Goal: Task Accomplishment & Management: Manage account settings

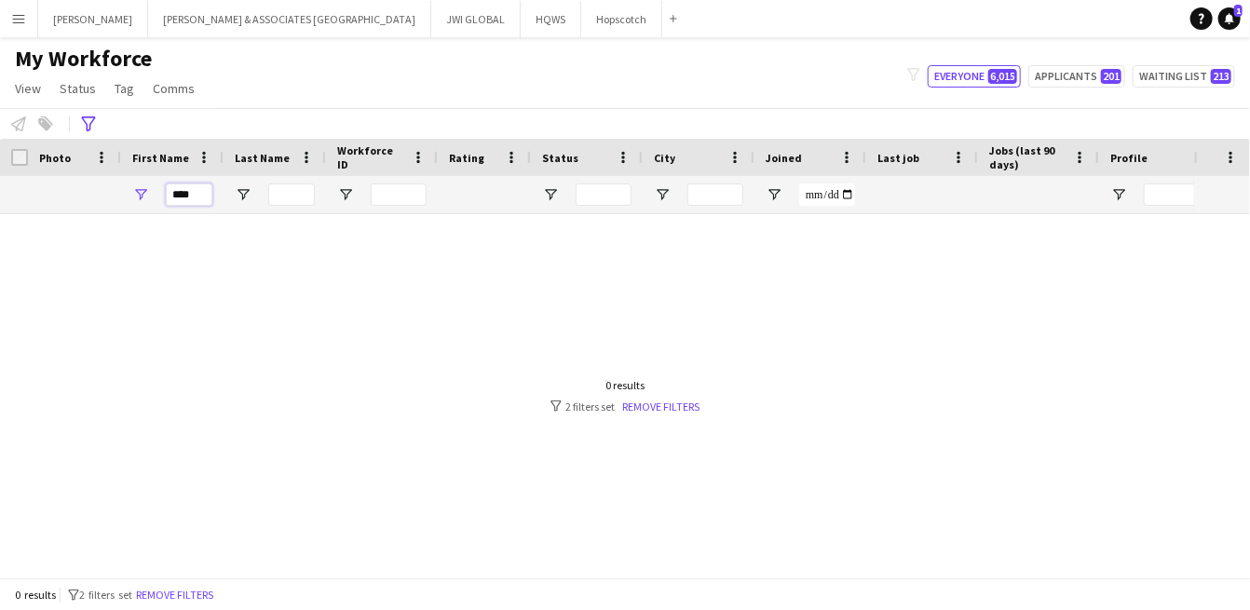
click at [185, 196] on input "****" at bounding box center [189, 194] width 47 height 22
click at [165, 595] on button "Remove filters" at bounding box center [174, 595] width 85 height 20
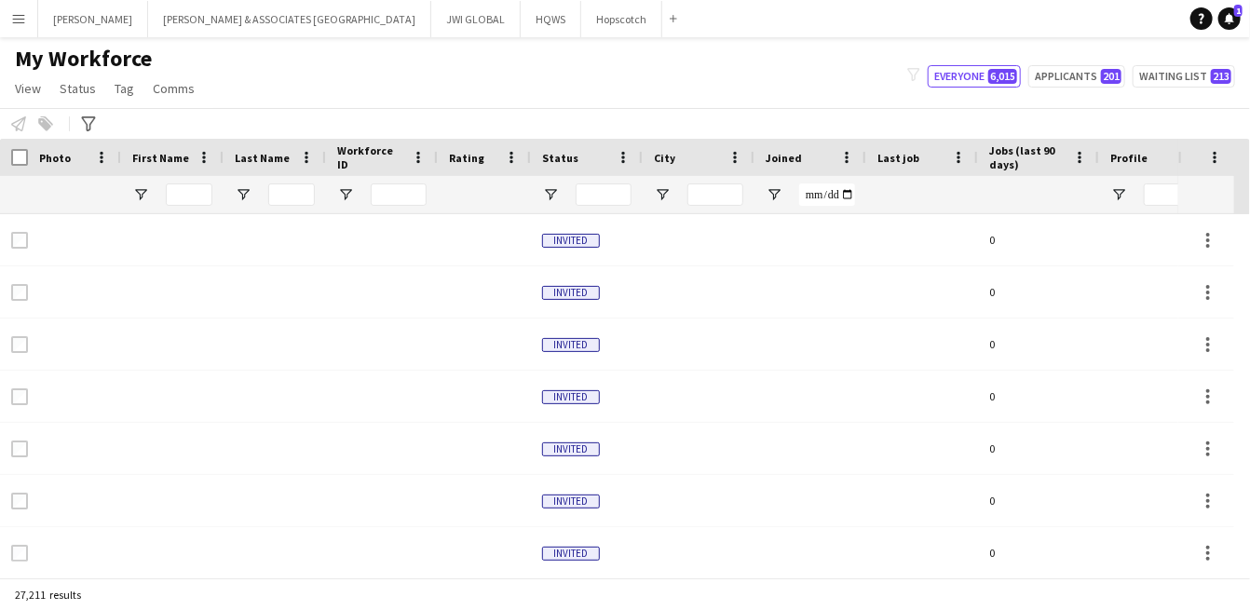
click at [165, 595] on div "27,211 results" at bounding box center [625, 594] width 1250 height 32
click at [197, 205] on input "First Name Filter Input" at bounding box center [189, 194] width 47 height 22
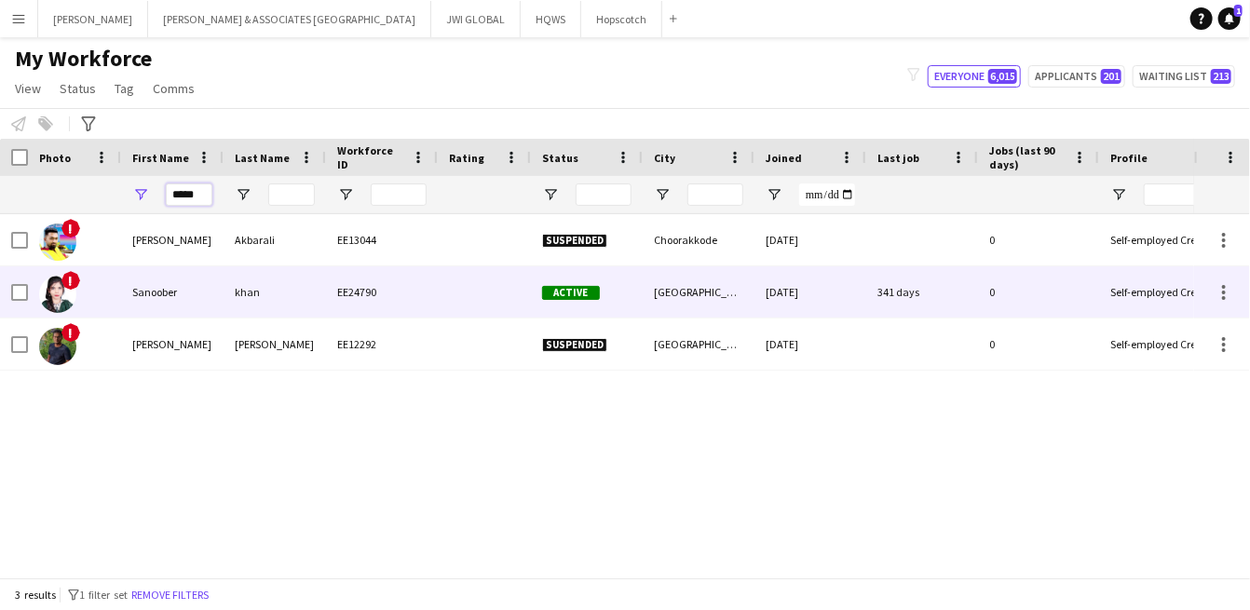
type input "*****"
click at [127, 297] on div "Sanoober" at bounding box center [172, 291] width 102 height 51
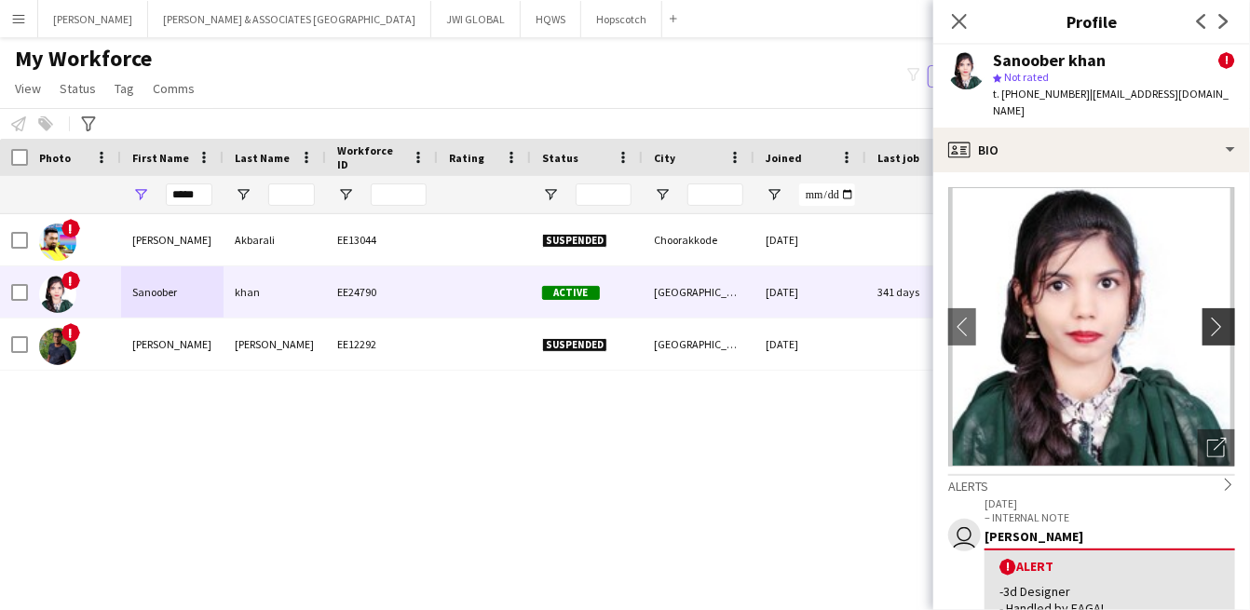
click at [1207, 317] on app-icon "chevron-right" at bounding box center [1221, 327] width 29 height 20
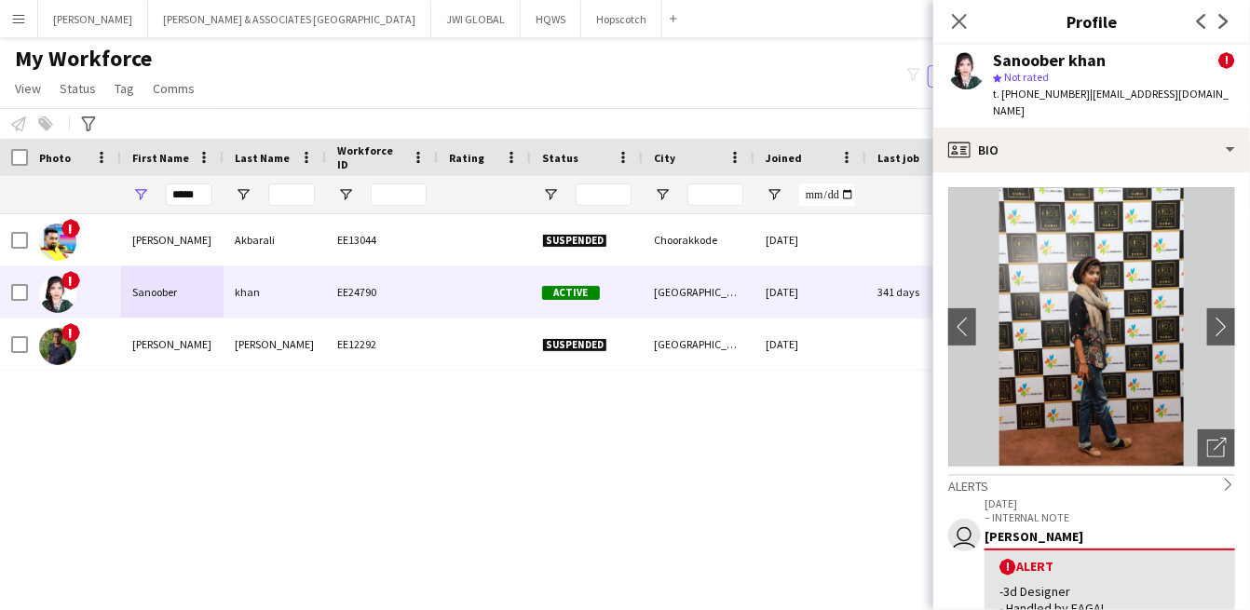
click at [1131, 279] on img at bounding box center [1091, 326] width 287 height 279
click at [1207, 317] on app-icon "chevron-right" at bounding box center [1221, 327] width 29 height 20
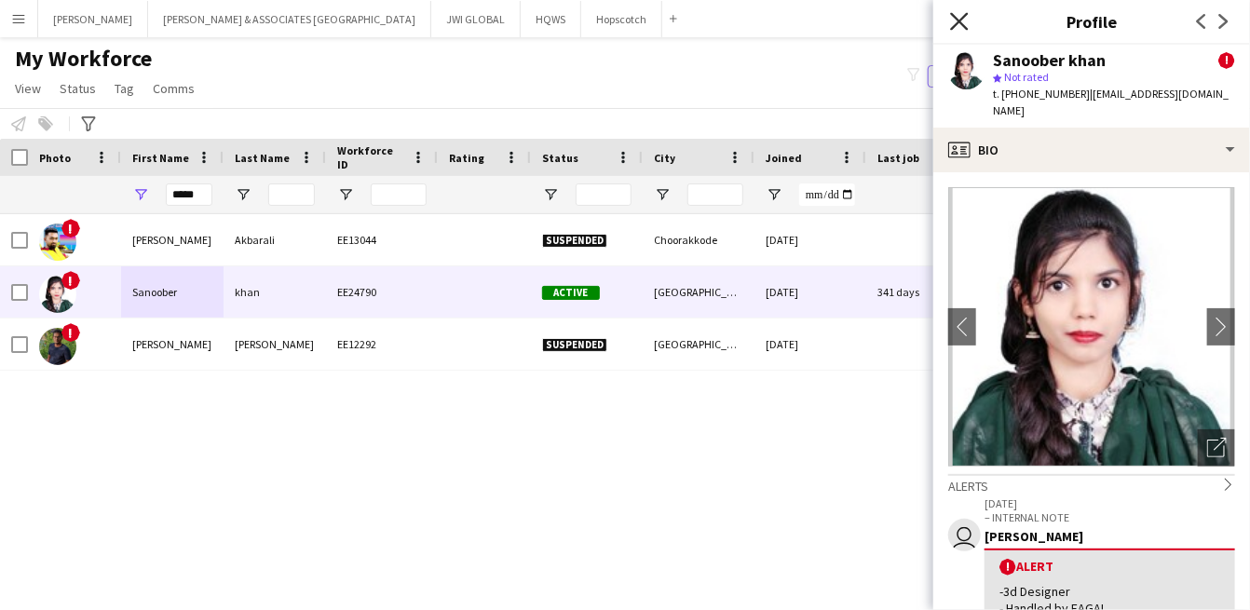
click at [966, 27] on icon at bounding box center [959, 21] width 18 height 18
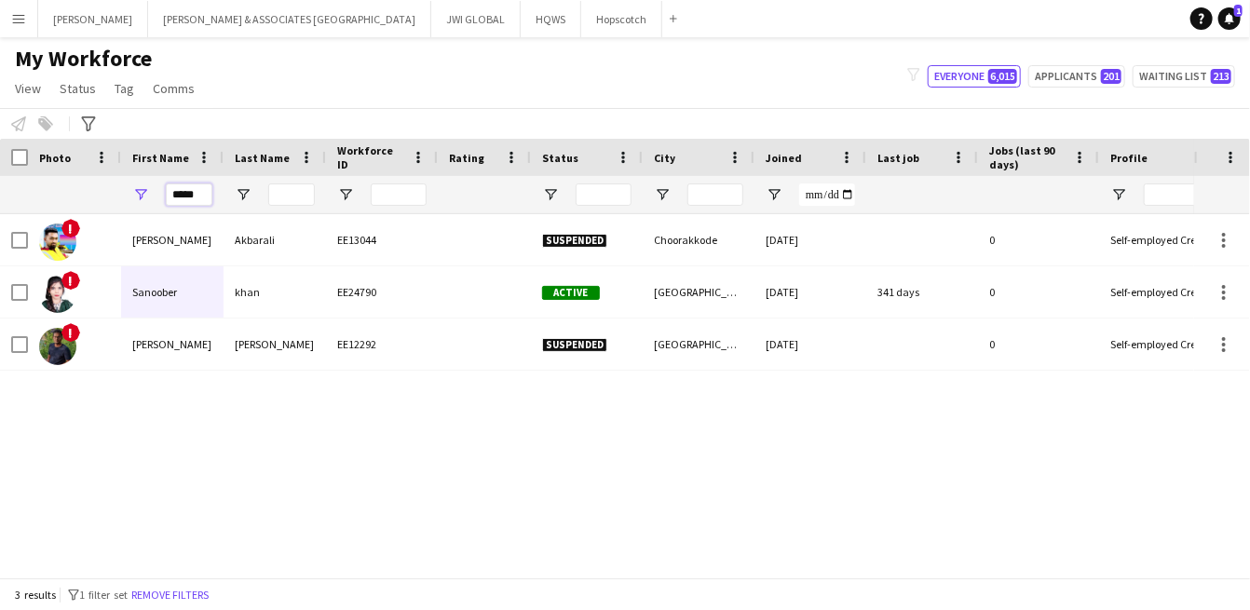
click at [180, 196] on input "*****" at bounding box center [189, 194] width 47 height 22
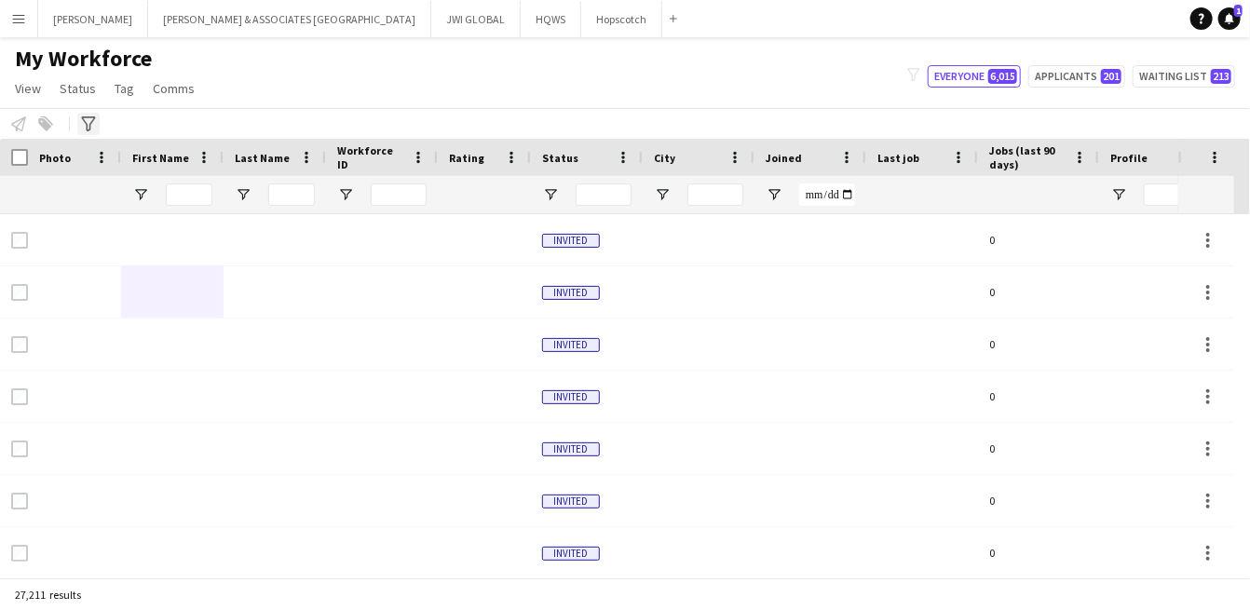
click at [82, 123] on icon "Advanced filters" at bounding box center [88, 123] width 15 height 15
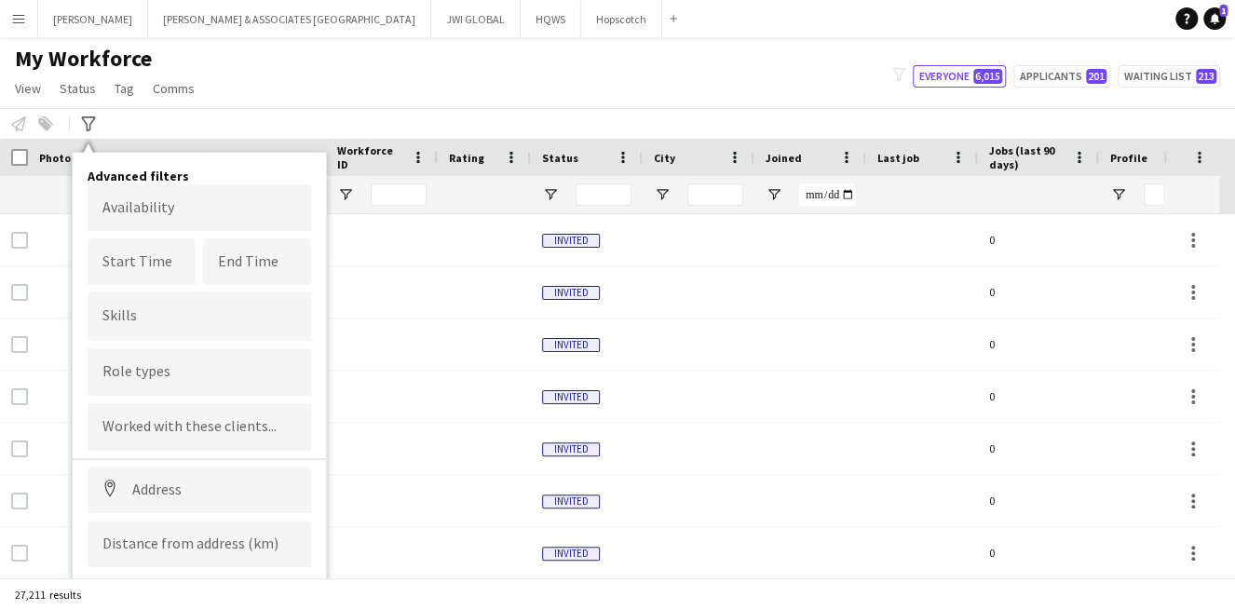
click at [147, 372] on input "Type to search role types..." at bounding box center [199, 371] width 194 height 17
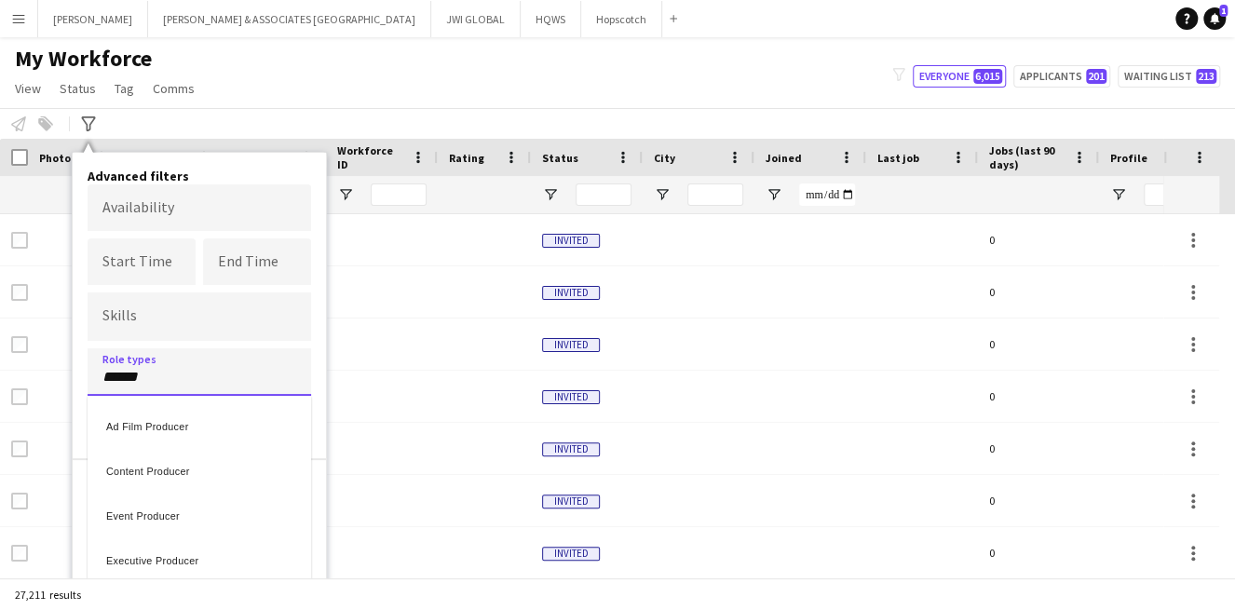
type input "******"
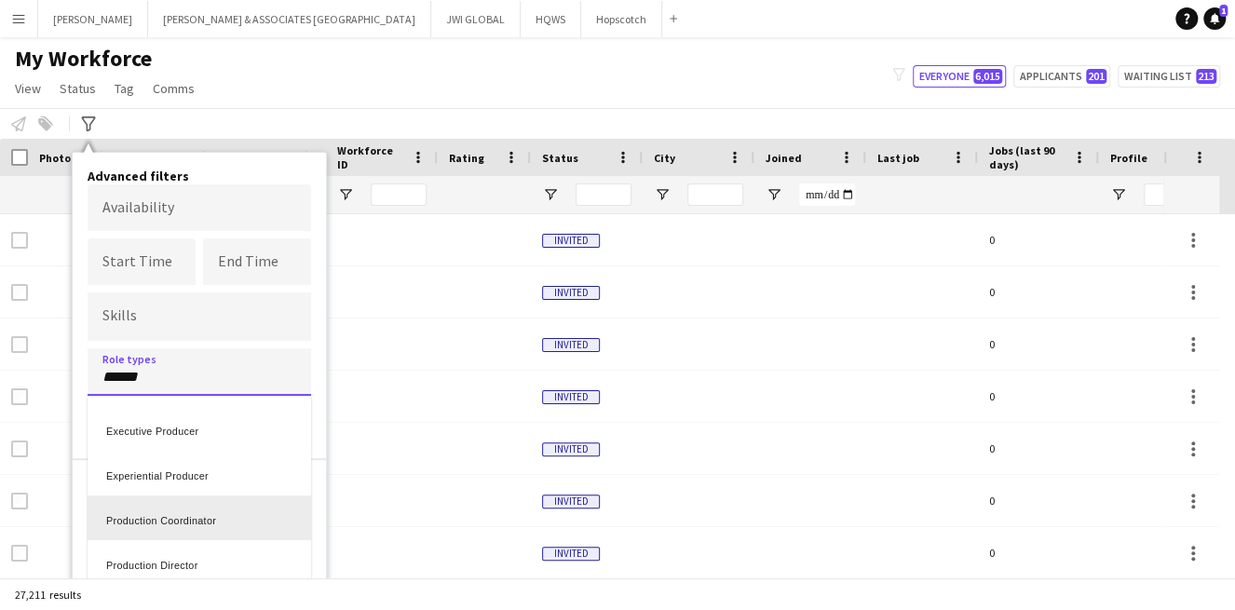
click at [172, 511] on div "Production Coordinator" at bounding box center [199, 517] width 223 height 45
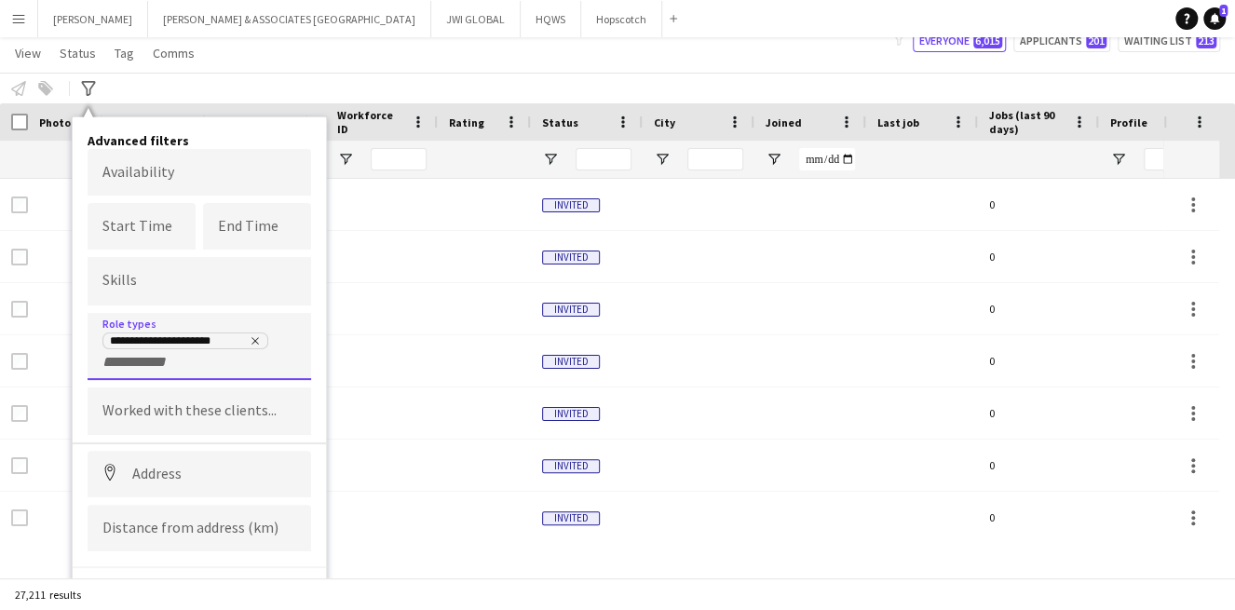
scroll to position [53, 0]
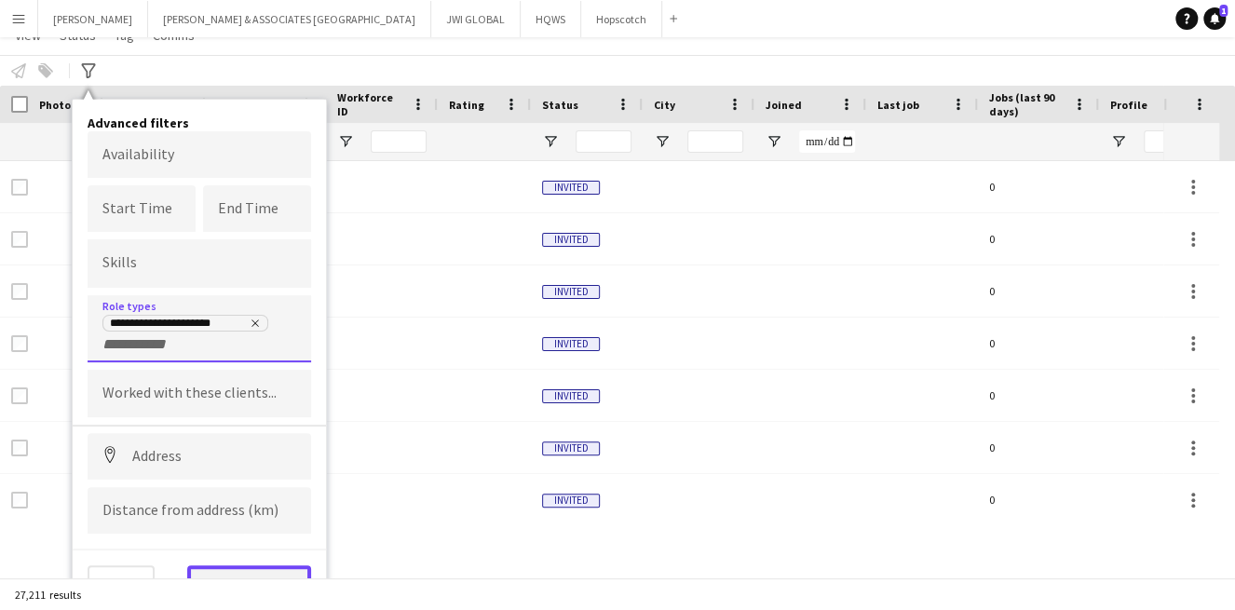
click at [222, 568] on button "View results" at bounding box center [249, 583] width 124 height 37
type input "**********"
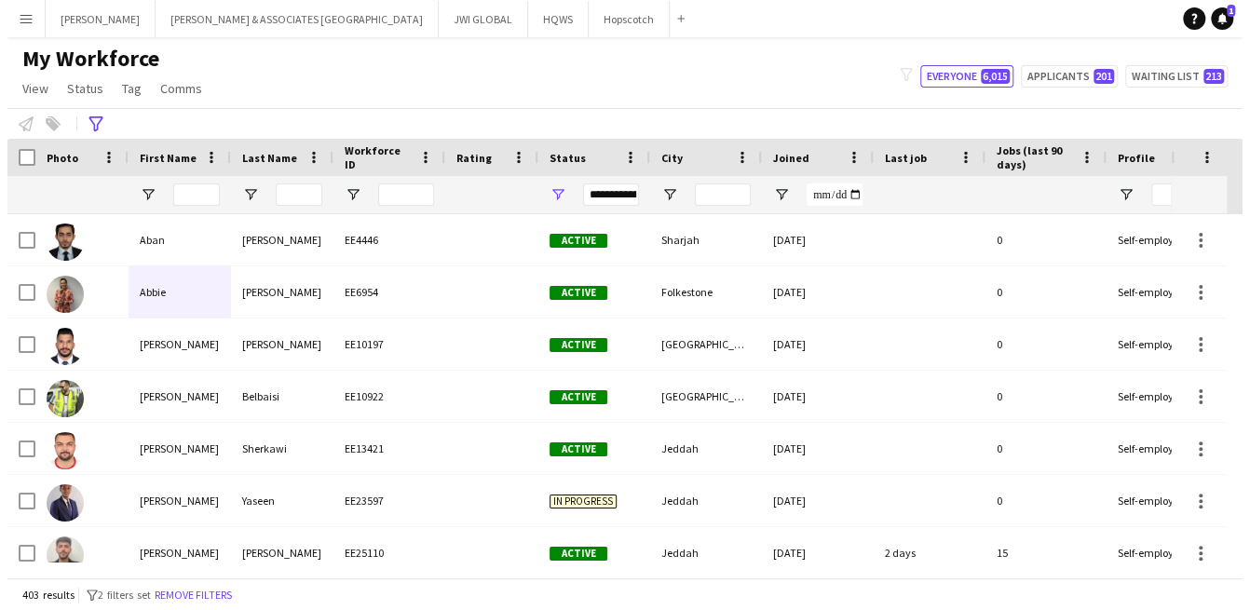
scroll to position [0, 0]
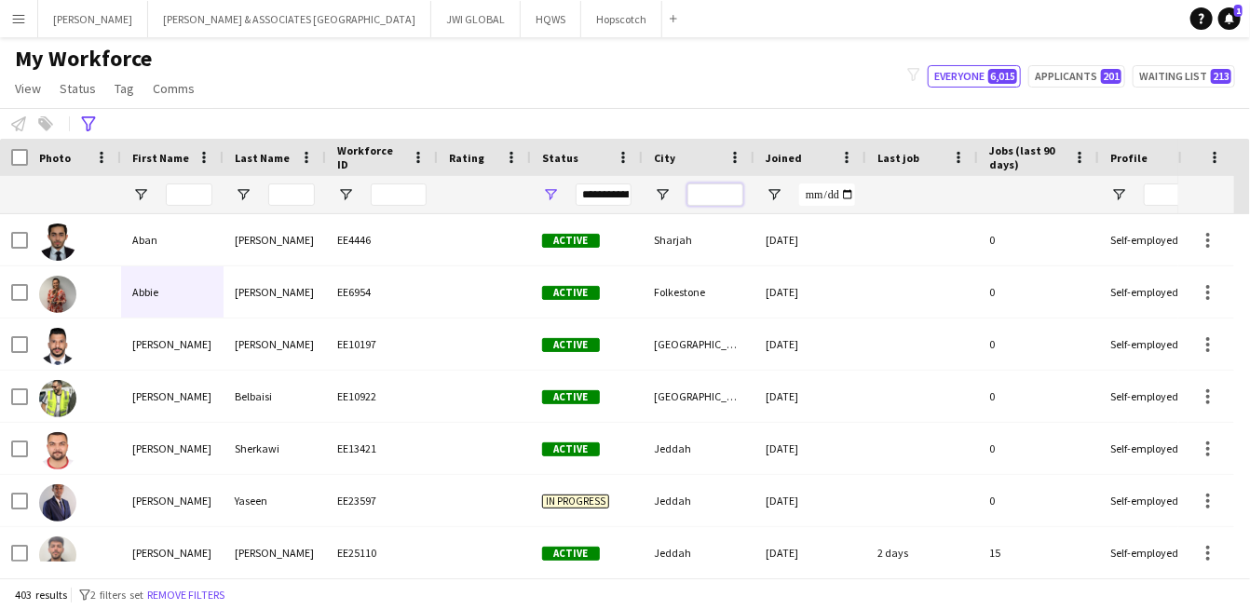
click at [717, 190] on input "City Filter Input" at bounding box center [715, 194] width 56 height 22
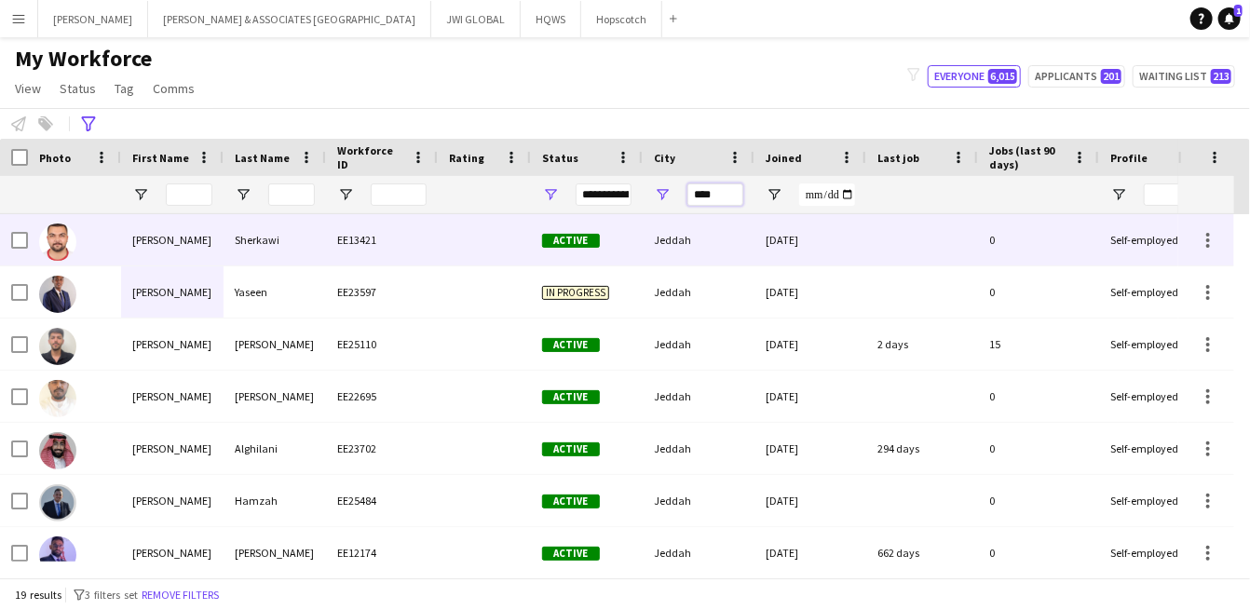
type input "****"
click at [317, 251] on div "Sherkawi" at bounding box center [274, 239] width 102 height 51
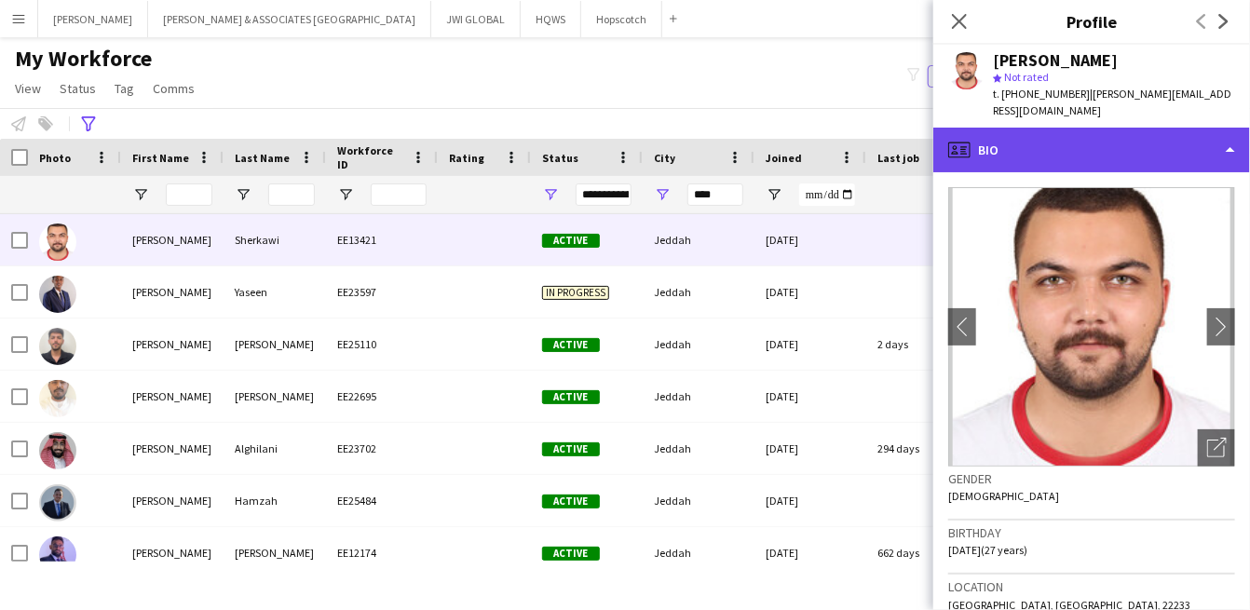
click at [1178, 130] on div "profile Bio" at bounding box center [1091, 150] width 317 height 45
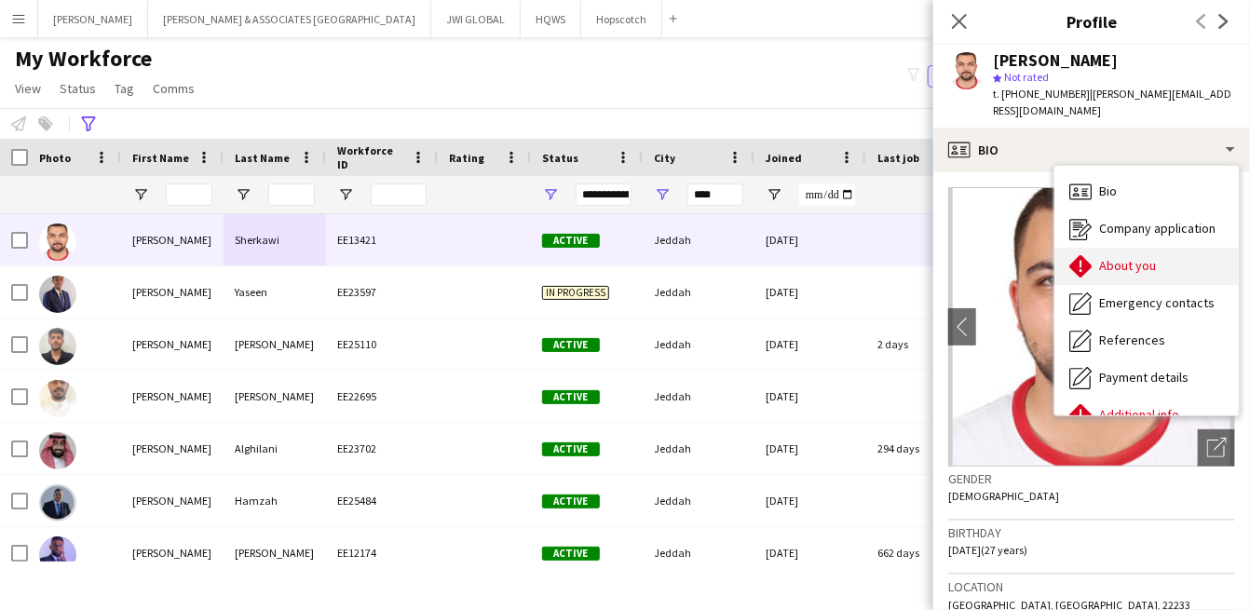
click at [1139, 248] on div "About you About you" at bounding box center [1146, 266] width 184 height 37
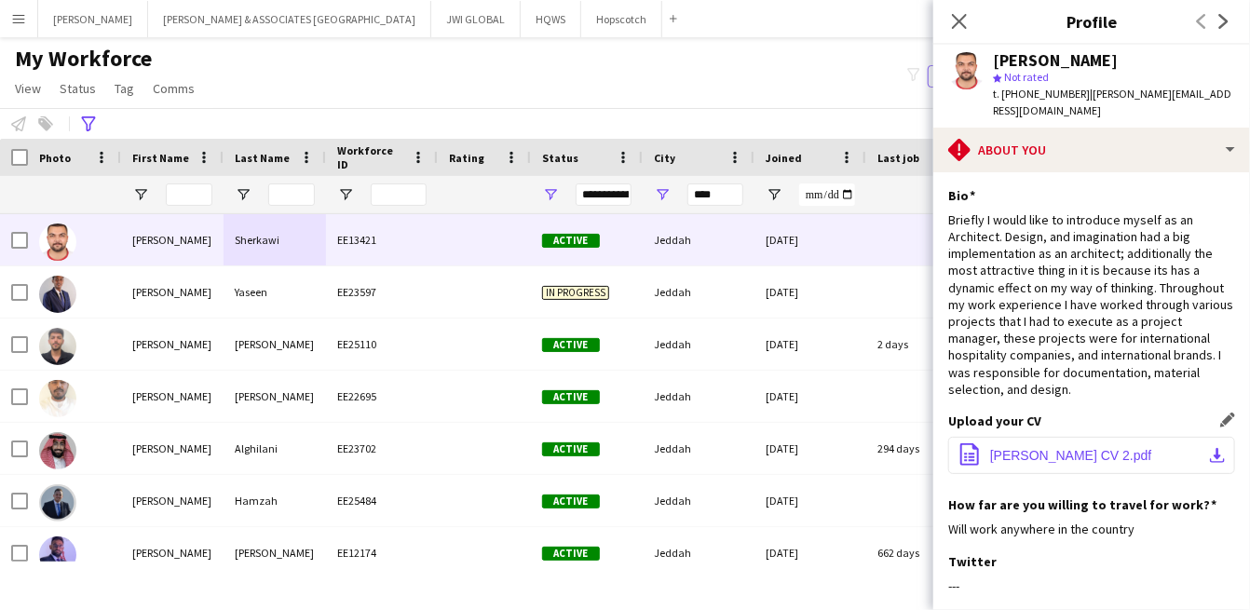
click at [1093, 448] on span "Abdallah Sherkawi CV 2.pdf" at bounding box center [1071, 455] width 162 height 15
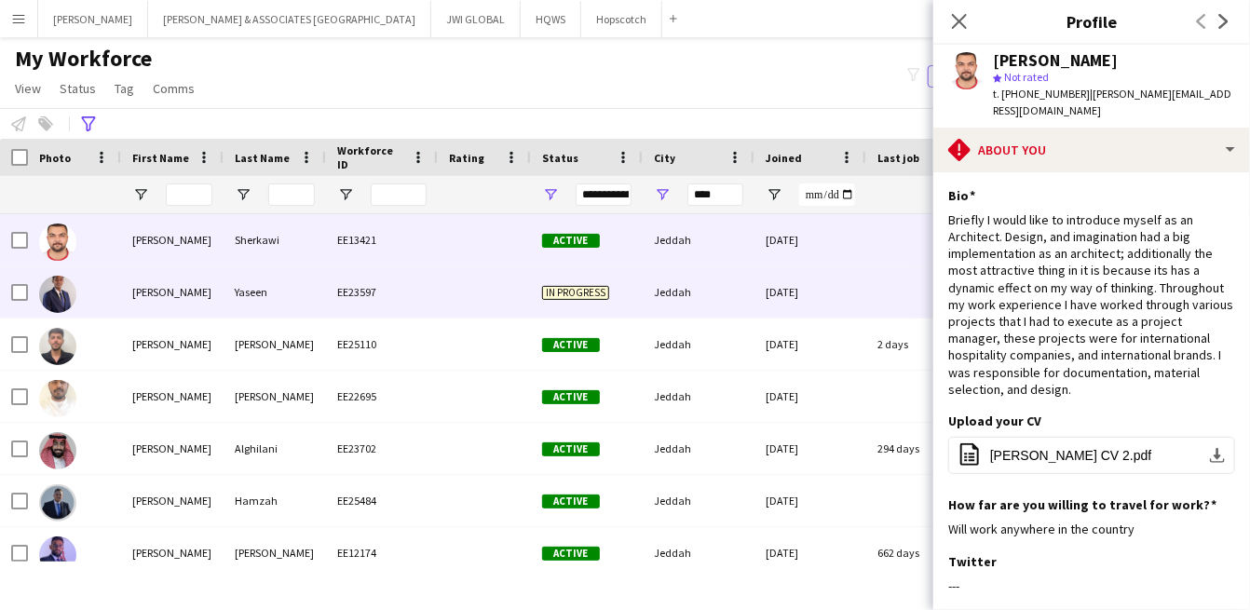
click at [294, 310] on div "Yaseen" at bounding box center [274, 291] width 102 height 51
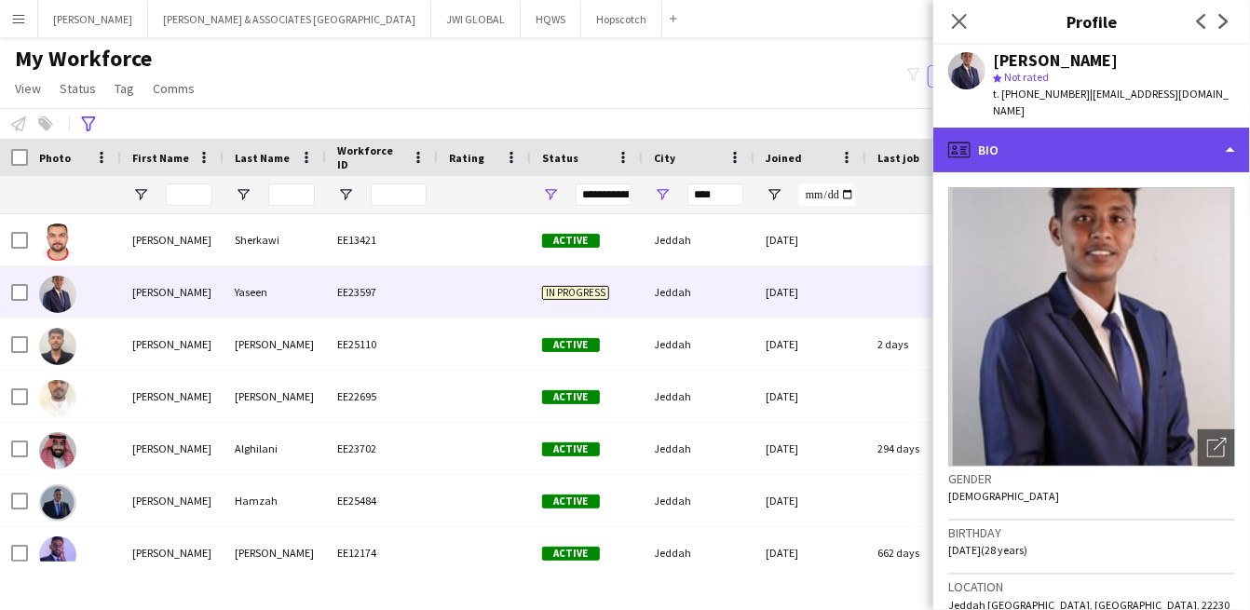
click at [1051, 147] on div "profile Bio" at bounding box center [1091, 150] width 317 height 45
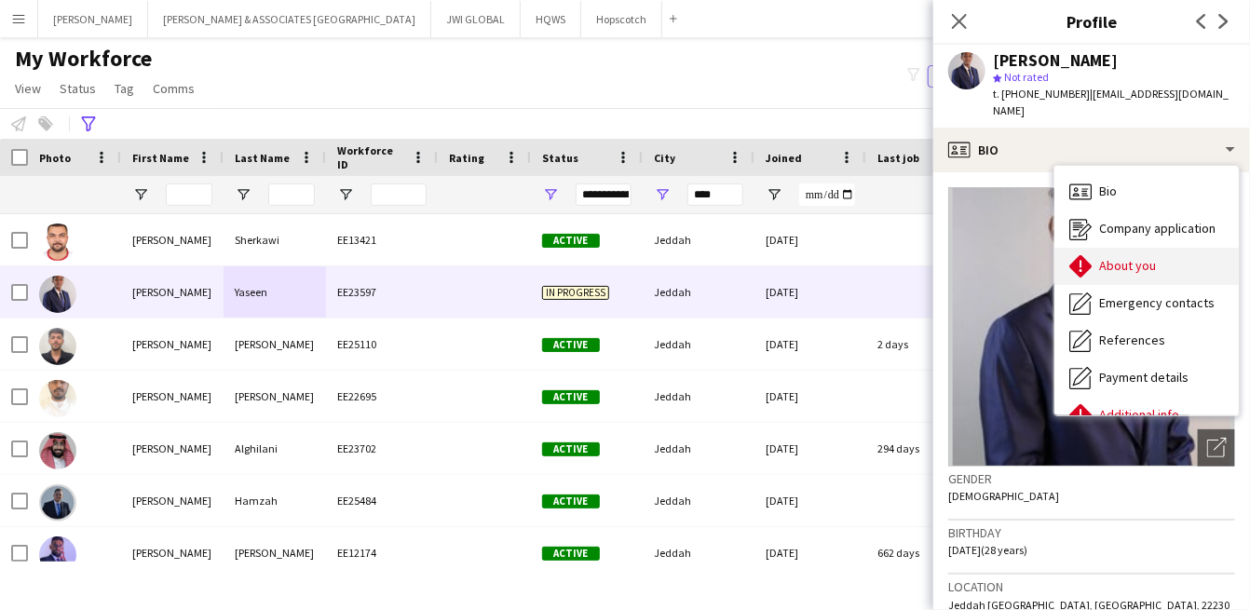
click at [1101, 248] on div "About you About you" at bounding box center [1146, 266] width 184 height 37
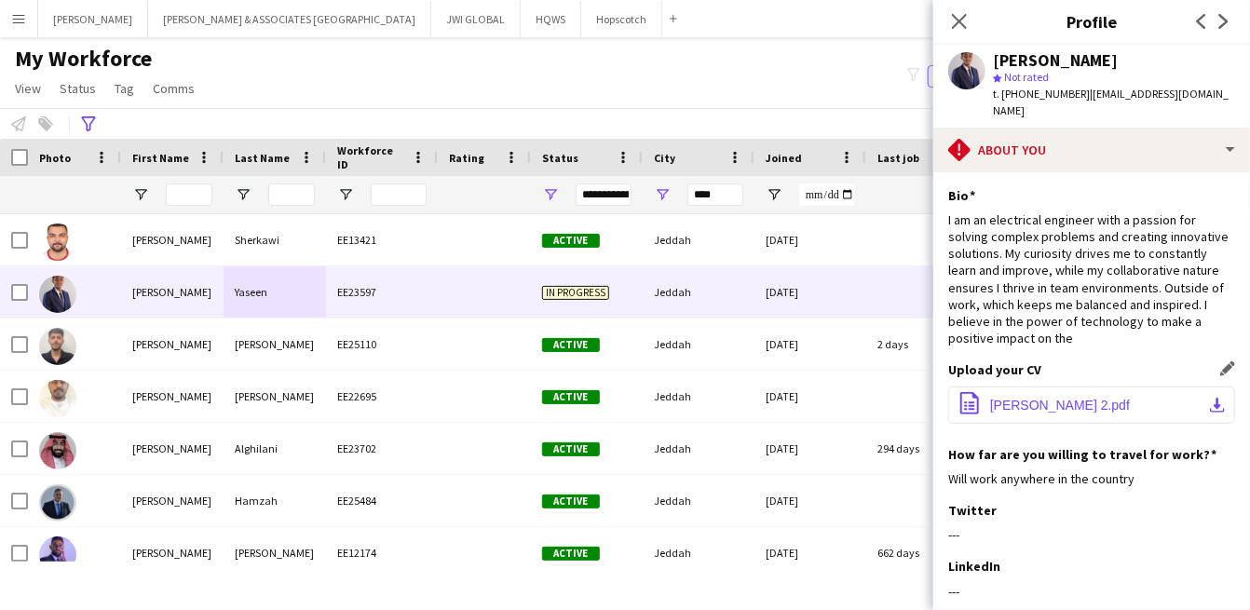
click at [1020, 398] on span "abdelaziz MOHAMmed 2.pdf" at bounding box center [1060, 405] width 140 height 15
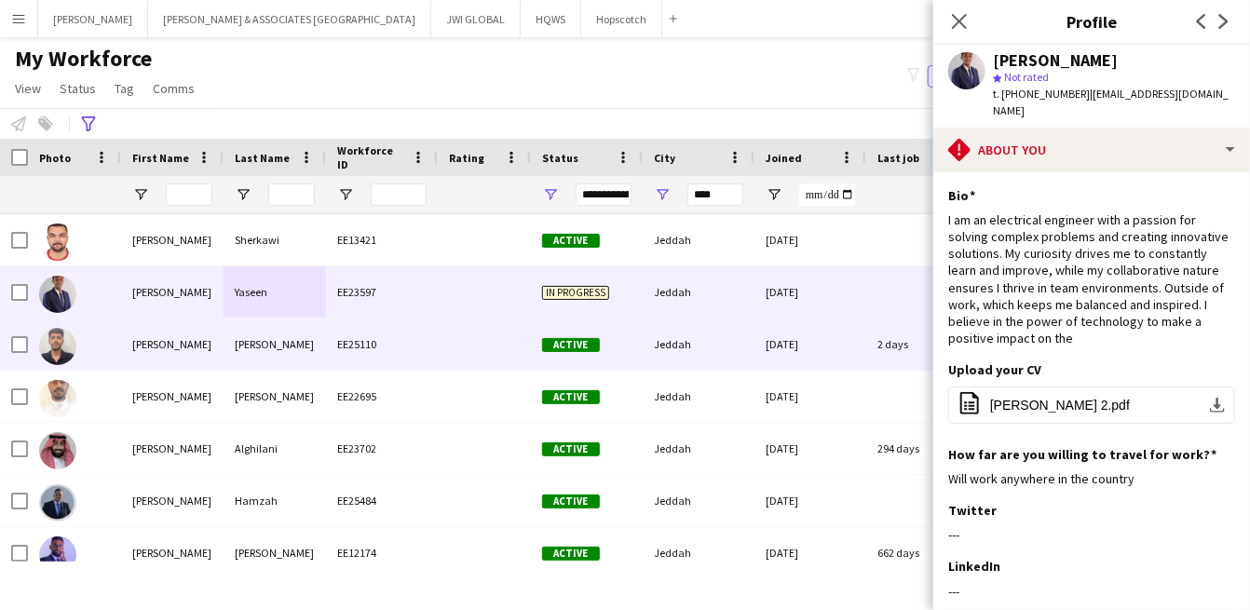
click at [181, 345] on div "[PERSON_NAME]" at bounding box center [172, 343] width 102 height 51
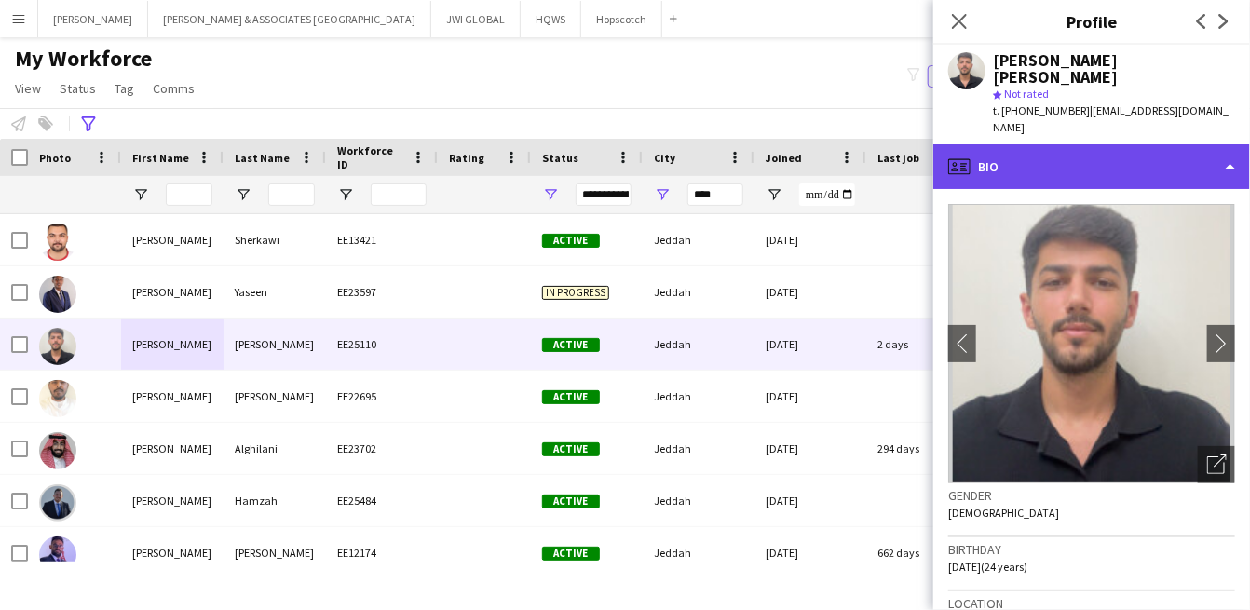
click at [1048, 158] on div "profile Bio" at bounding box center [1091, 166] width 317 height 45
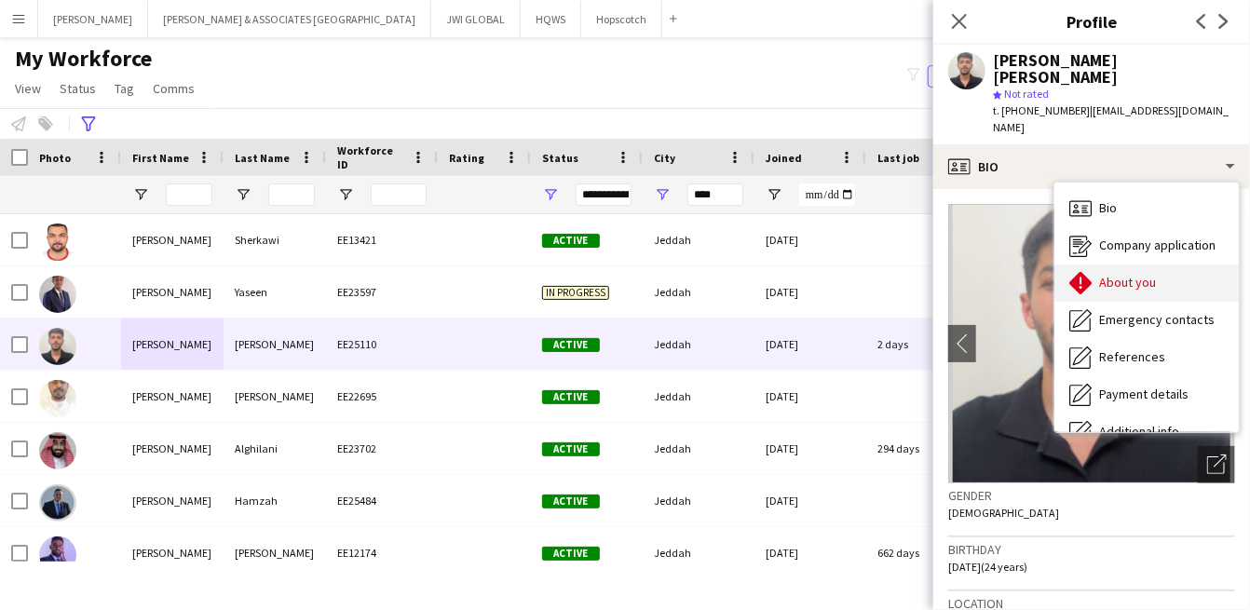
click at [1120, 275] on div "About you About you" at bounding box center [1146, 282] width 184 height 37
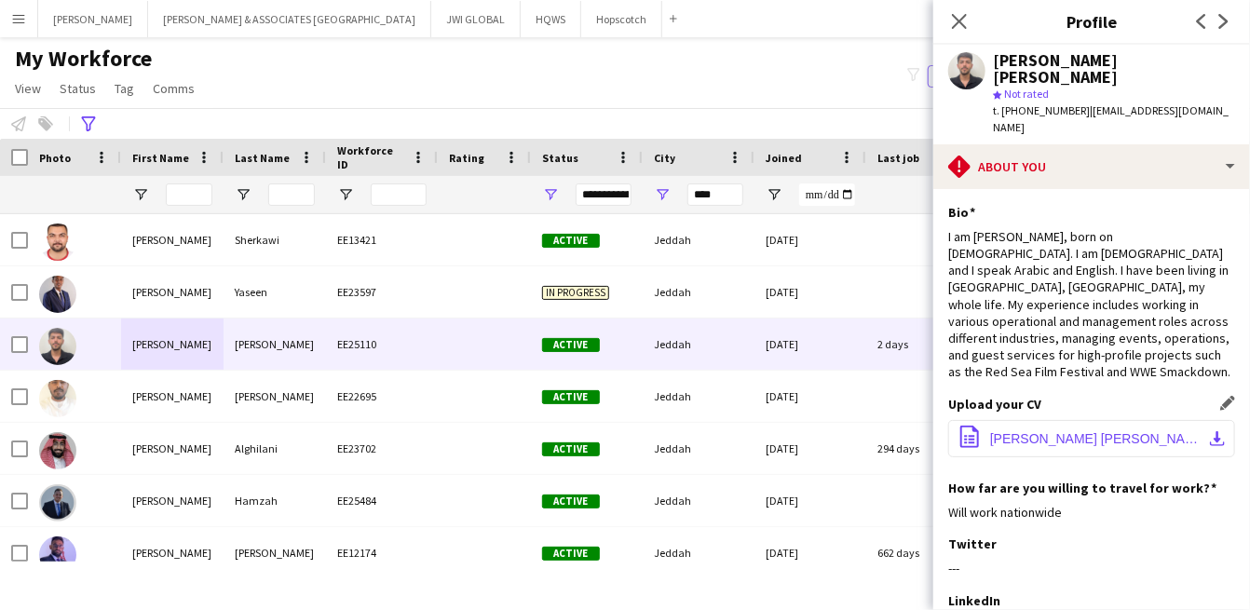
click at [1024, 431] on span "Abdelhafez Ahmed Elhussein.pdf" at bounding box center [1095, 438] width 210 height 15
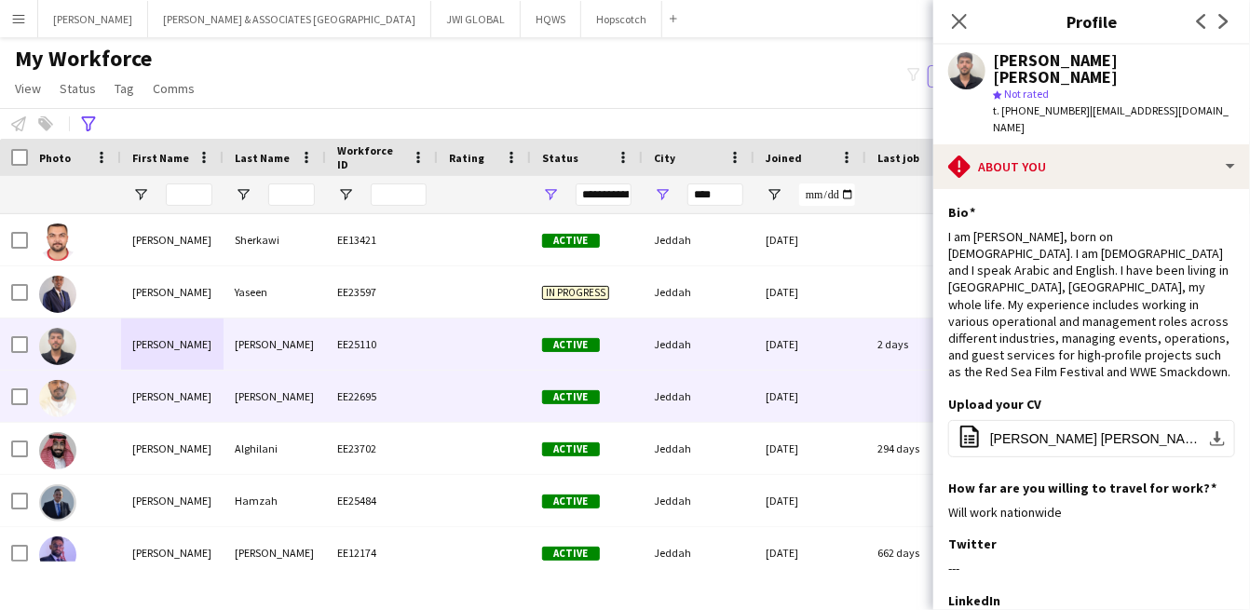
click at [289, 394] on div "[PERSON_NAME]" at bounding box center [274, 396] width 102 height 51
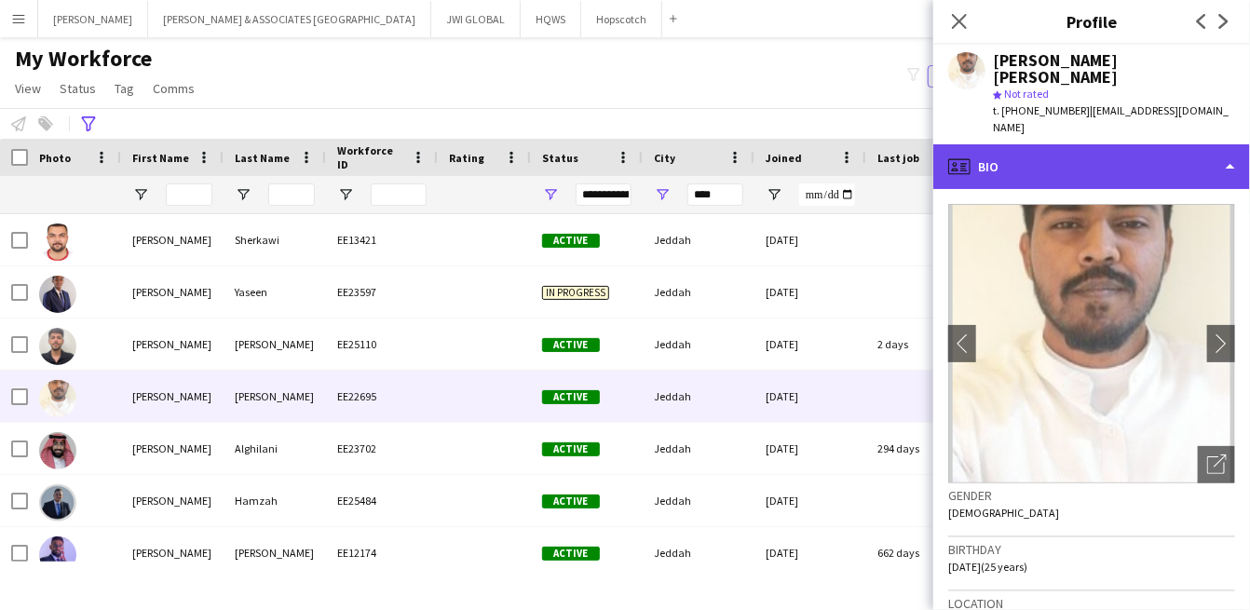
click at [1057, 156] on div "profile Bio" at bounding box center [1091, 166] width 317 height 45
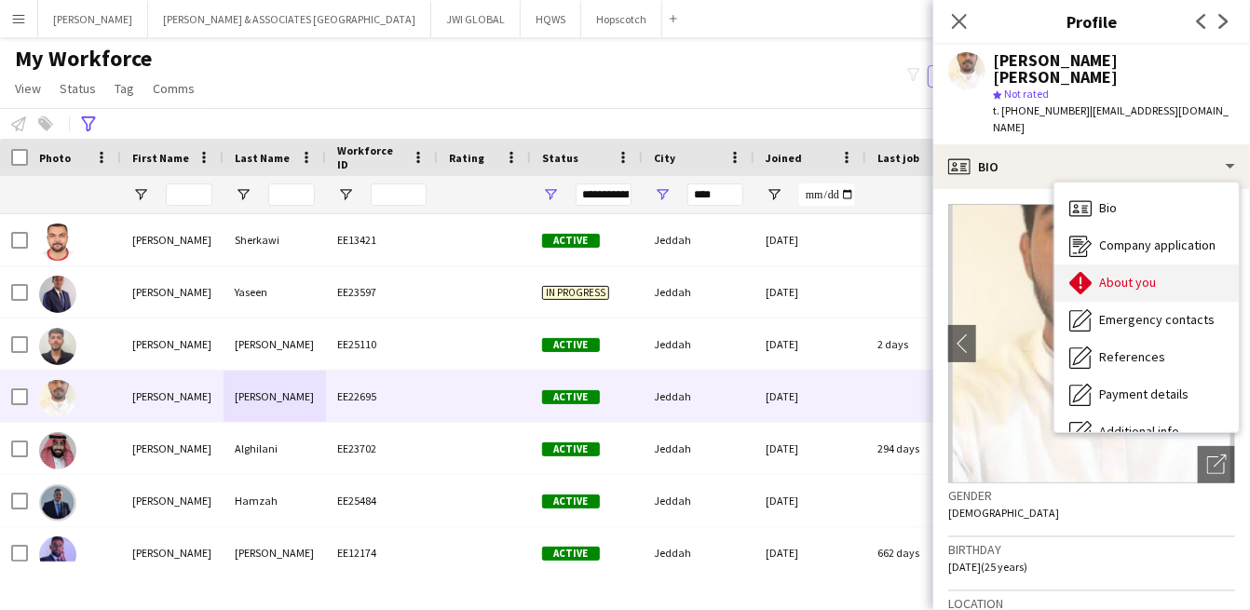
click at [1075, 277] on div "About you About you" at bounding box center [1146, 282] width 184 height 37
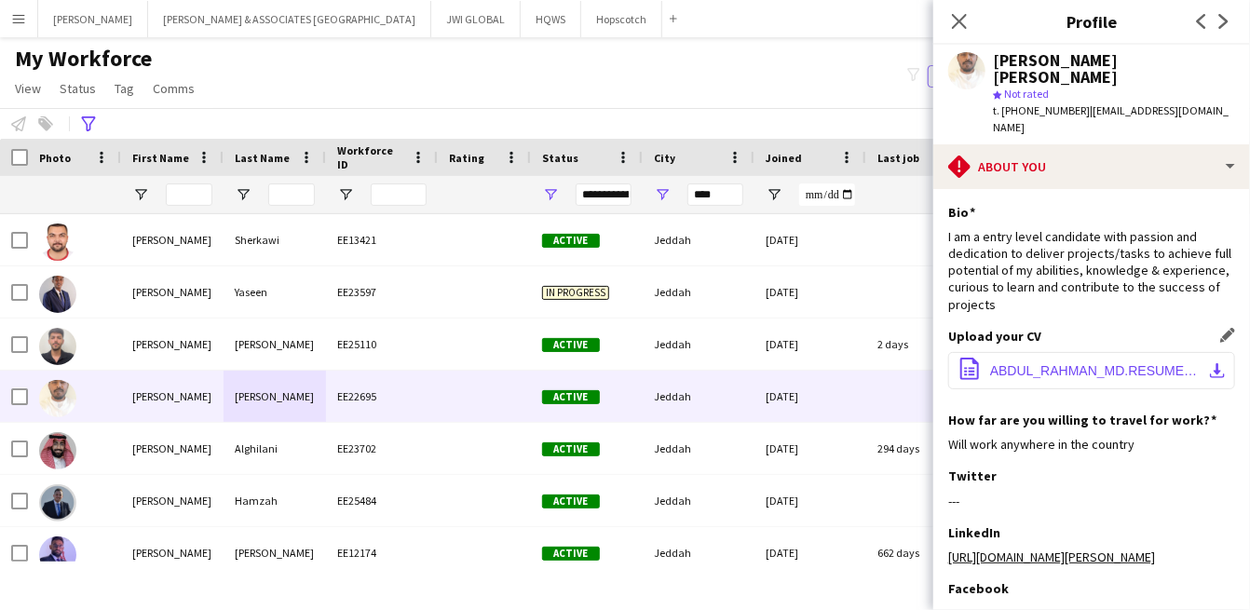
click at [1063, 352] on button "office-file-sheet ABDUL_RAHMAN_MD.RESUME24.pdf download-bottom" at bounding box center [1091, 370] width 287 height 37
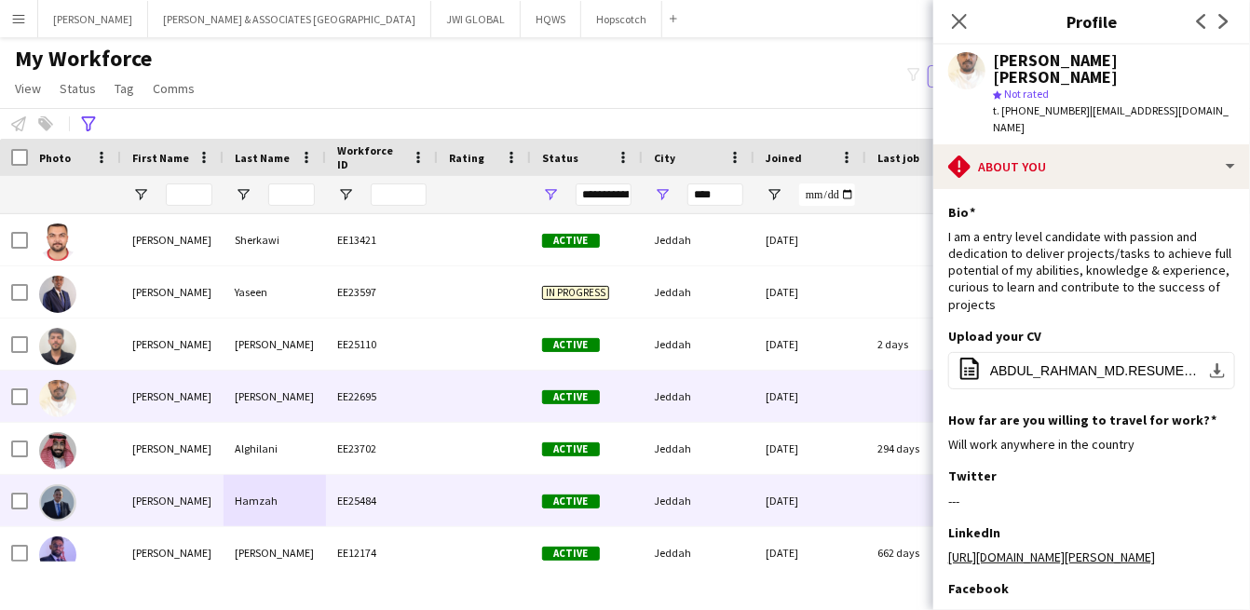
click at [249, 480] on div "Hamzah" at bounding box center [274, 500] width 102 height 51
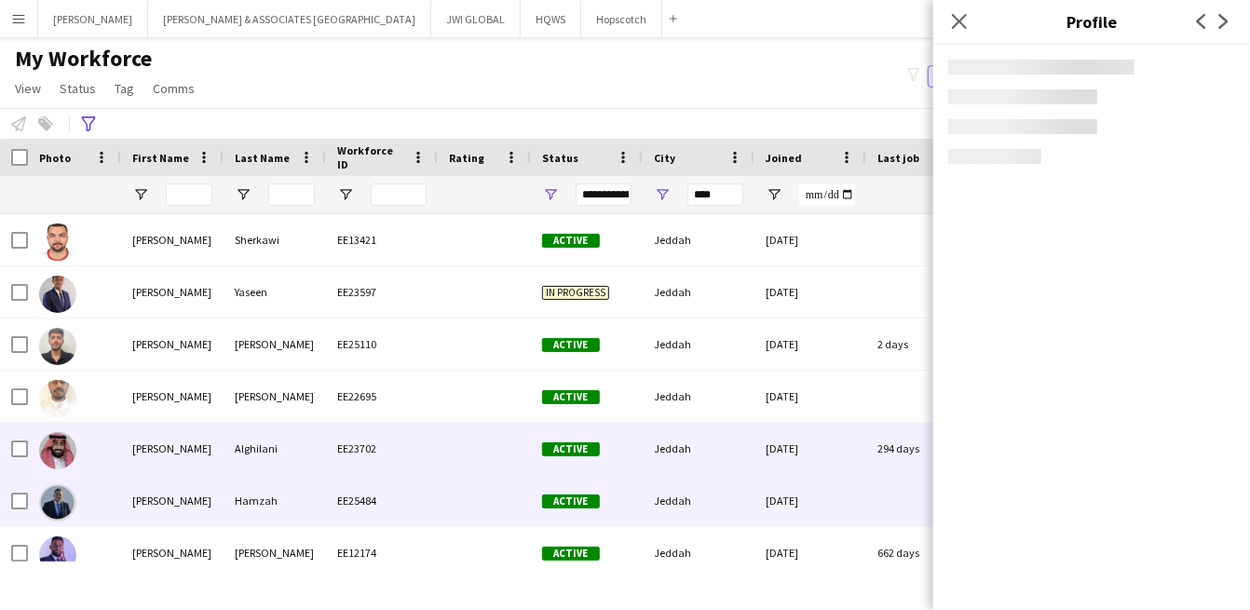
click at [256, 462] on div "Alghilani" at bounding box center [274, 448] width 102 height 51
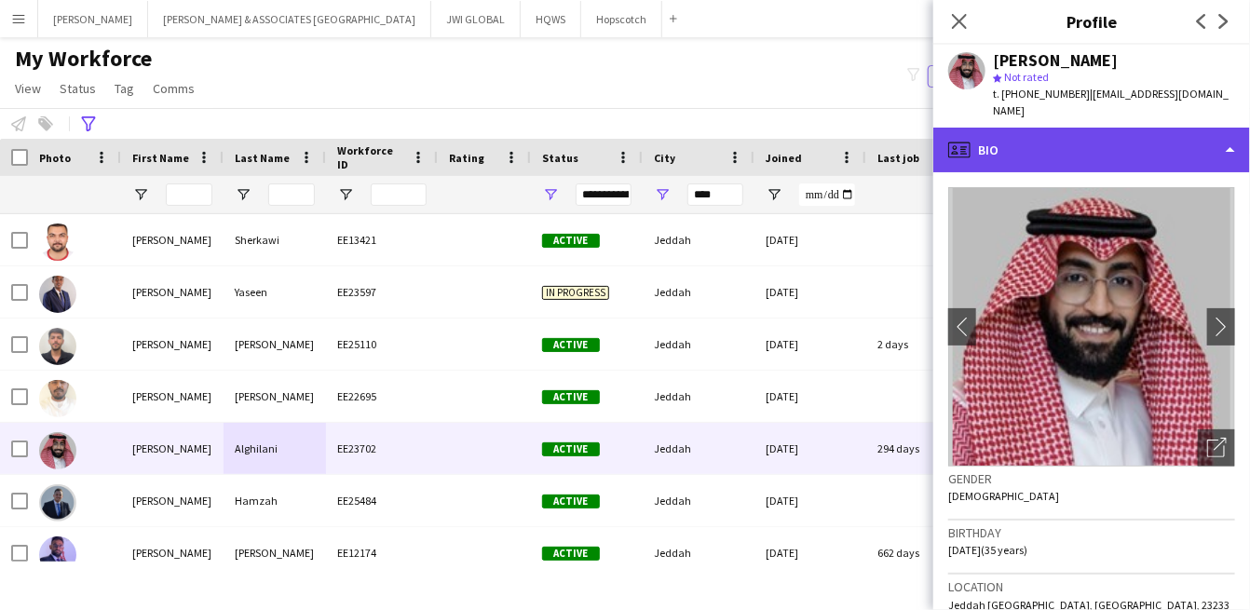
click at [1070, 128] on div "profile Bio" at bounding box center [1091, 150] width 317 height 45
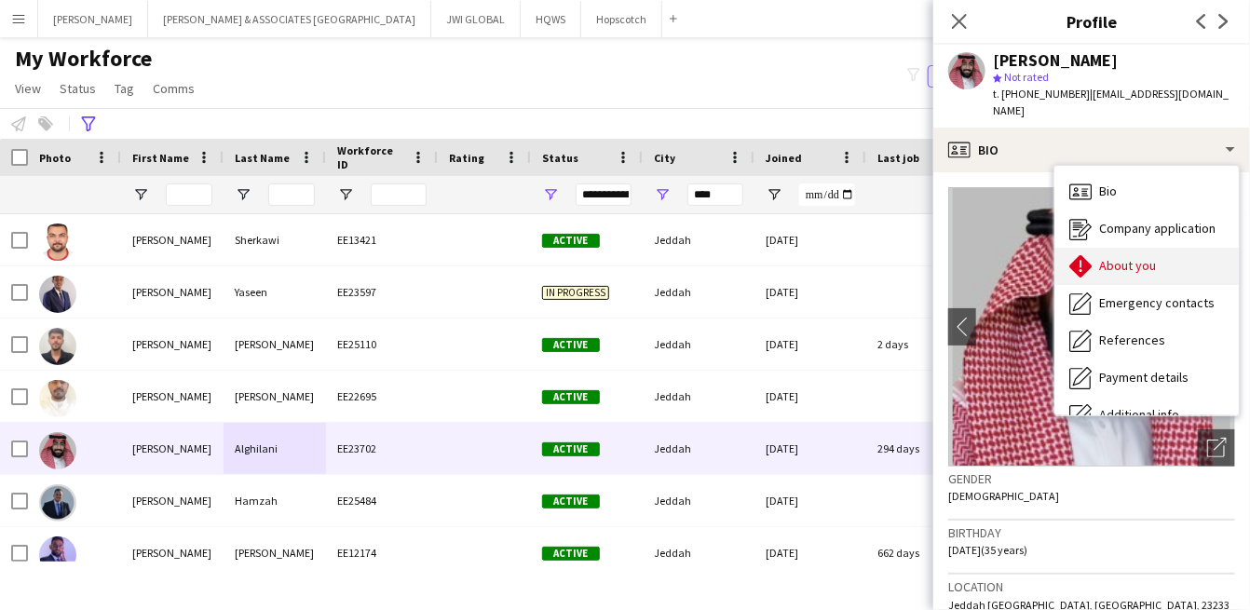
click at [1112, 264] on div "About you About you" at bounding box center [1146, 266] width 184 height 37
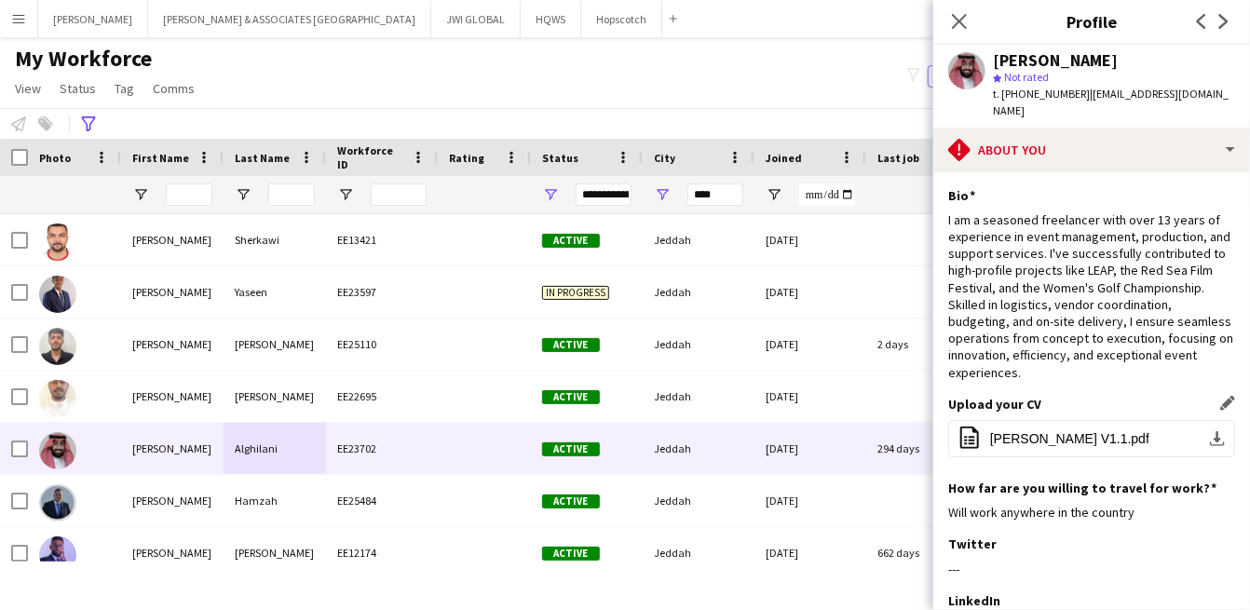
drag, startPoint x: 1015, startPoint y: 411, endPoint x: 1017, endPoint y: 397, distance: 14.1
click at [1016, 420] on button "office-file-sheet Abdulaziz_AlGhailani_Resume V1.1.pdf download-bottom" at bounding box center [1091, 438] width 287 height 37
click at [1024, 431] on span "Abdulaziz_AlGhailani_Resume V1.1.pdf" at bounding box center [1069, 438] width 159 height 15
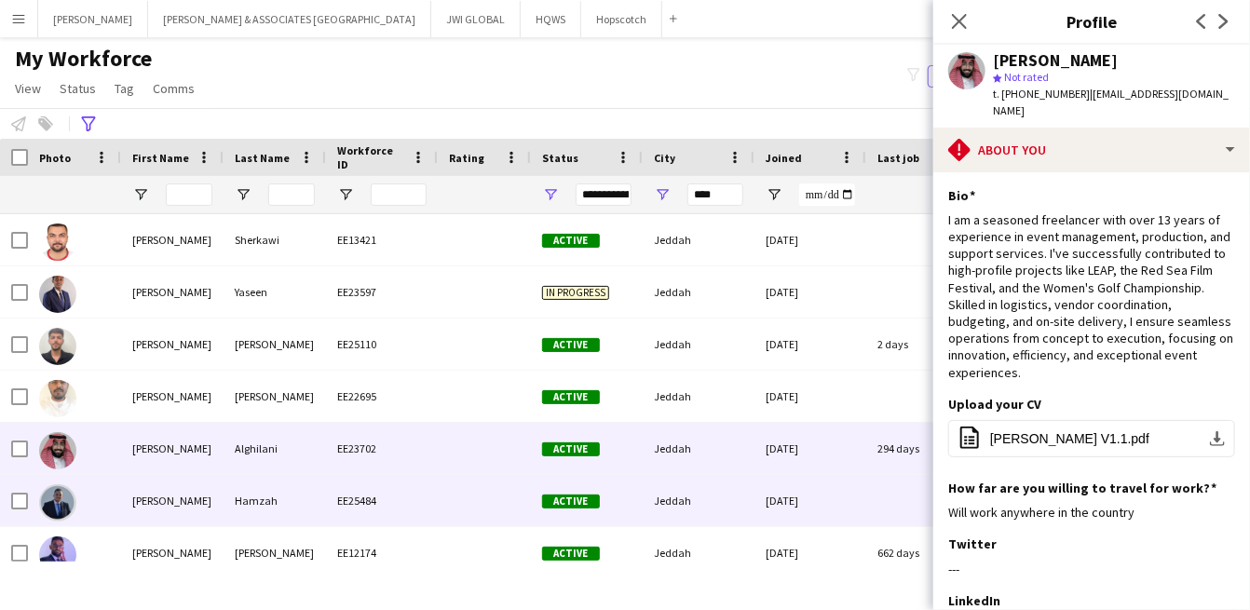
drag, startPoint x: 269, startPoint y: 500, endPoint x: 276, endPoint y: 493, distance: 9.9
click at [271, 495] on div "Hamzah" at bounding box center [274, 500] width 102 height 51
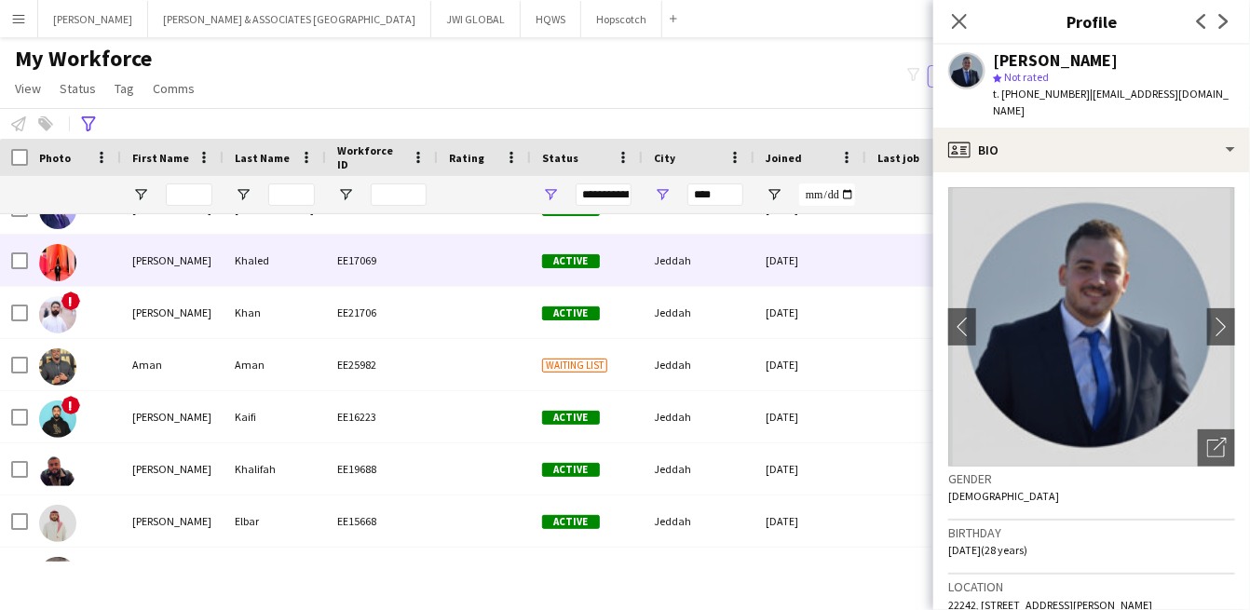
scroll to position [172, 0]
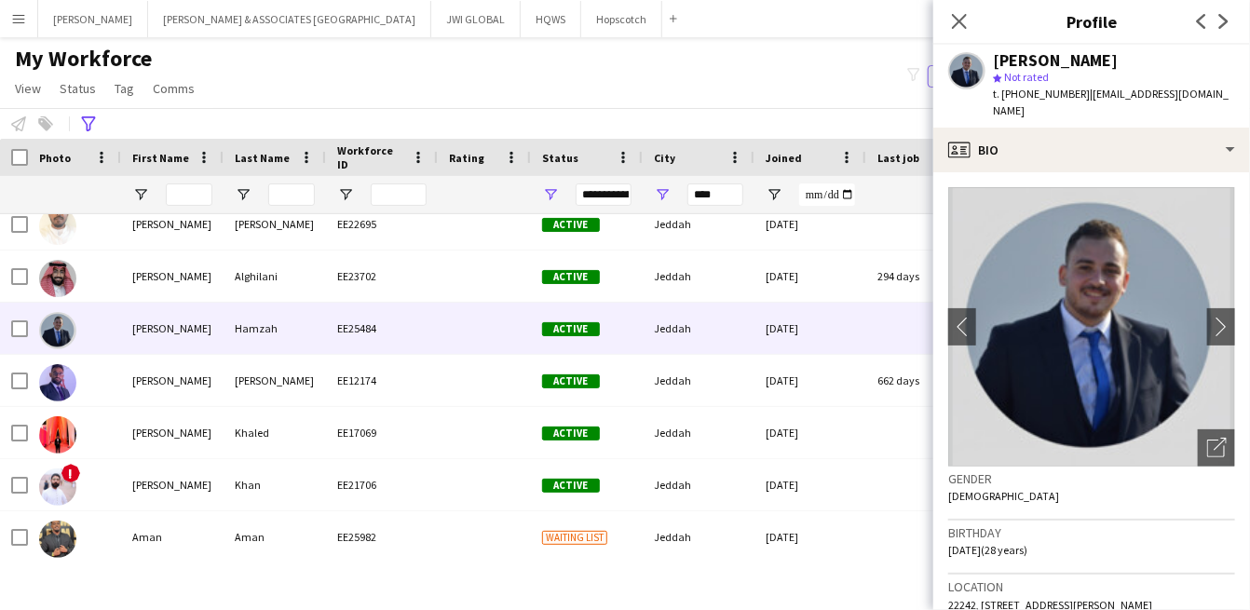
click at [1048, 91] on span "t. +966559212014" at bounding box center [1041, 94] width 97 height 14
copy span "966559212014"
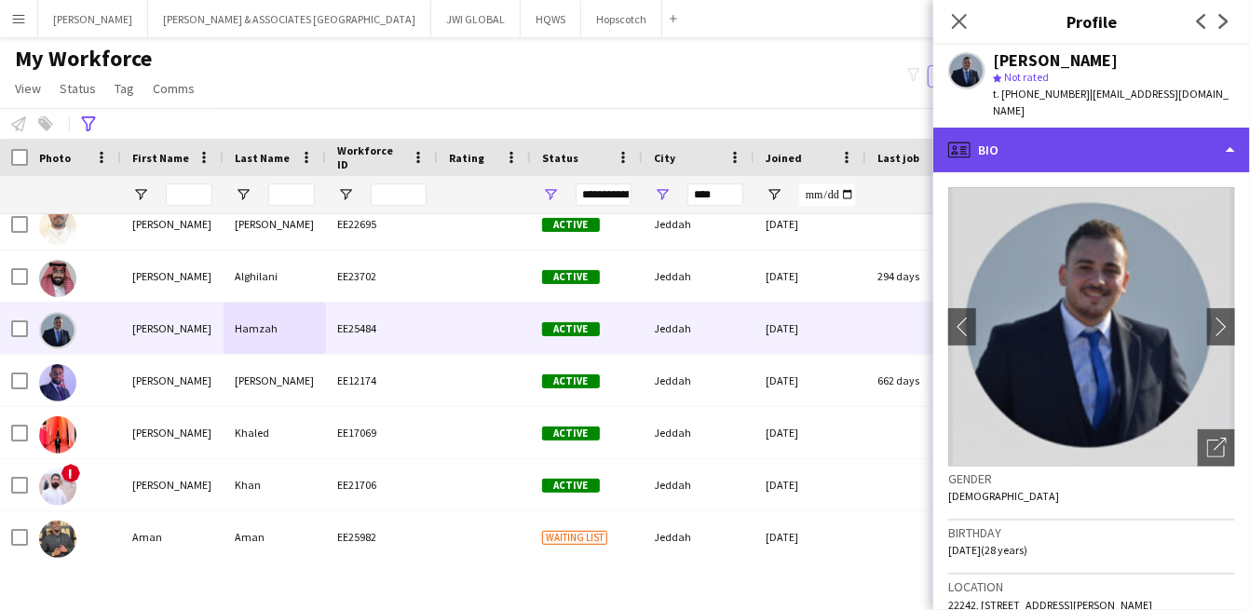
click at [1157, 147] on div "profile Bio" at bounding box center [1091, 150] width 317 height 45
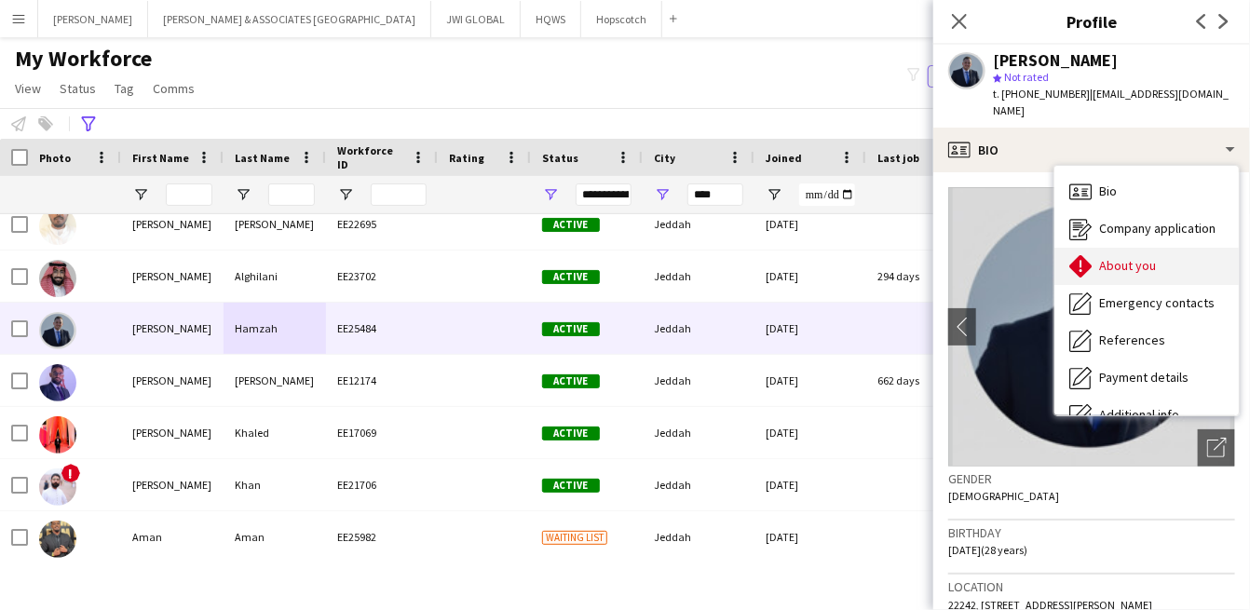
click at [1150, 263] on div "About you About you" at bounding box center [1146, 266] width 184 height 37
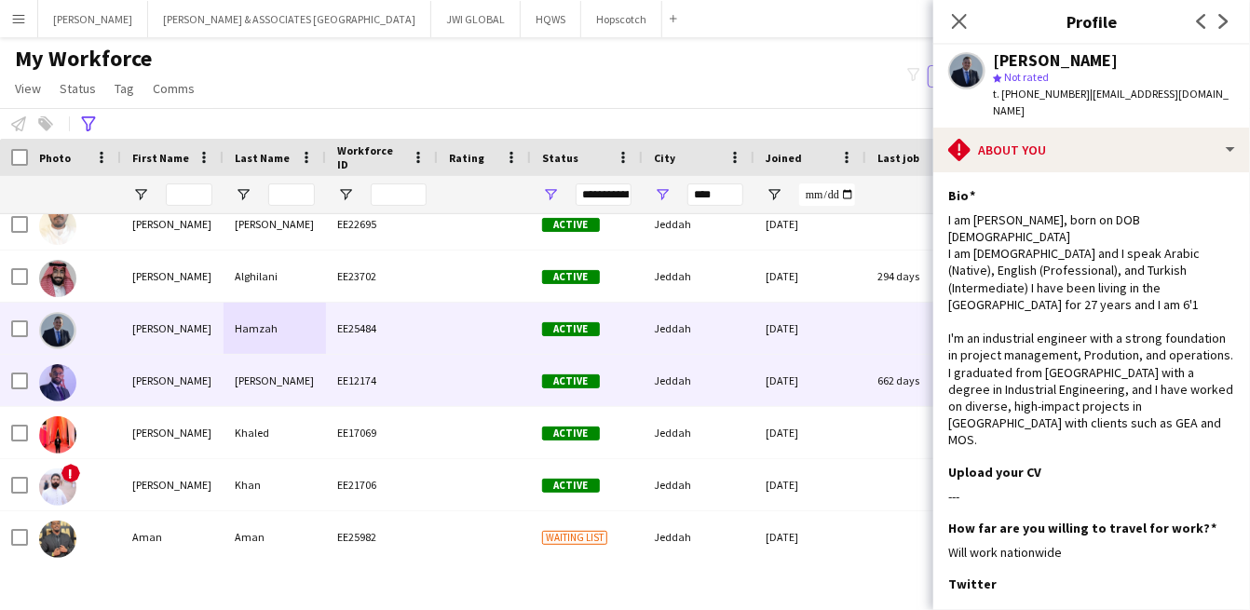
click at [253, 390] on div "Doughan" at bounding box center [274, 380] width 102 height 51
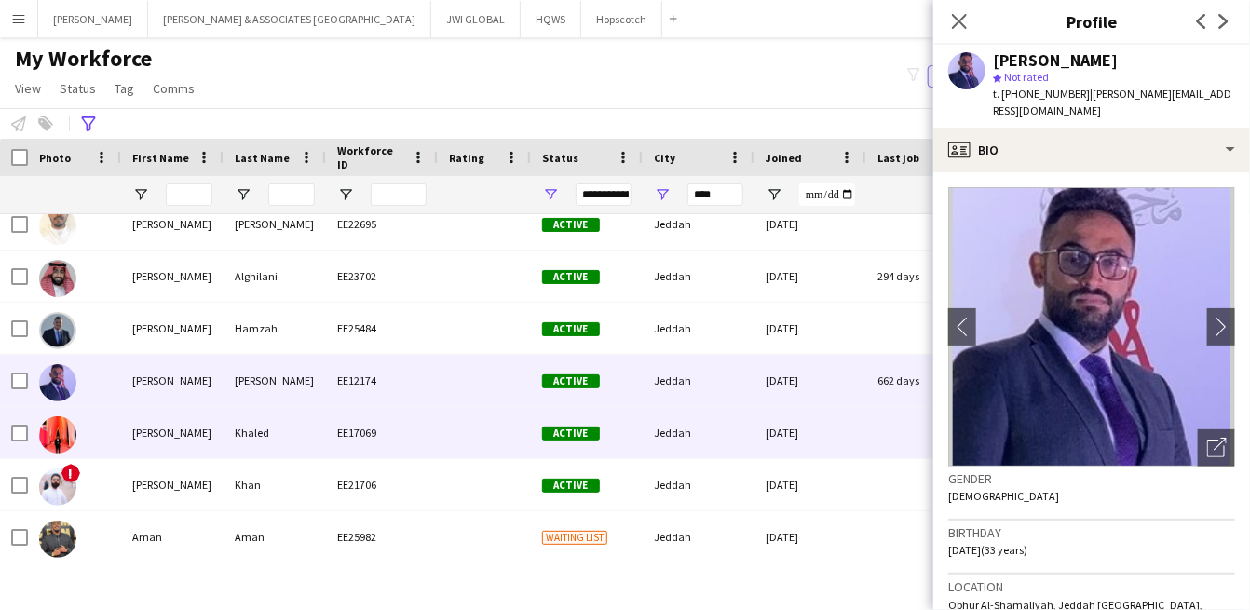
click at [231, 439] on div "Khaled" at bounding box center [274, 432] width 102 height 51
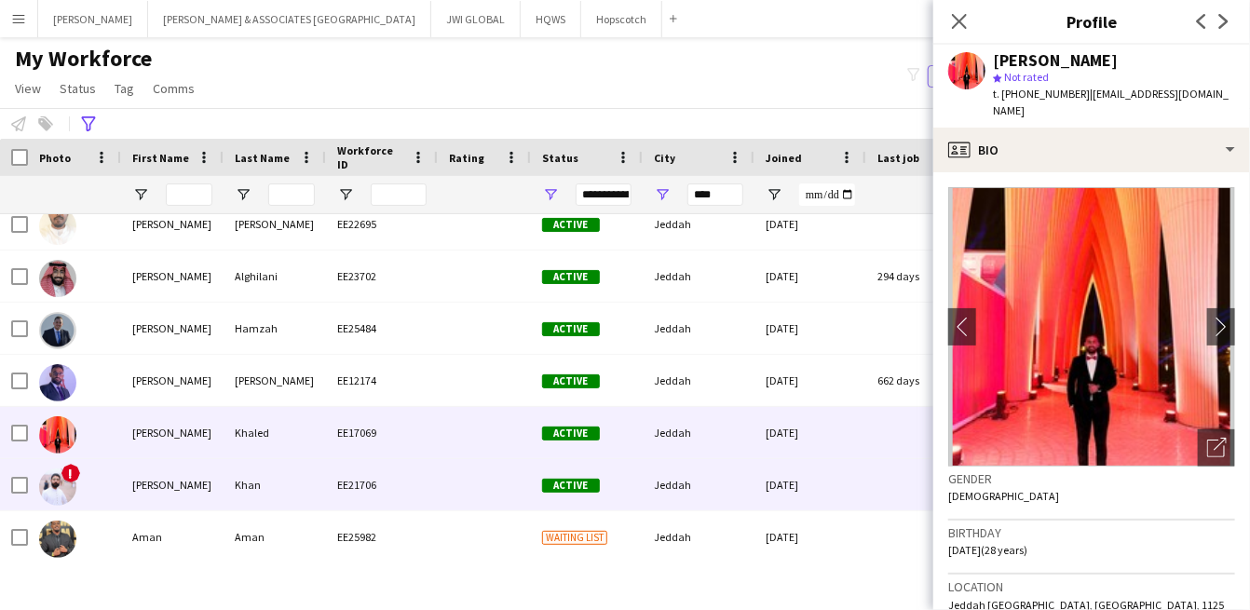
click at [243, 507] on div "Khan" at bounding box center [274, 484] width 102 height 51
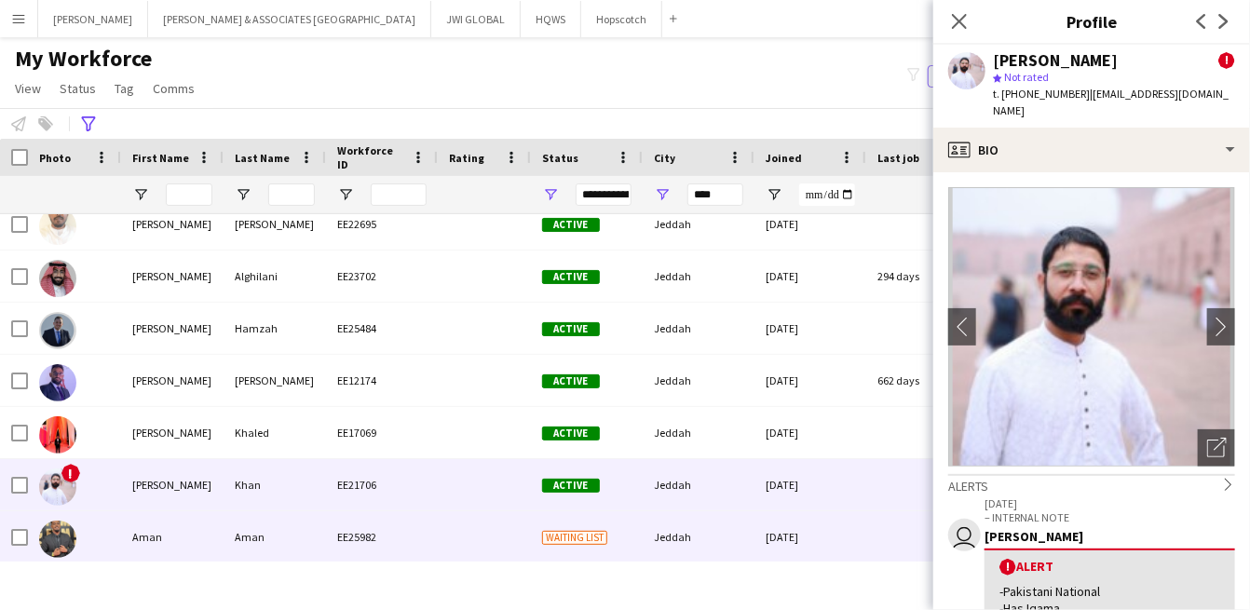
click at [229, 519] on div "Aman" at bounding box center [274, 536] width 102 height 51
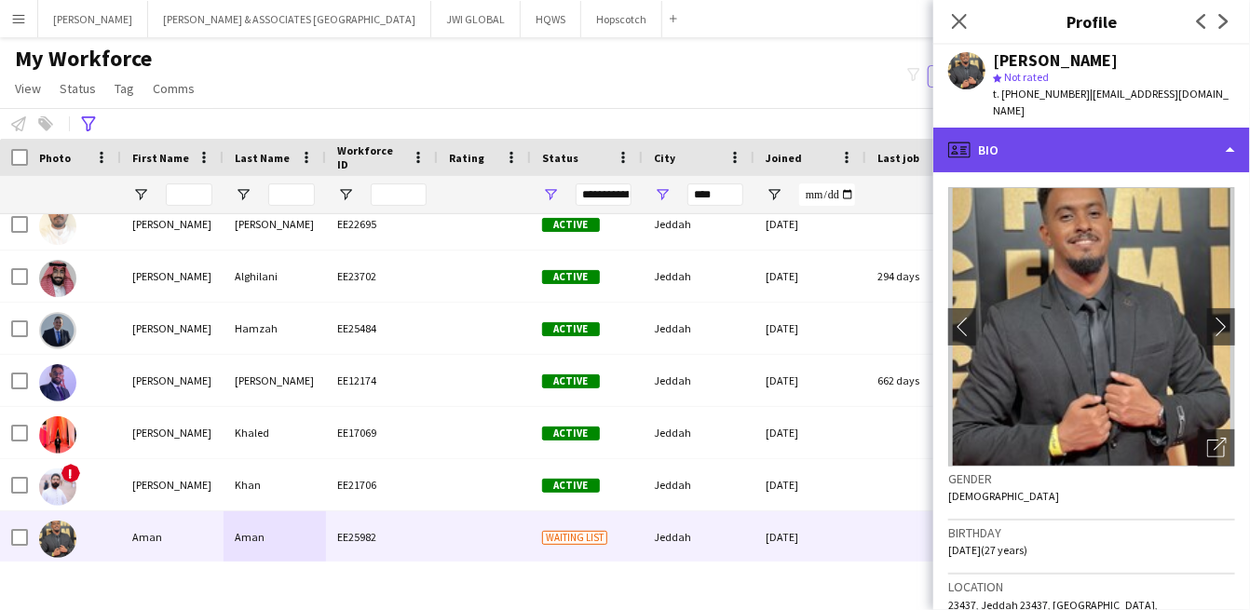
click at [1061, 139] on div "profile Bio" at bounding box center [1091, 150] width 317 height 45
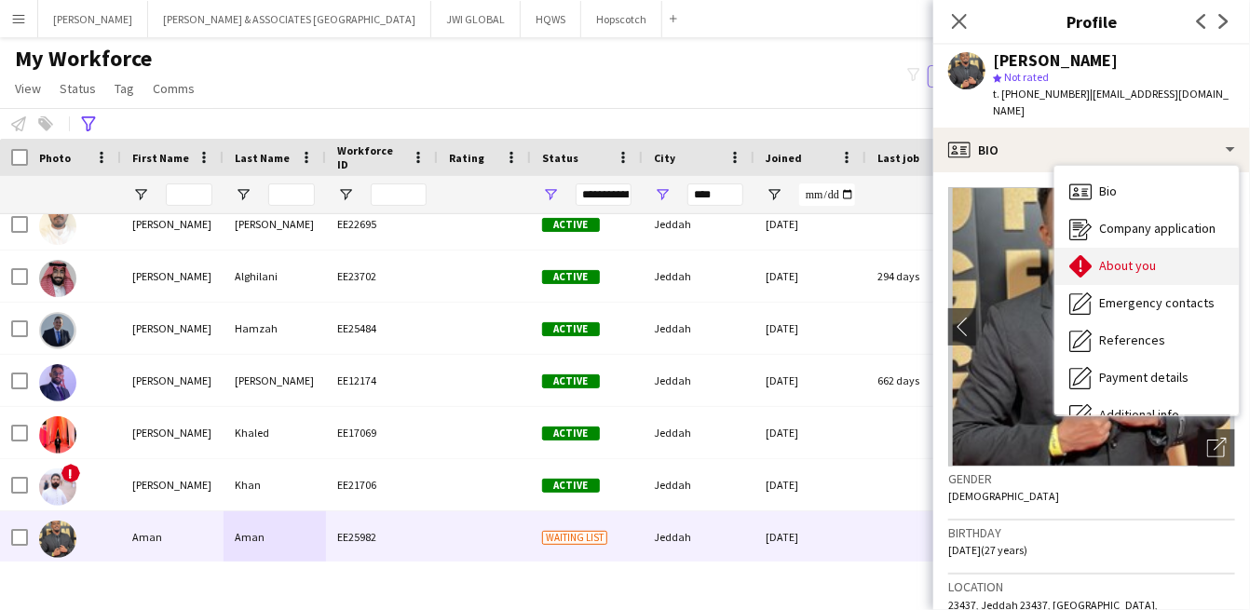
click at [1109, 257] on span "About you" at bounding box center [1127, 265] width 57 height 17
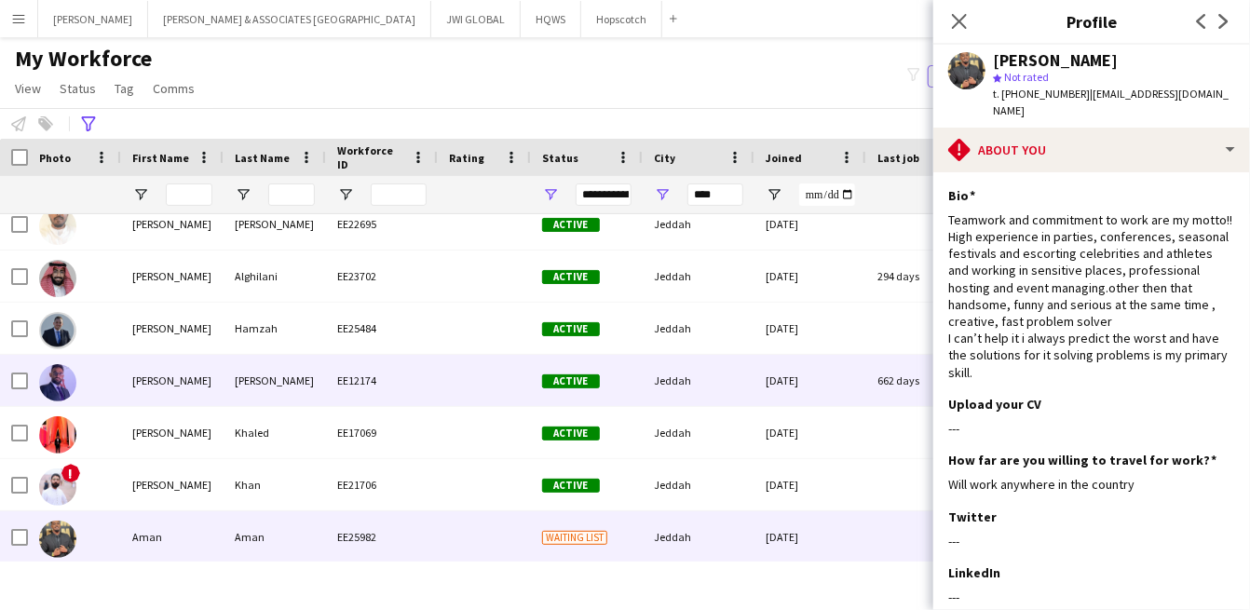
click at [179, 385] on div "Ahmad" at bounding box center [172, 380] width 102 height 51
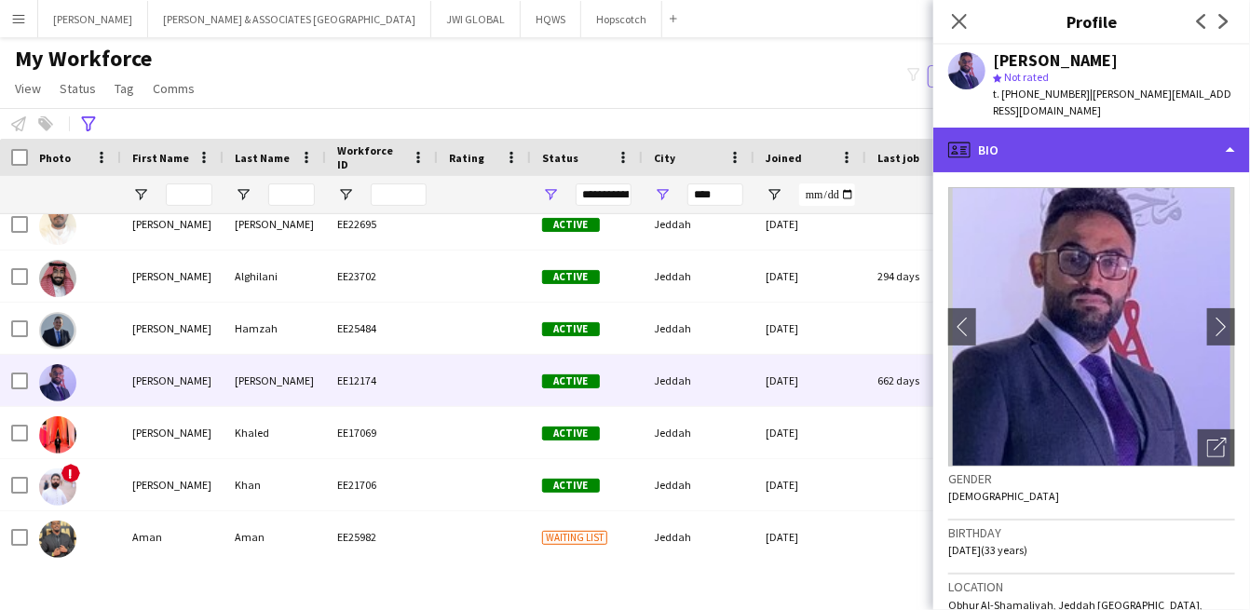
click at [1026, 149] on div "profile Bio" at bounding box center [1091, 150] width 317 height 45
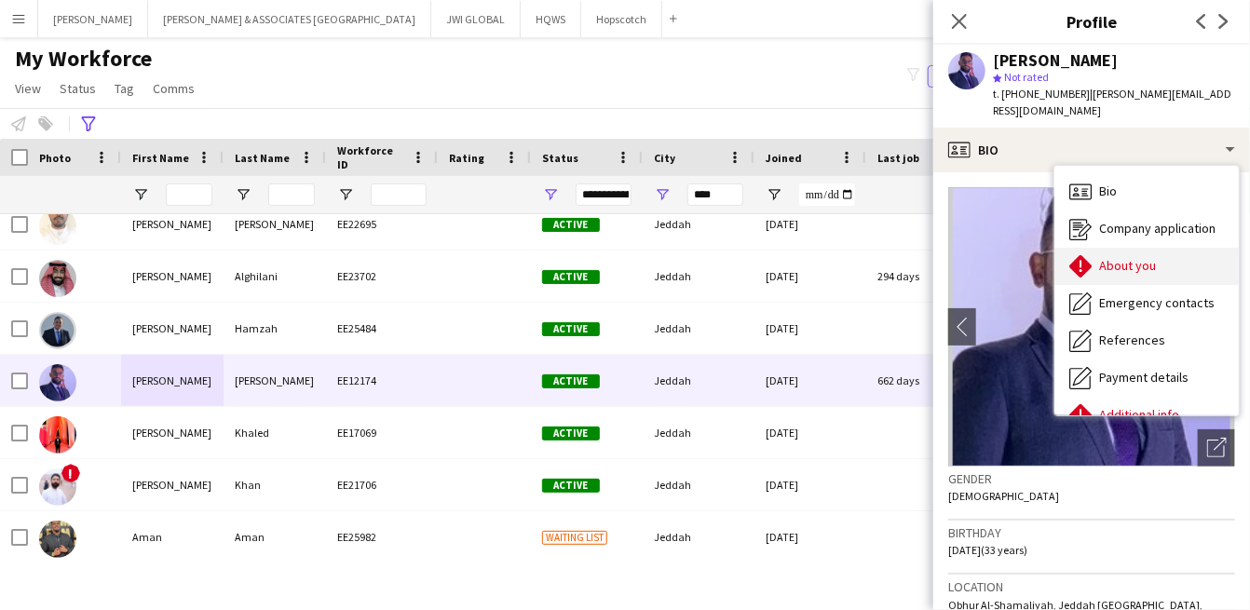
click at [1132, 263] on div "About you About you" at bounding box center [1146, 266] width 184 height 37
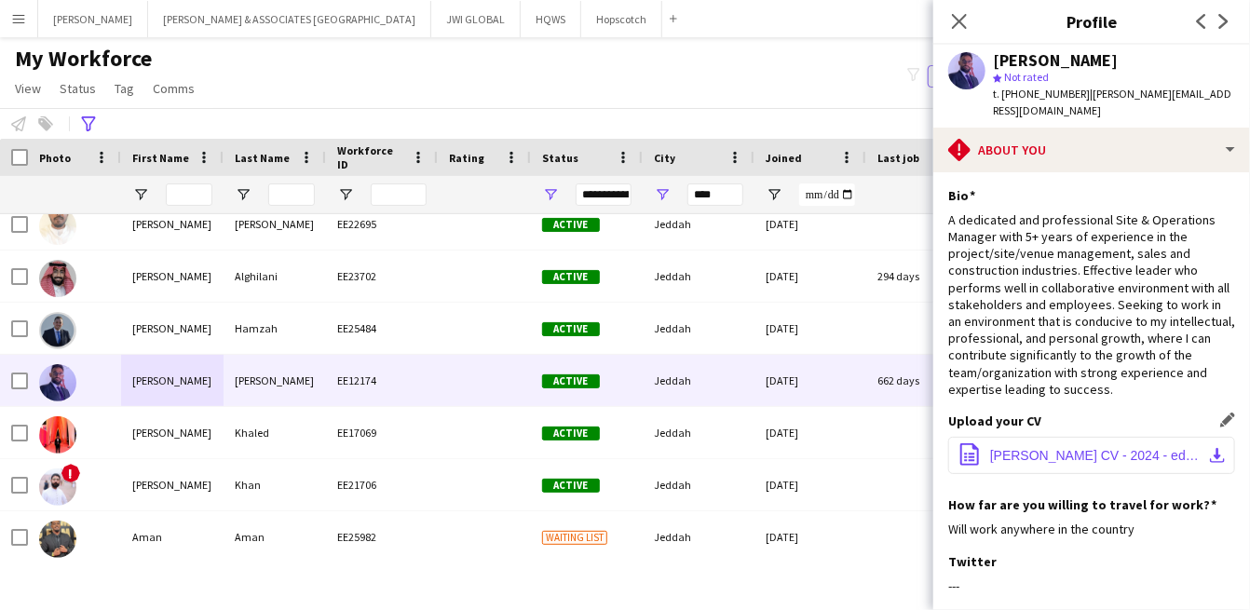
click at [1046, 448] on span "Ahmad Doughan CV - 2024 - edit.pdf" at bounding box center [1095, 455] width 210 height 15
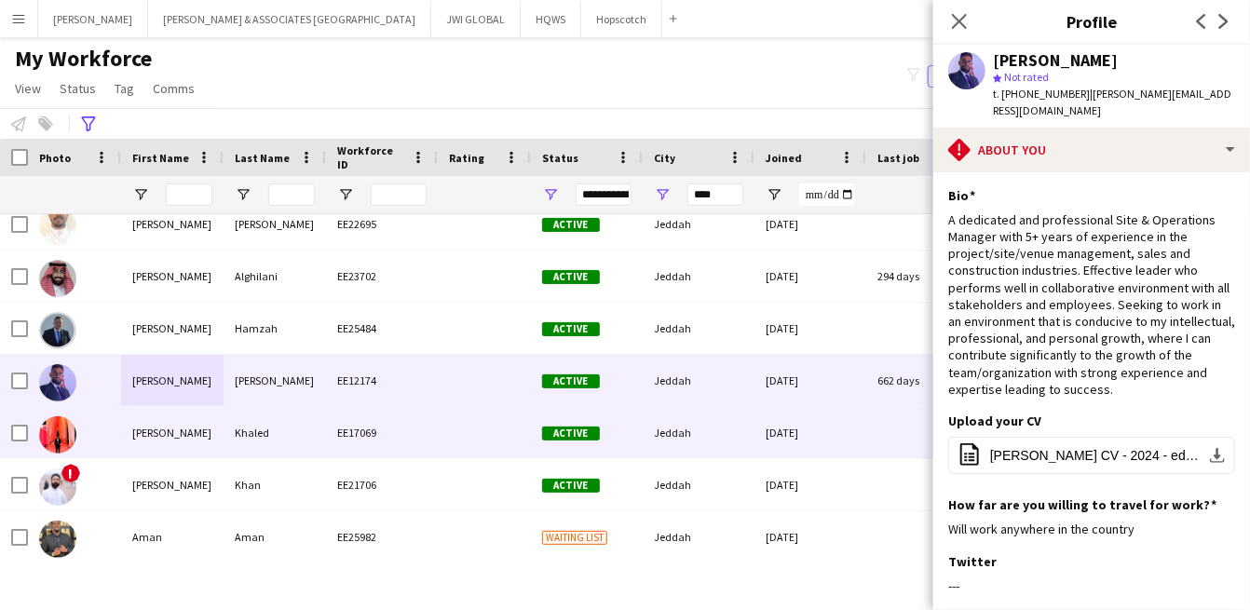
click at [164, 451] on div "[PERSON_NAME]" at bounding box center [172, 432] width 102 height 51
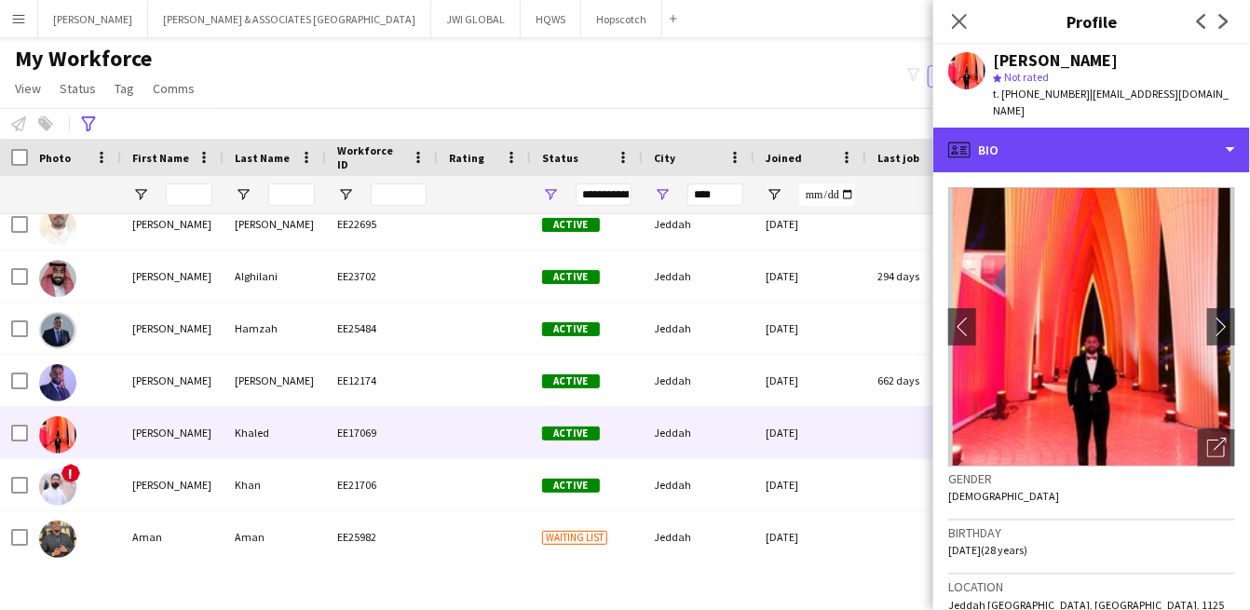
drag, startPoint x: 1097, startPoint y: 127, endPoint x: 1100, endPoint y: 169, distance: 42.0
click at [1097, 128] on div "profile Bio" at bounding box center [1091, 150] width 317 height 45
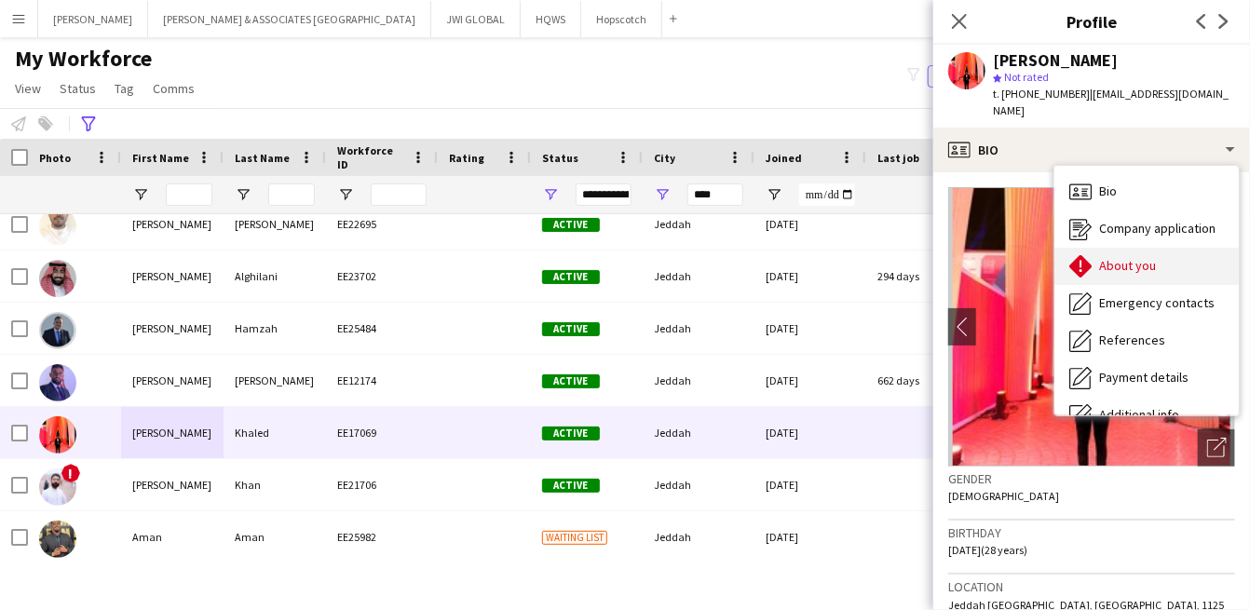
click at [1115, 257] on span "About you" at bounding box center [1127, 265] width 57 height 17
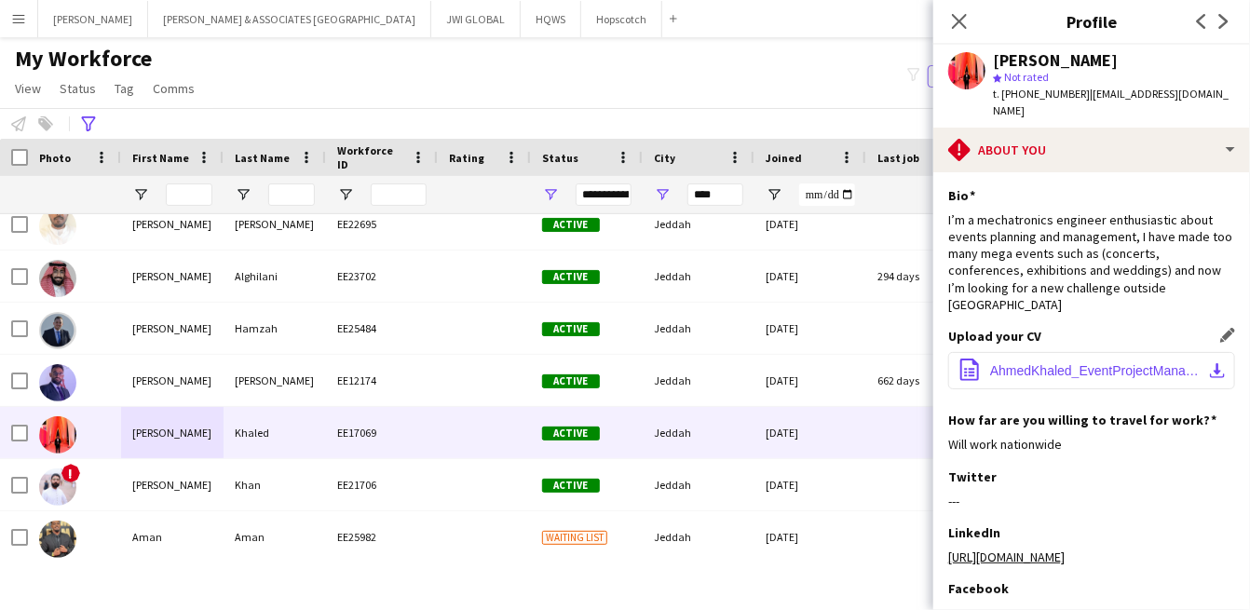
click at [1064, 363] on span "AhmedKhaled_EventProjectManager.pdf" at bounding box center [1095, 370] width 210 height 15
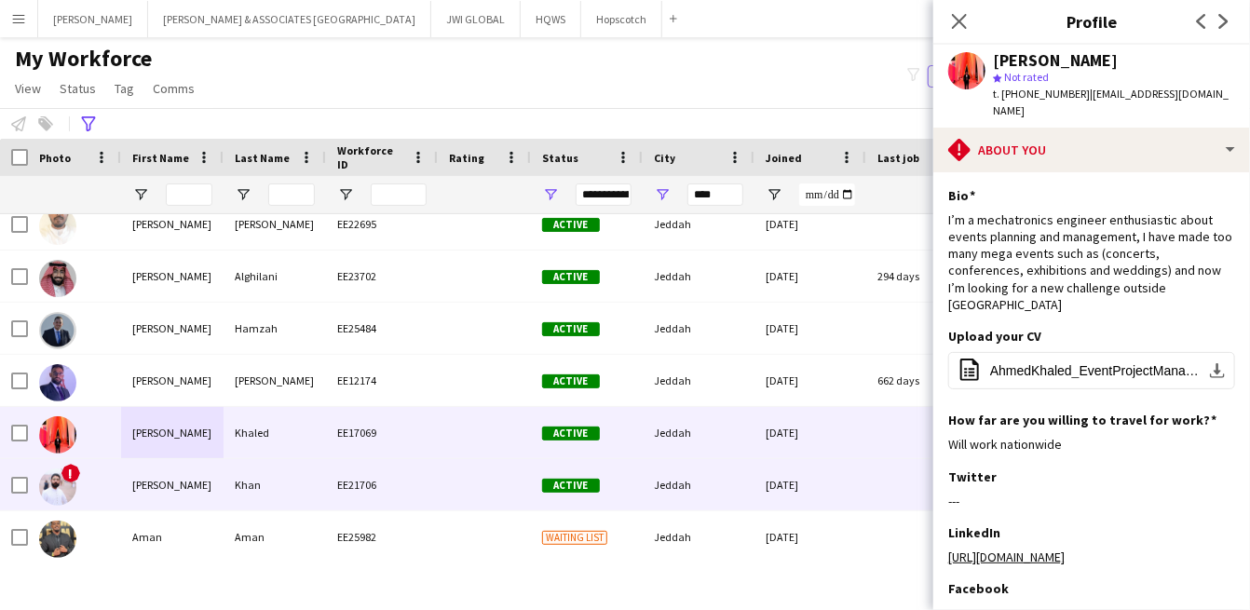
drag, startPoint x: 280, startPoint y: 474, endPoint x: 293, endPoint y: 454, distance: 23.5
click at [280, 473] on div "Khan" at bounding box center [274, 484] width 102 height 51
click at [283, 472] on div "Khan" at bounding box center [274, 484] width 102 height 51
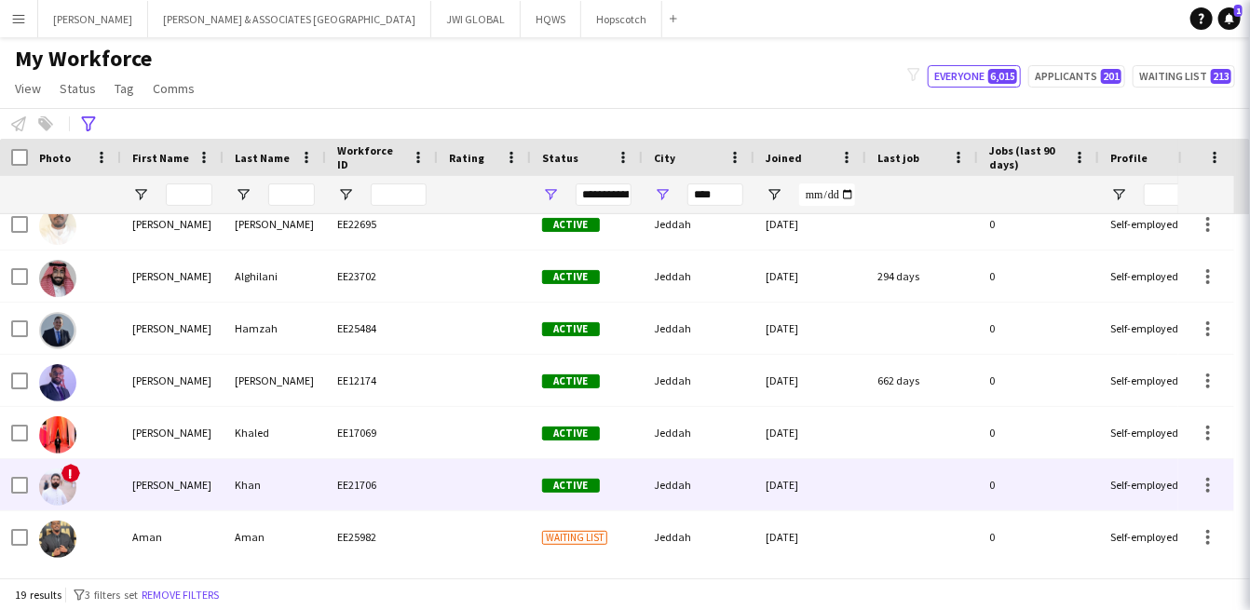
click at [299, 479] on div "Khan" at bounding box center [274, 484] width 102 height 51
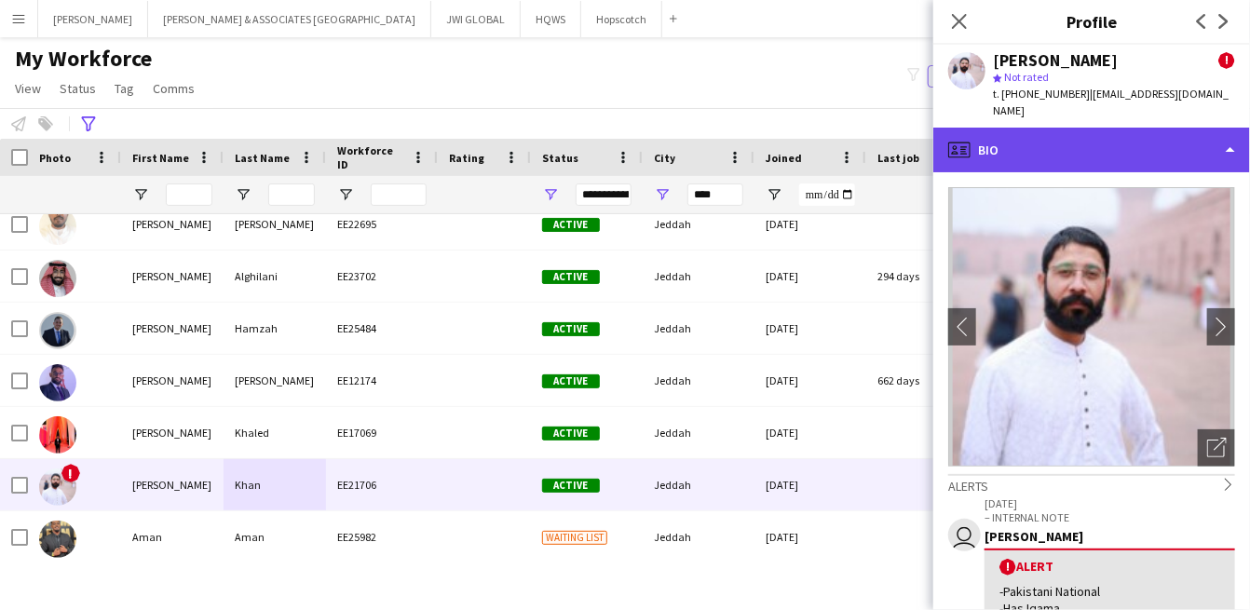
click at [1107, 128] on div "profile Bio" at bounding box center [1091, 150] width 317 height 45
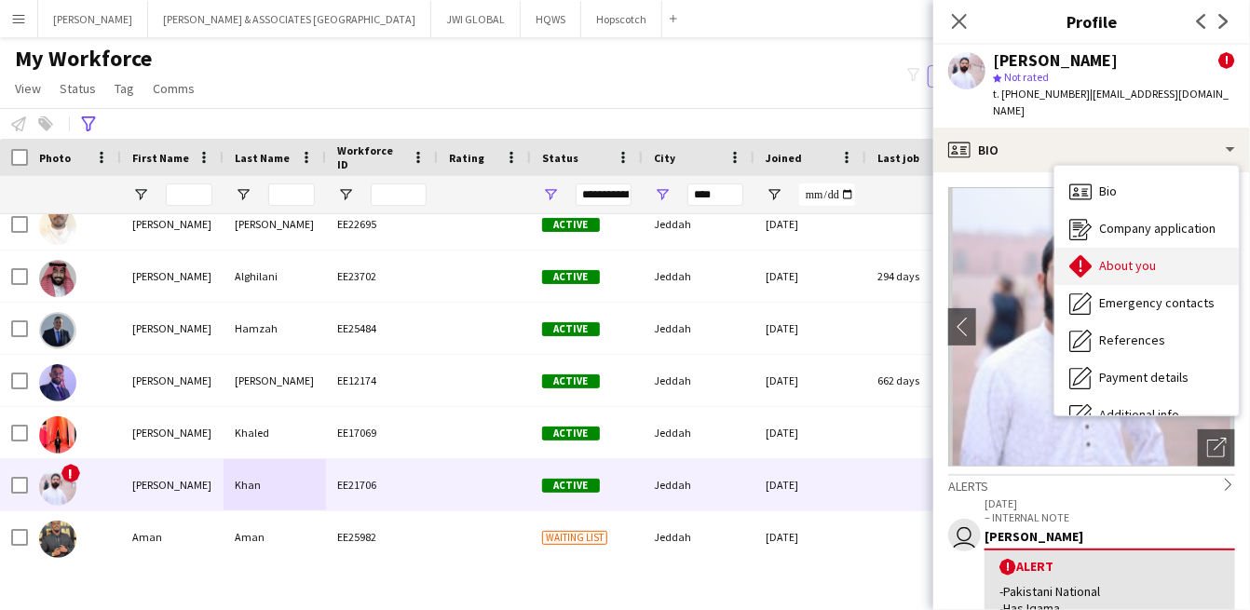
click at [1108, 257] on span "About you" at bounding box center [1127, 265] width 57 height 17
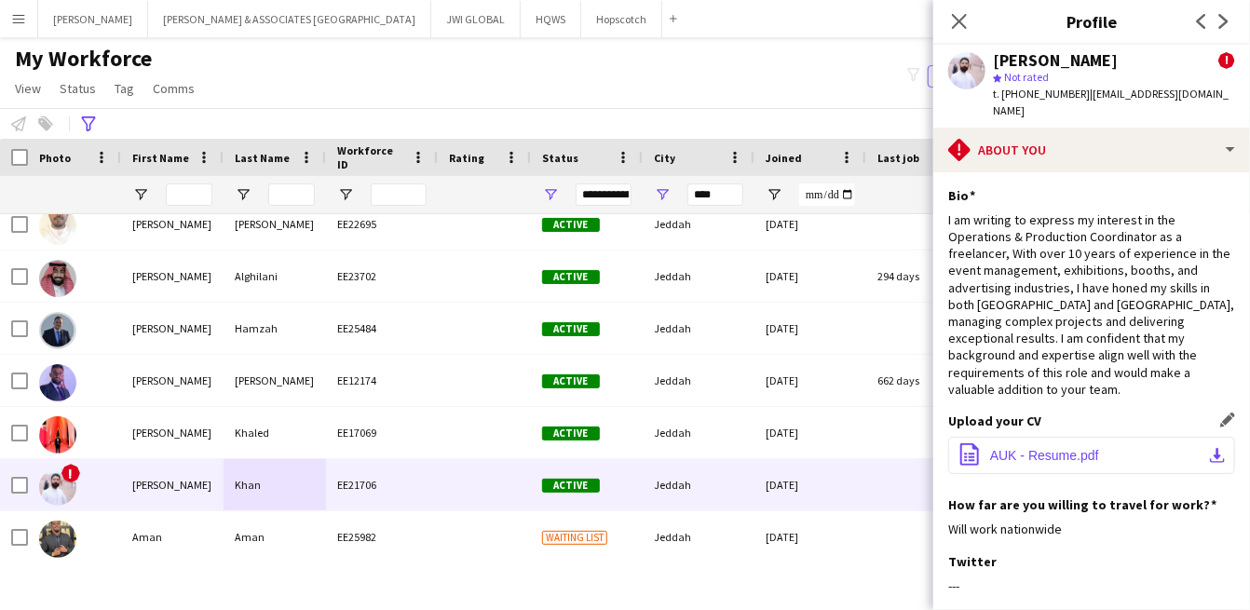
click at [1077, 448] on span "AUK - Resume.pdf" at bounding box center [1044, 455] width 109 height 15
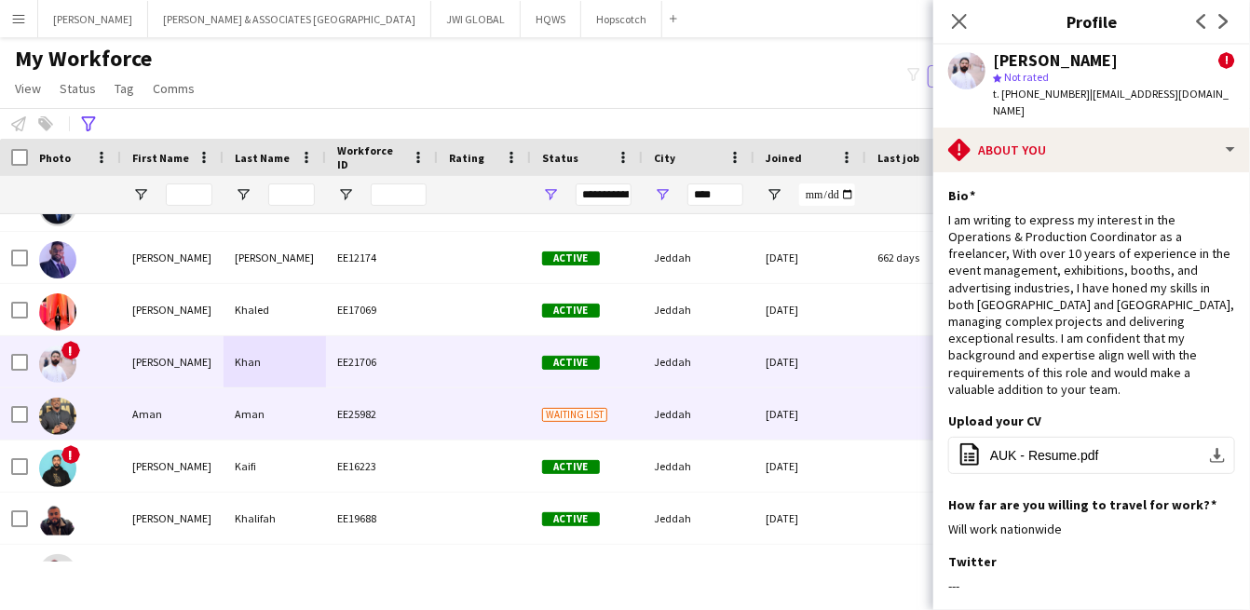
scroll to position [345, 0]
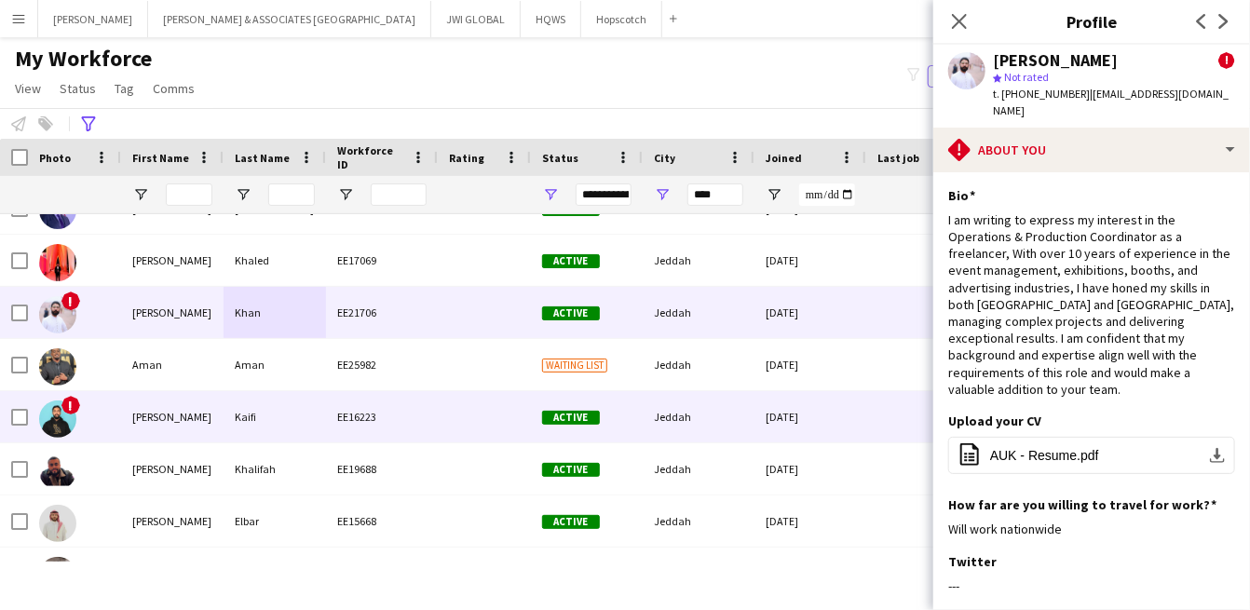
click at [257, 431] on div "Kaifi" at bounding box center [274, 416] width 102 height 51
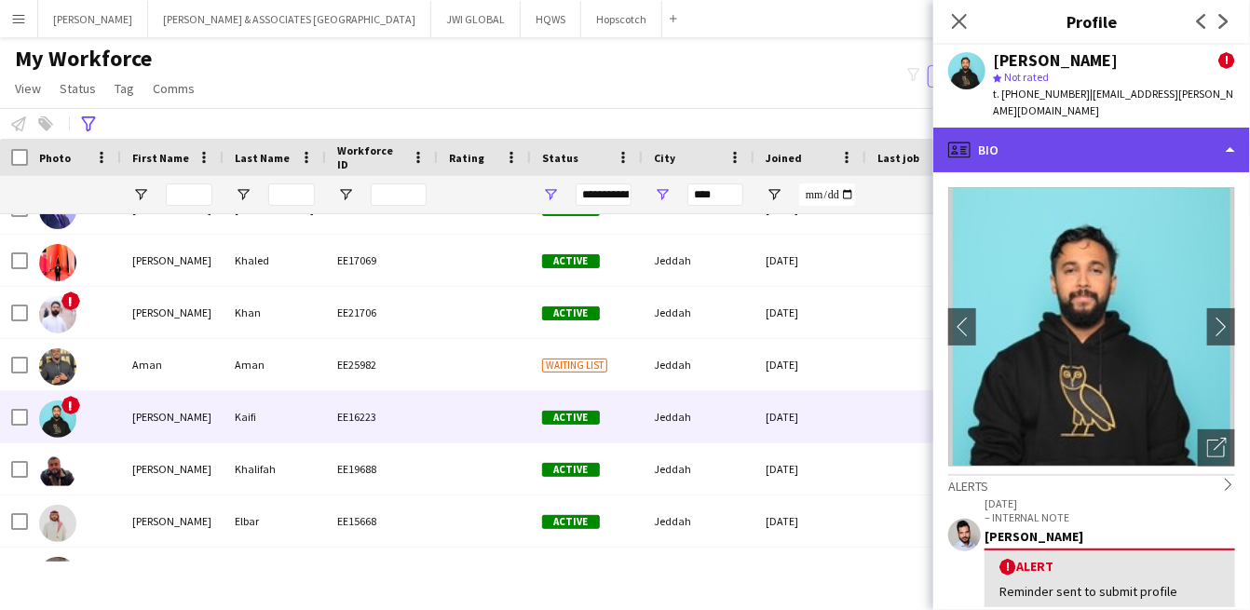
click at [1125, 128] on div "profile Bio" at bounding box center [1091, 150] width 317 height 45
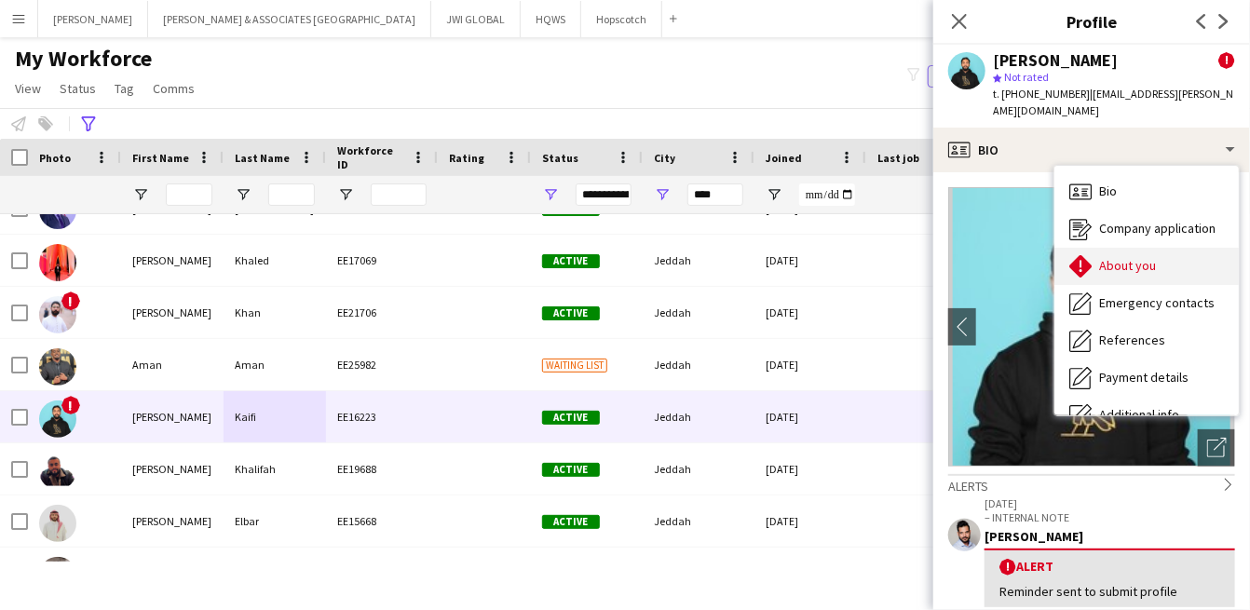
click at [1138, 257] on span "About you" at bounding box center [1127, 265] width 57 height 17
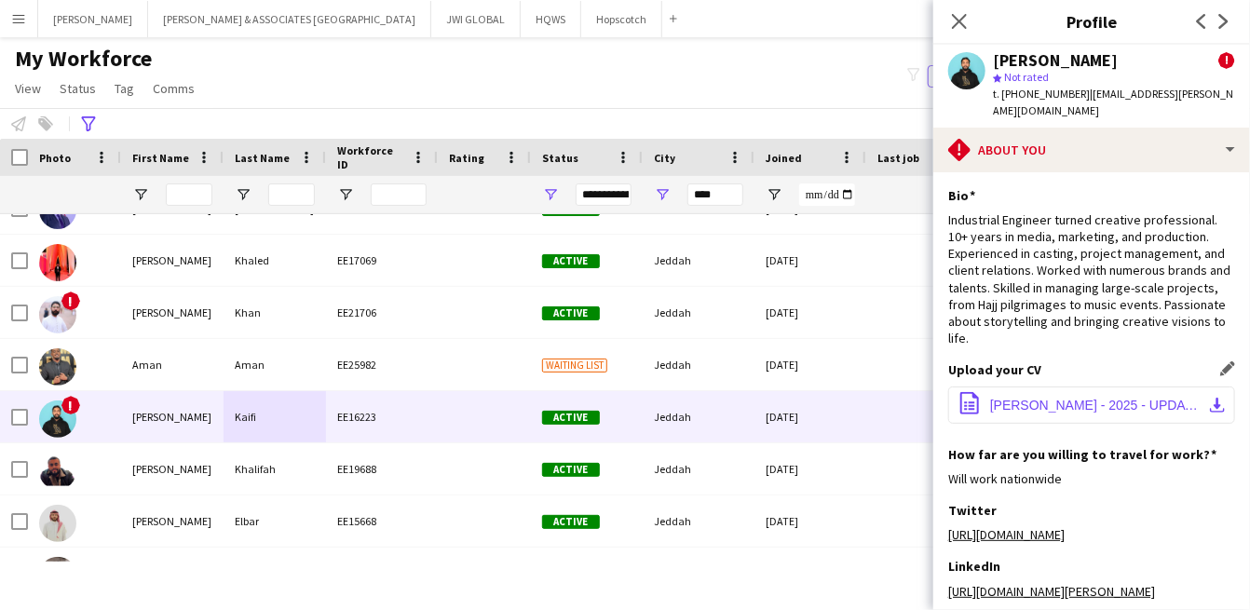
click at [1066, 386] on button "office-file-sheet EYAD KAIFI - 2025 - UPDATED CV-combined.pdf download-bottom" at bounding box center [1091, 404] width 287 height 37
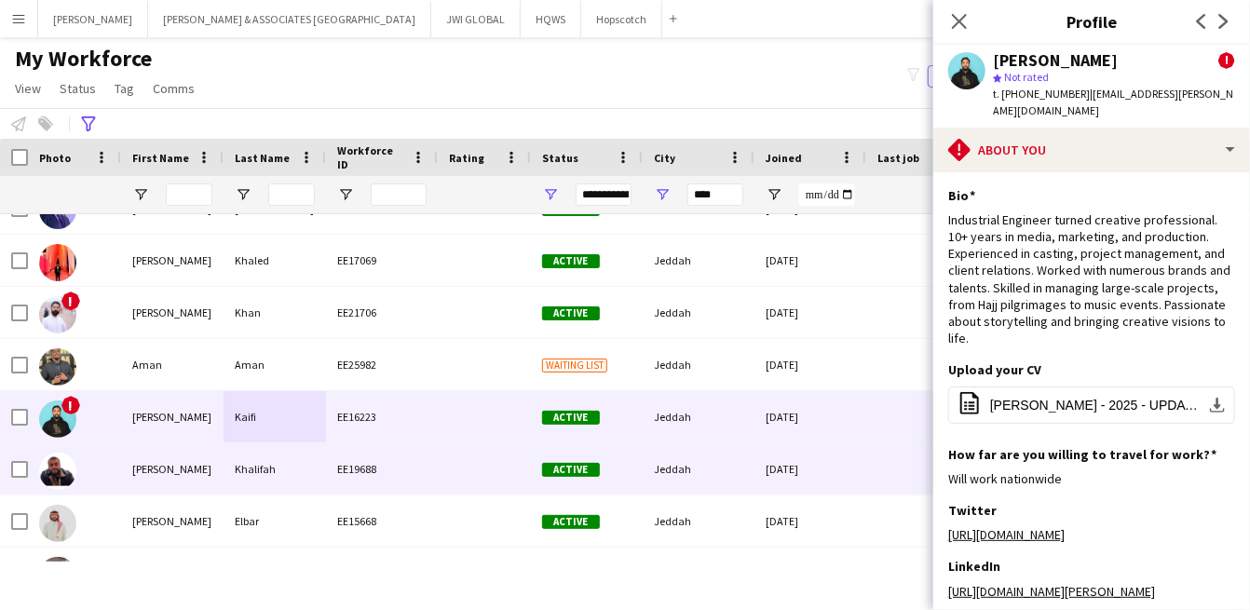
click at [265, 489] on div "Khalifah" at bounding box center [274, 468] width 102 height 51
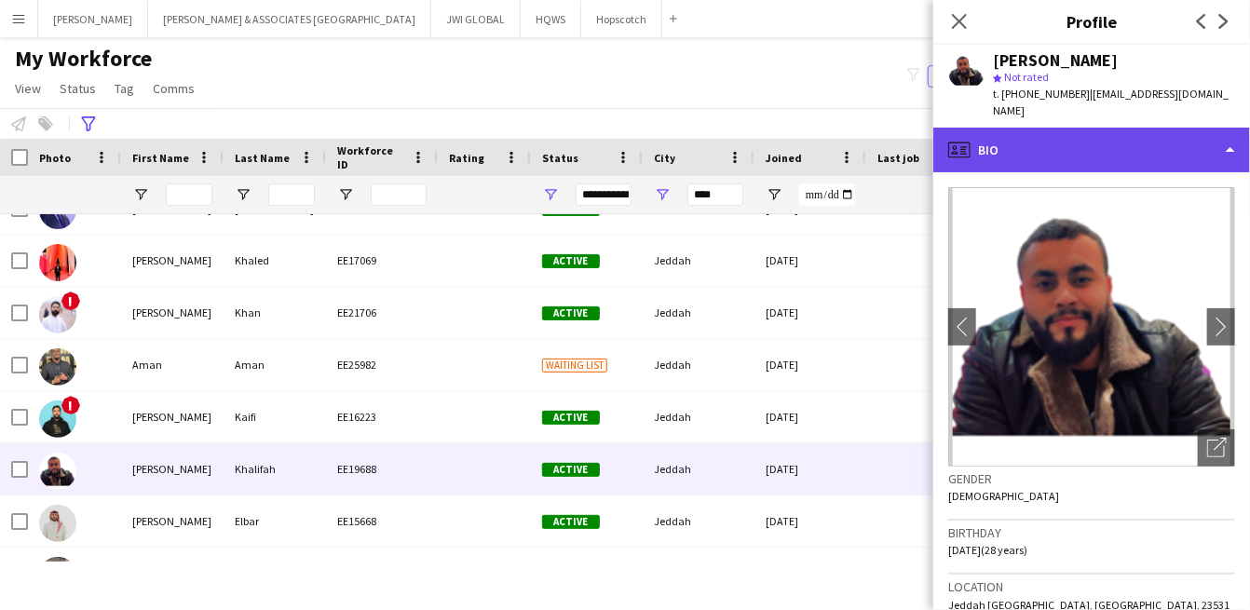
click at [1048, 128] on div "profile Bio" at bounding box center [1091, 150] width 317 height 45
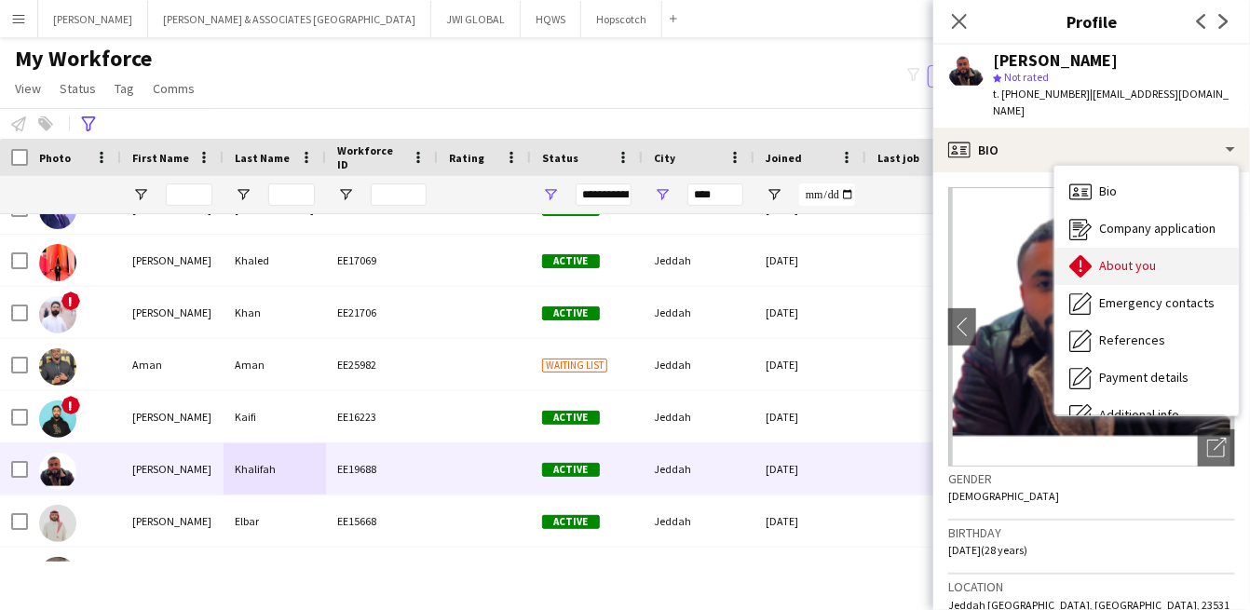
drag, startPoint x: 1115, startPoint y: 249, endPoint x: 1119, endPoint y: 260, distance: 12.1
click at [1106, 224] on div "Company application Company application" at bounding box center [1146, 228] width 184 height 37
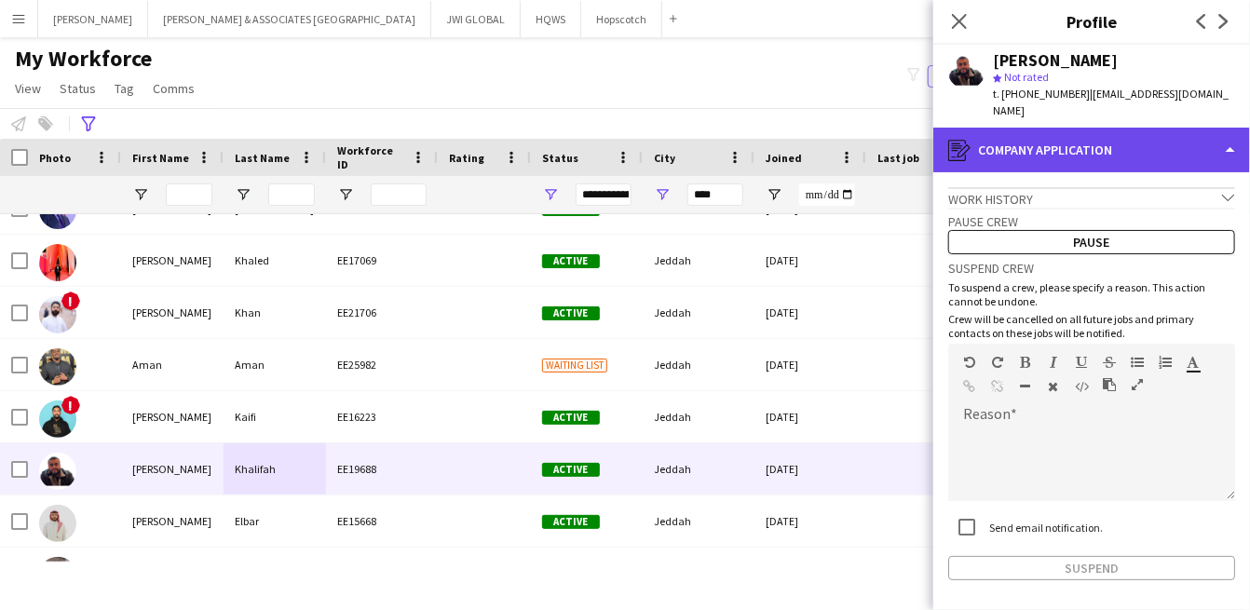
click at [1075, 136] on div "register Company application" at bounding box center [1091, 150] width 317 height 45
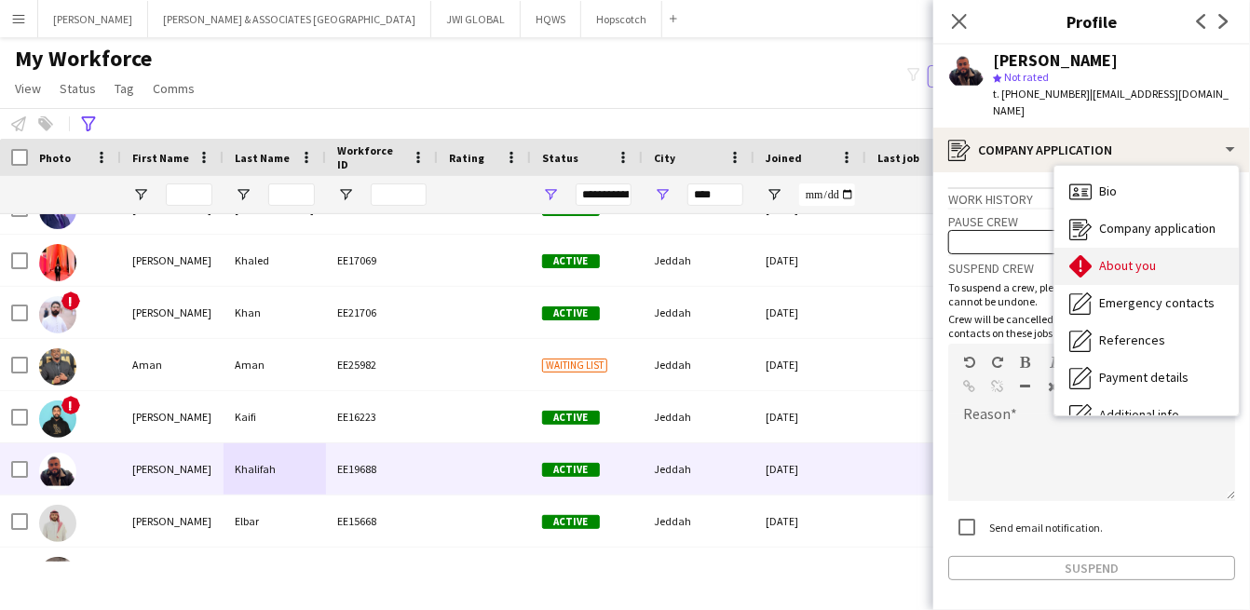
click at [1105, 258] on div "About you About you" at bounding box center [1146, 266] width 184 height 37
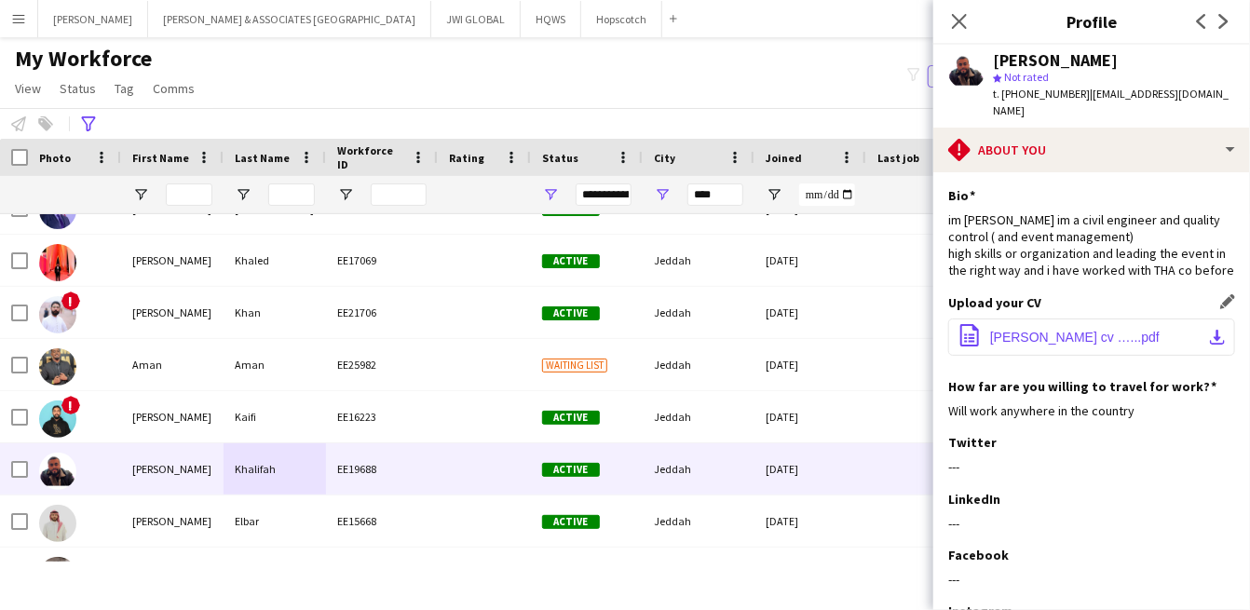
click at [1027, 345] on button "office-file-sheet Habeeb Khalifah cv …...pdf download-bottom" at bounding box center [1091, 336] width 287 height 37
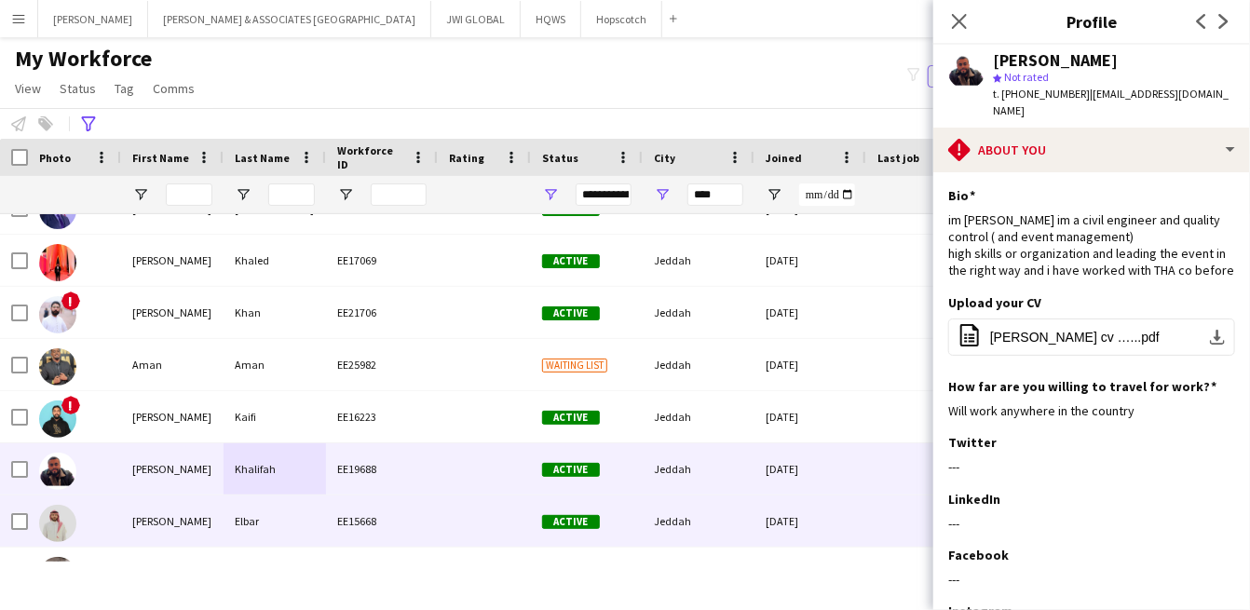
click at [157, 516] on div "Hassan" at bounding box center [172, 520] width 102 height 51
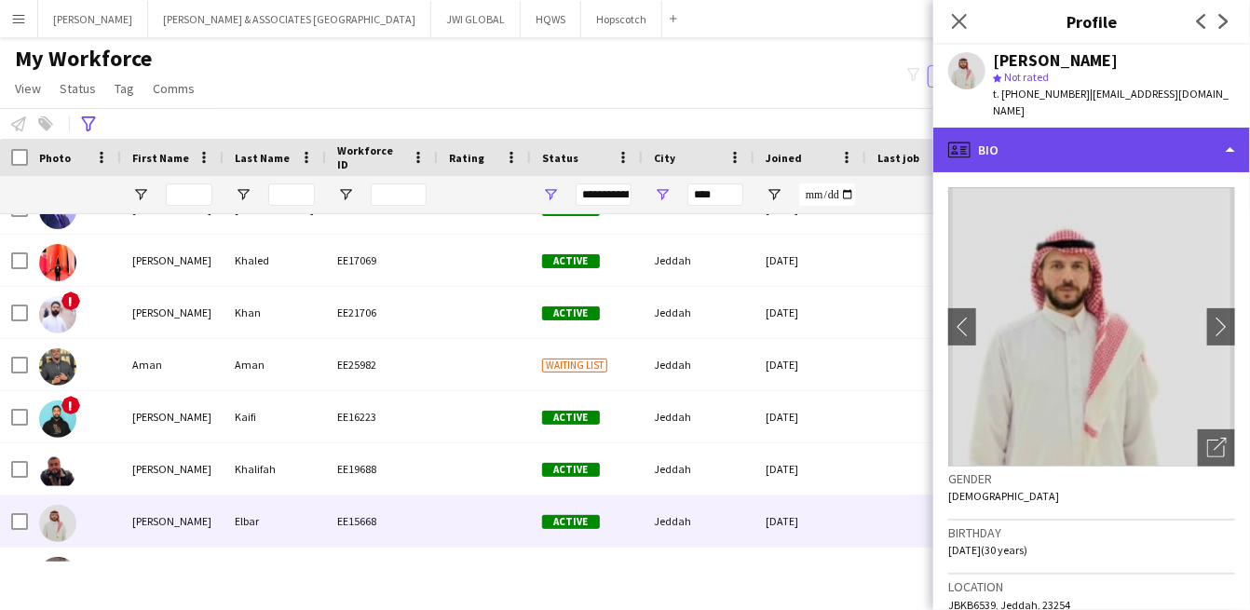
click at [1058, 142] on div "profile Bio" at bounding box center [1091, 150] width 317 height 45
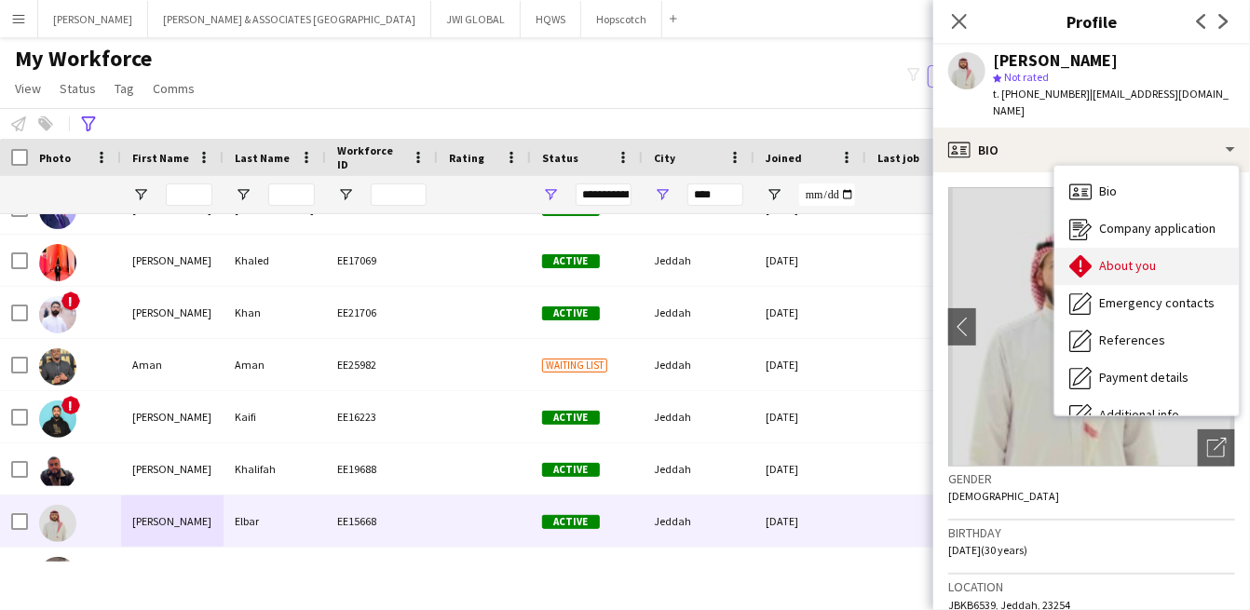
drag, startPoint x: 1058, startPoint y: 142, endPoint x: 1093, endPoint y: 255, distance: 119.0
click at [1093, 255] on div "About you About you" at bounding box center [1146, 266] width 184 height 37
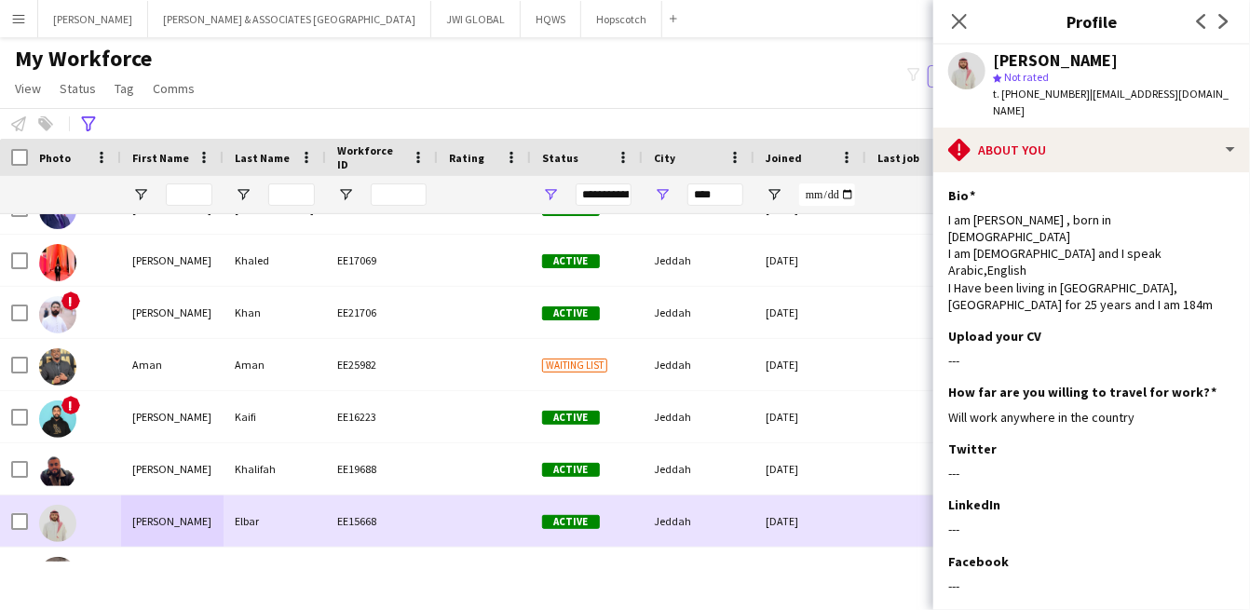
scroll to position [517, 0]
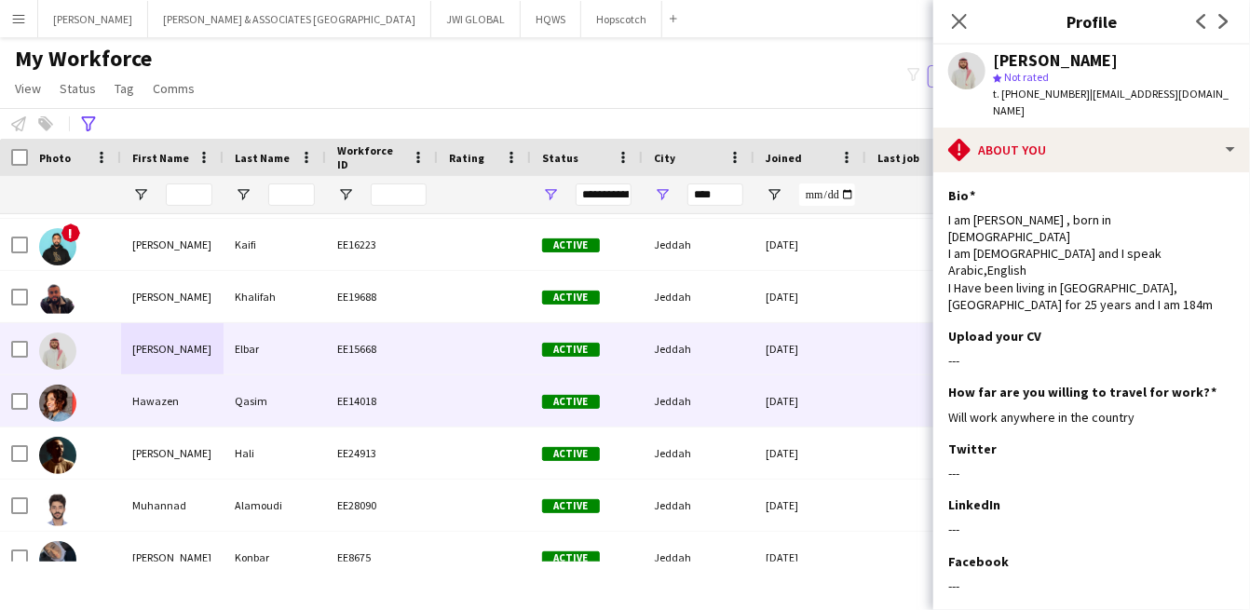
click at [170, 393] on div "Hawazen" at bounding box center [172, 400] width 102 height 51
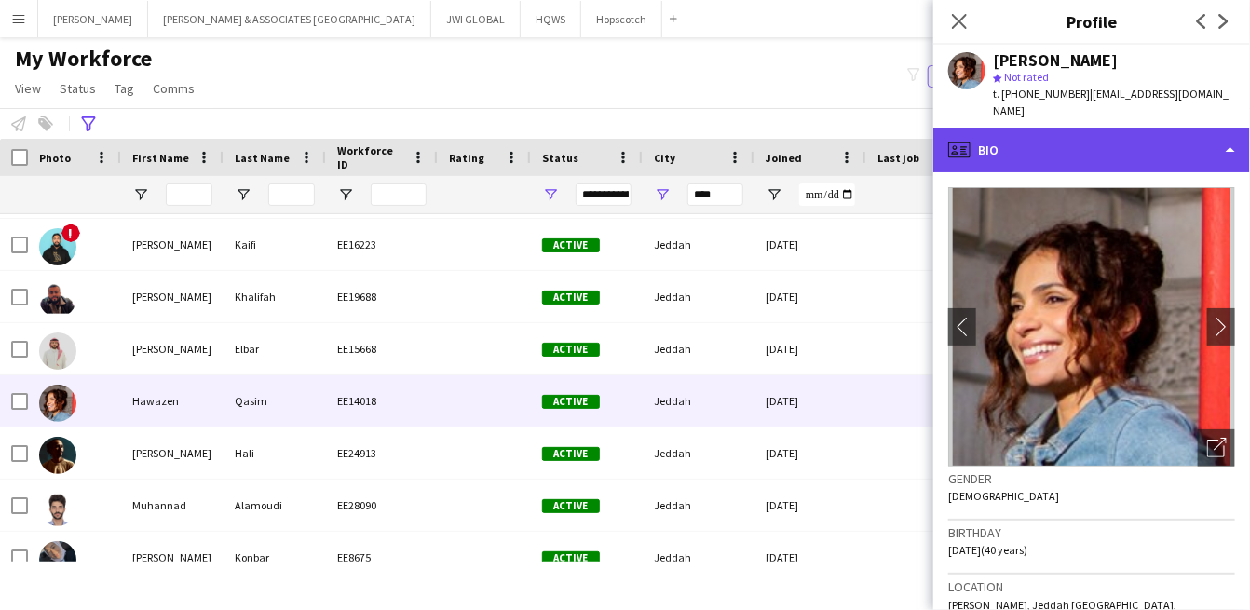
click at [981, 142] on div "profile Bio" at bounding box center [1091, 150] width 317 height 45
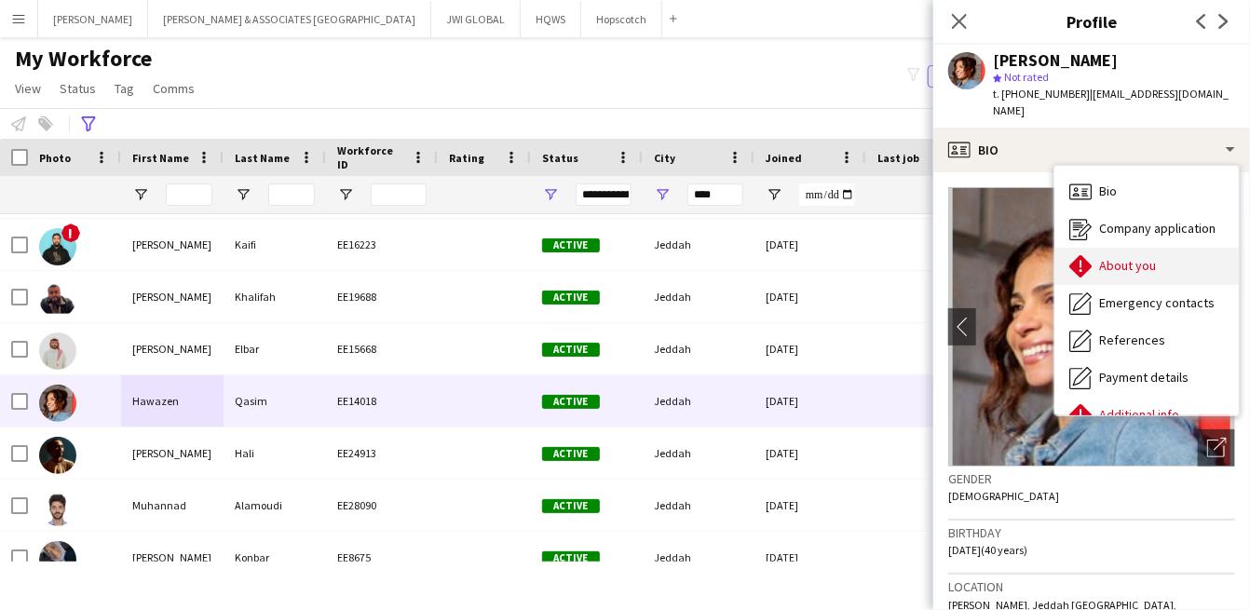
click at [1084, 255] on icon at bounding box center [1080, 266] width 22 height 22
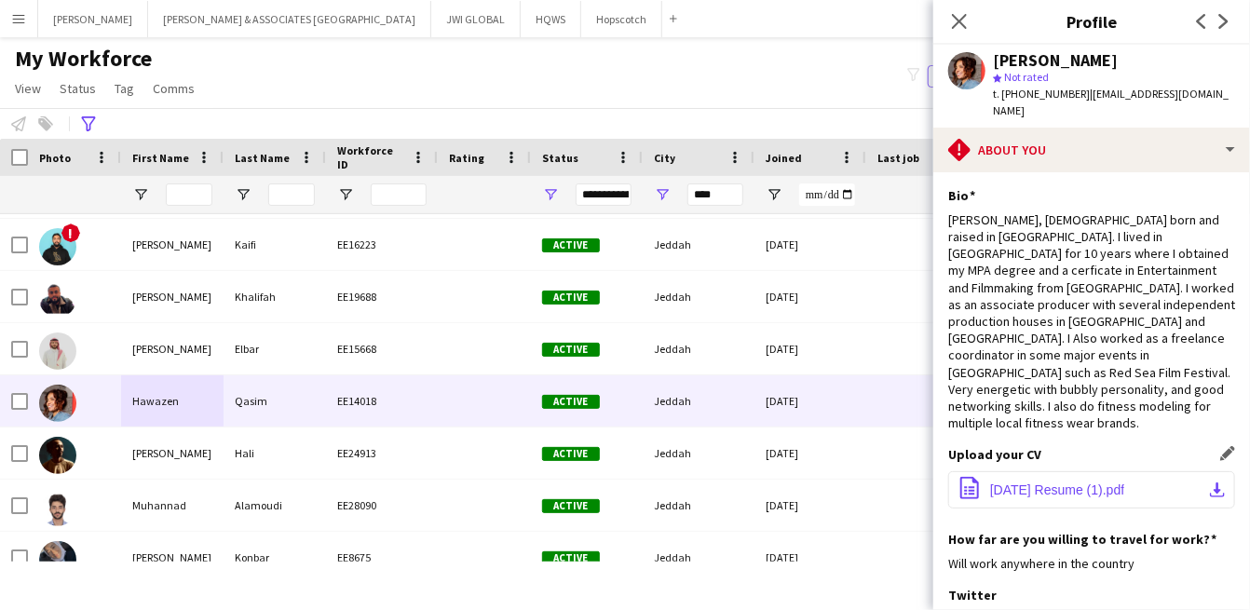
click at [1095, 482] on span "October 2024 Resume (1).pdf" at bounding box center [1057, 489] width 134 height 15
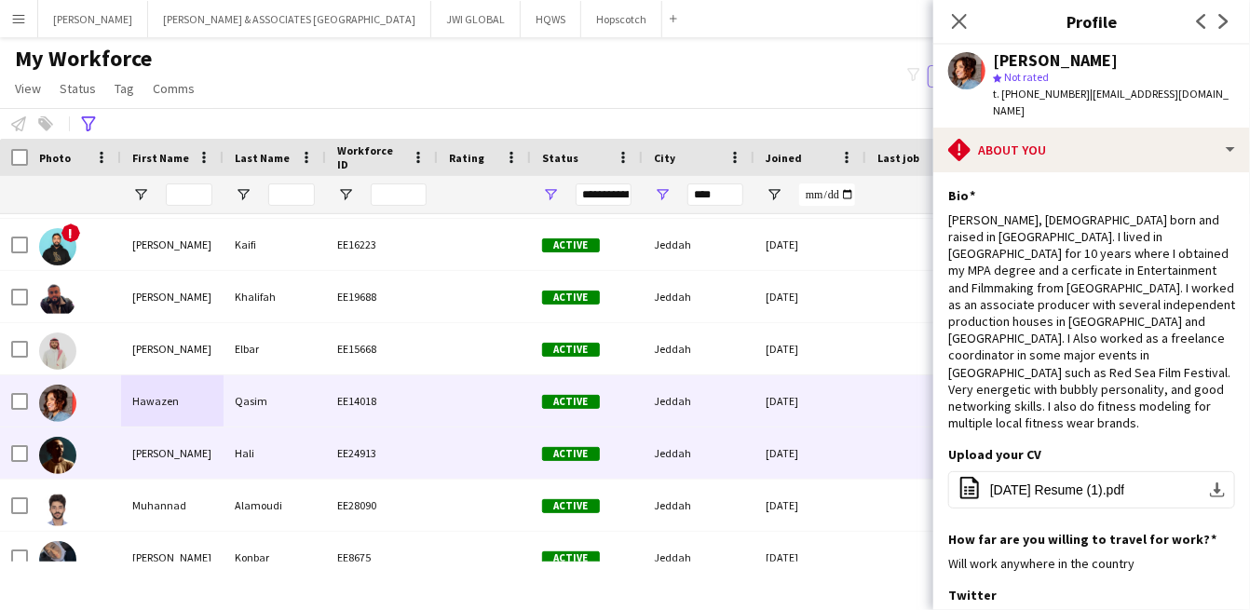
click at [317, 464] on div "Hali" at bounding box center [274, 452] width 102 height 51
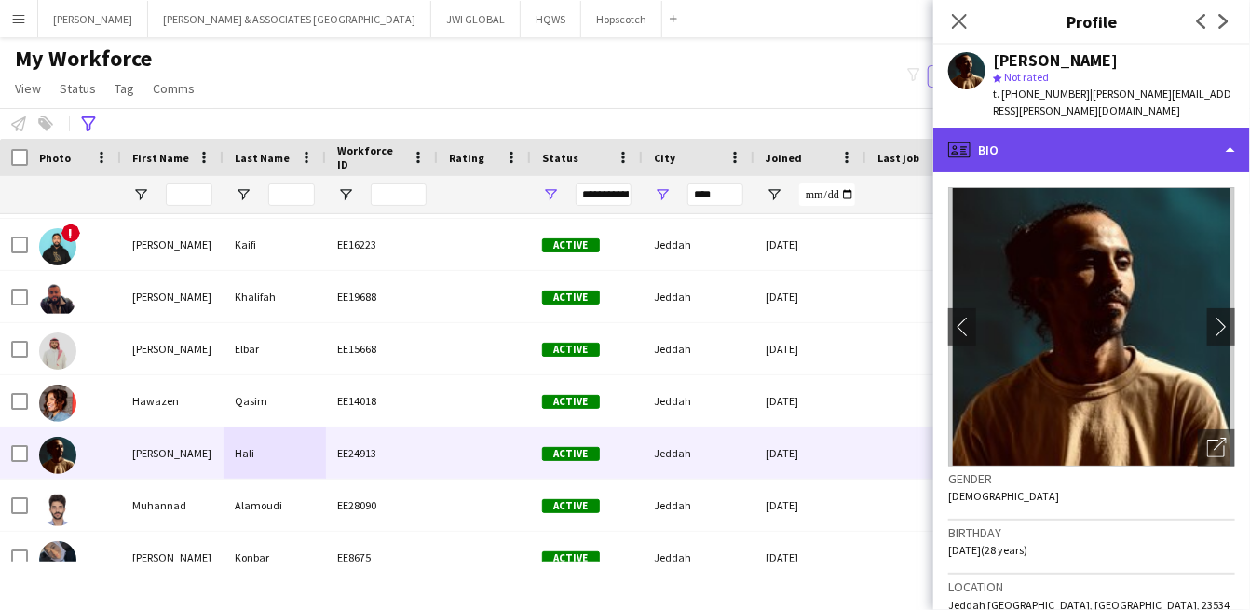
click at [1067, 130] on div "profile Bio" at bounding box center [1091, 150] width 317 height 45
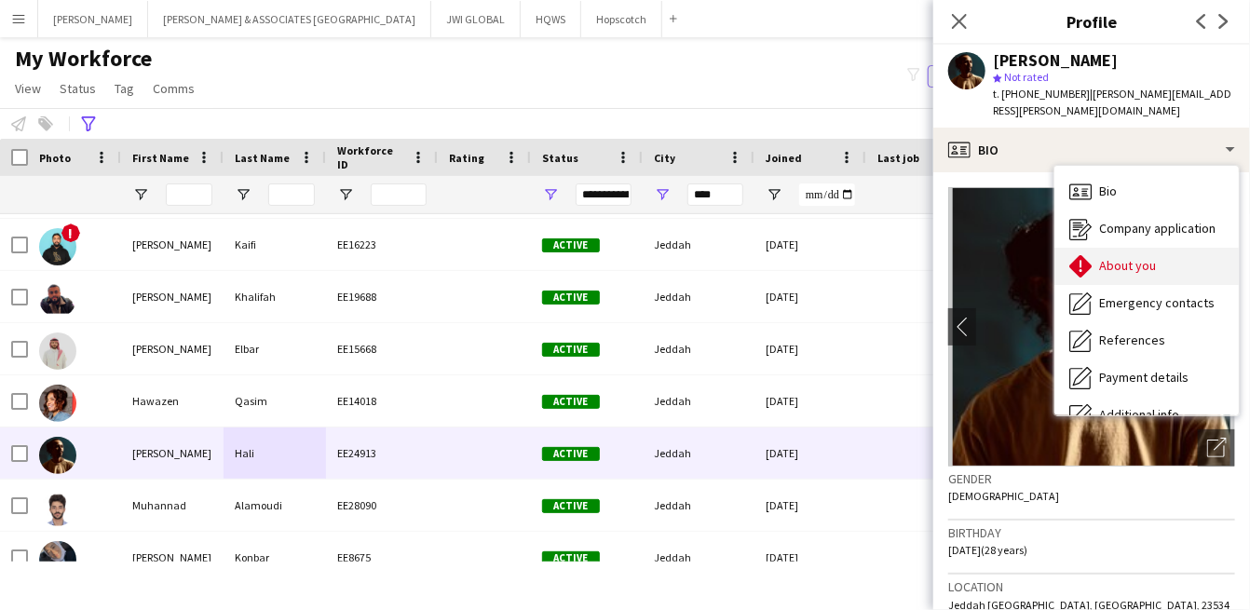
click at [1120, 248] on div "About you About you" at bounding box center [1146, 266] width 184 height 37
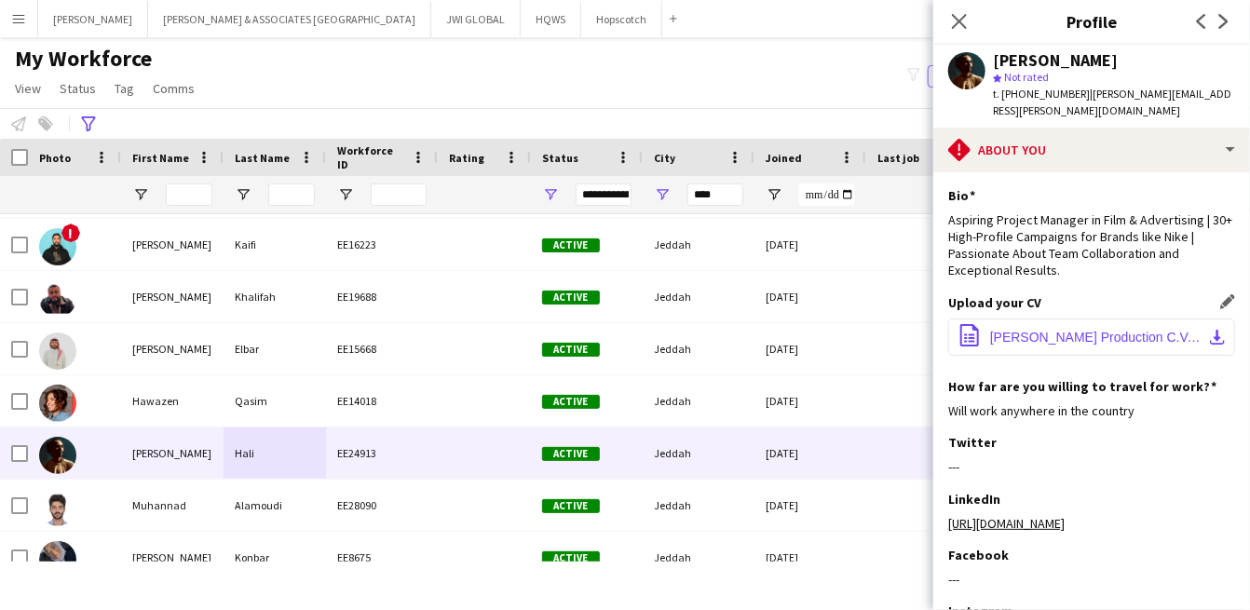
click at [1050, 330] on span "Mohammed Hali Production C.V.pdf" at bounding box center [1095, 337] width 210 height 15
drag, startPoint x: 1144, startPoint y: 436, endPoint x: 1135, endPoint y: 425, distance: 14.5
click at [1135, 434] on div "Twitter Edit this field ---" at bounding box center [1091, 462] width 287 height 56
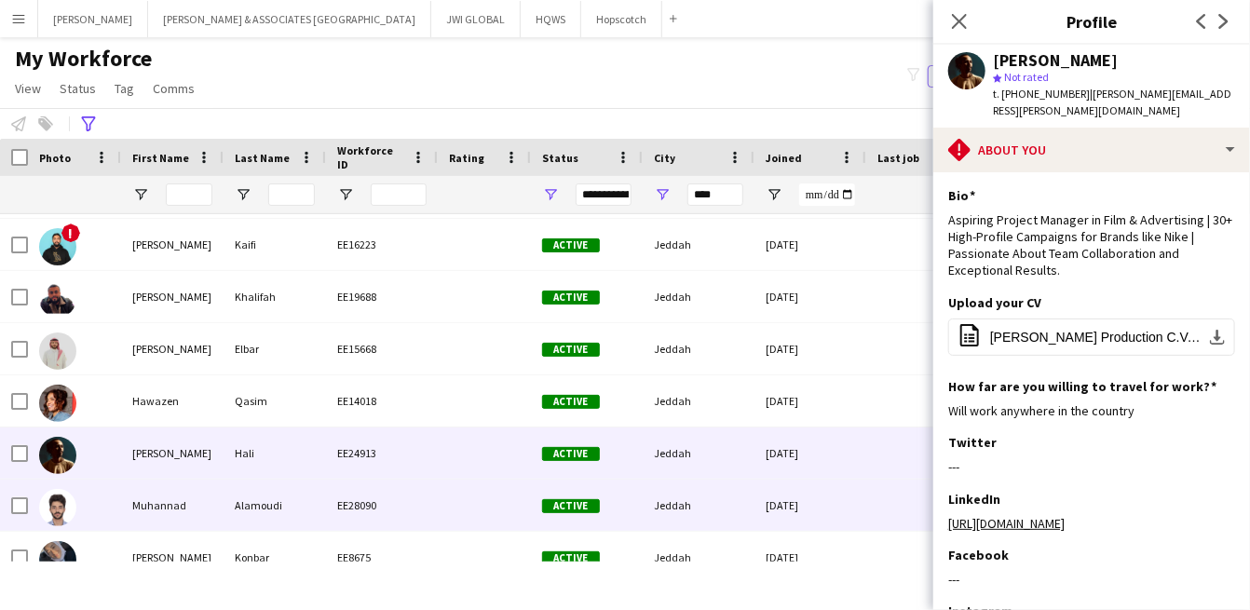
click at [226, 500] on div "Alamoudi" at bounding box center [274, 505] width 102 height 51
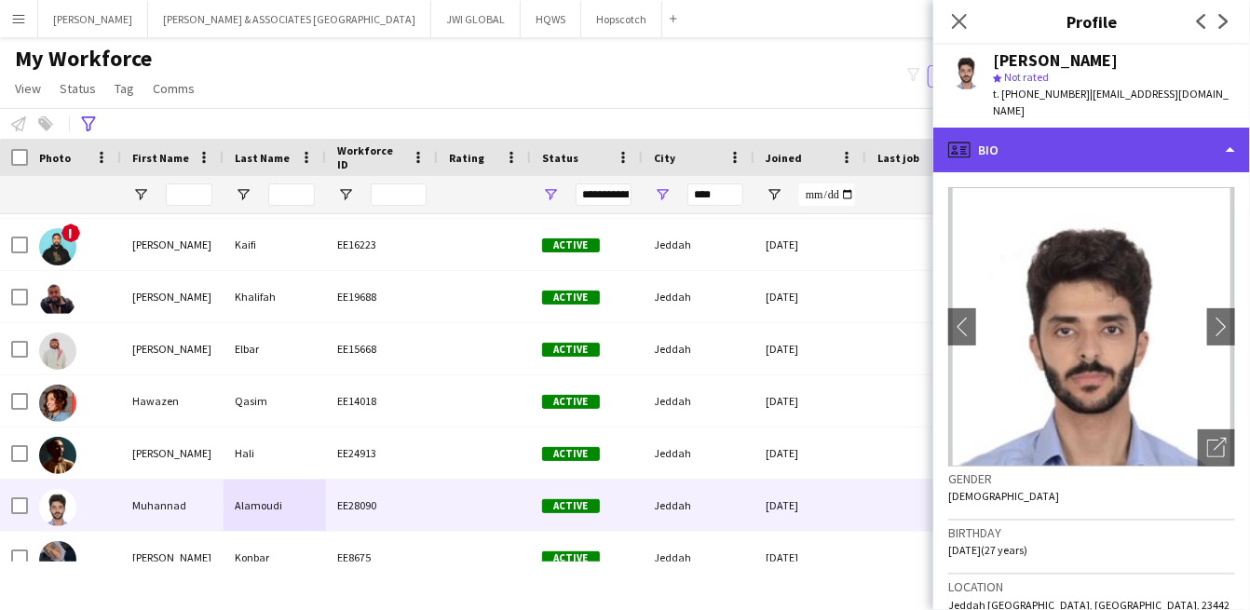
click at [1119, 137] on div "profile Bio" at bounding box center [1091, 150] width 317 height 45
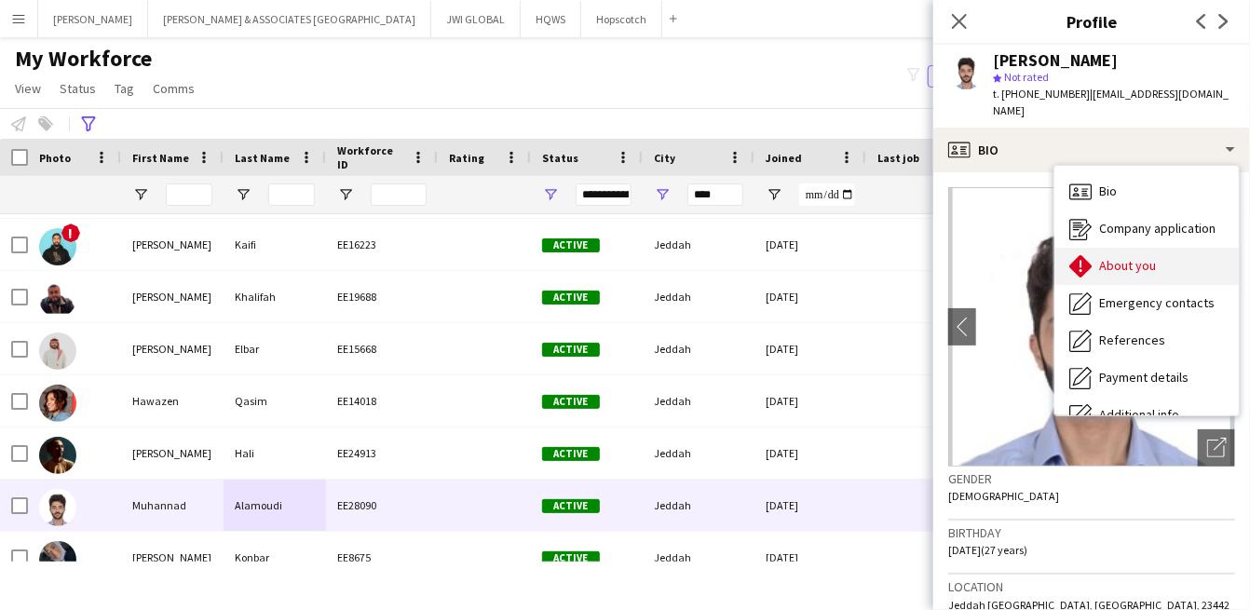
click at [1097, 248] on div "About you About you" at bounding box center [1146, 266] width 184 height 37
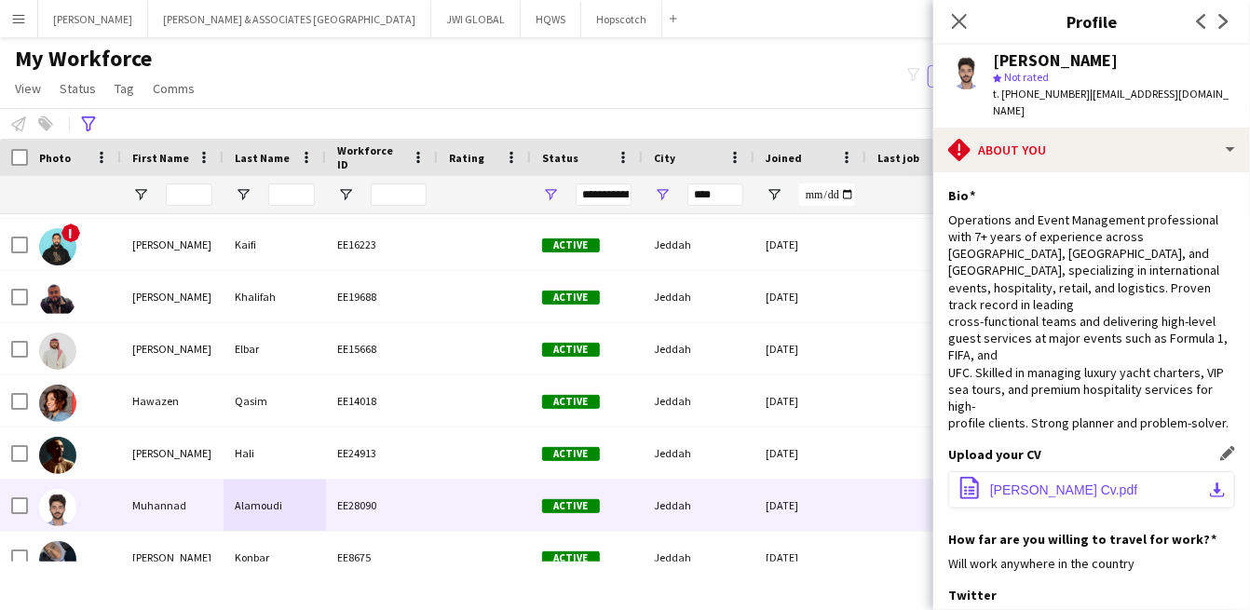
click at [1033, 491] on span "Muhannad Alamoudi Cv.pdf" at bounding box center [1063, 489] width 147 height 15
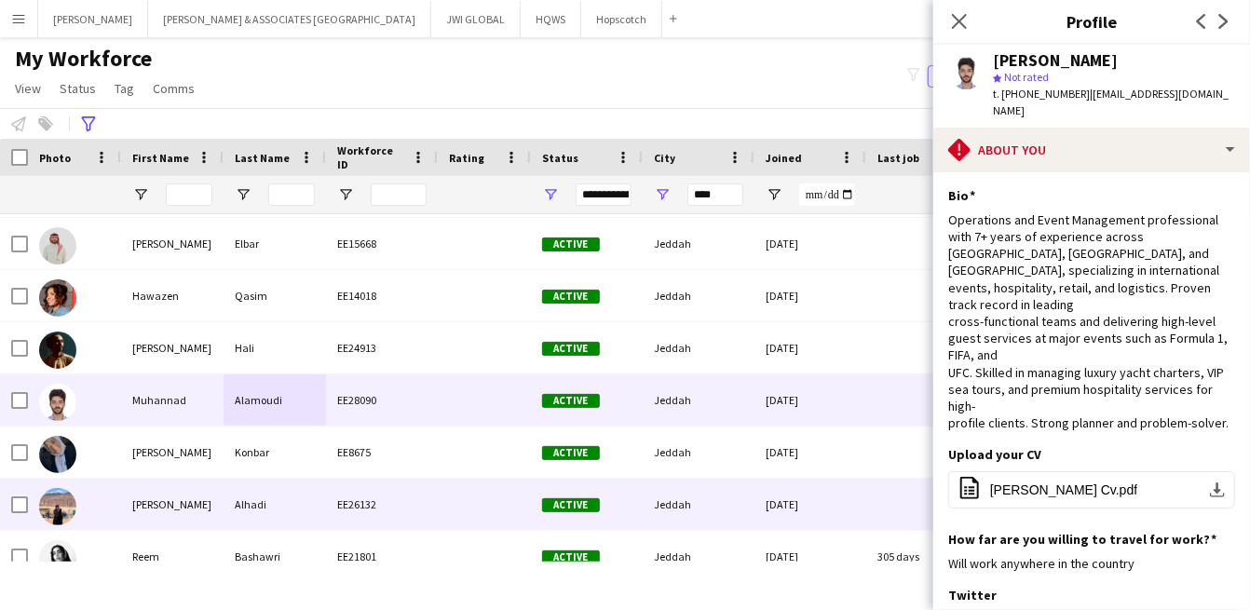
scroll to position [643, 0]
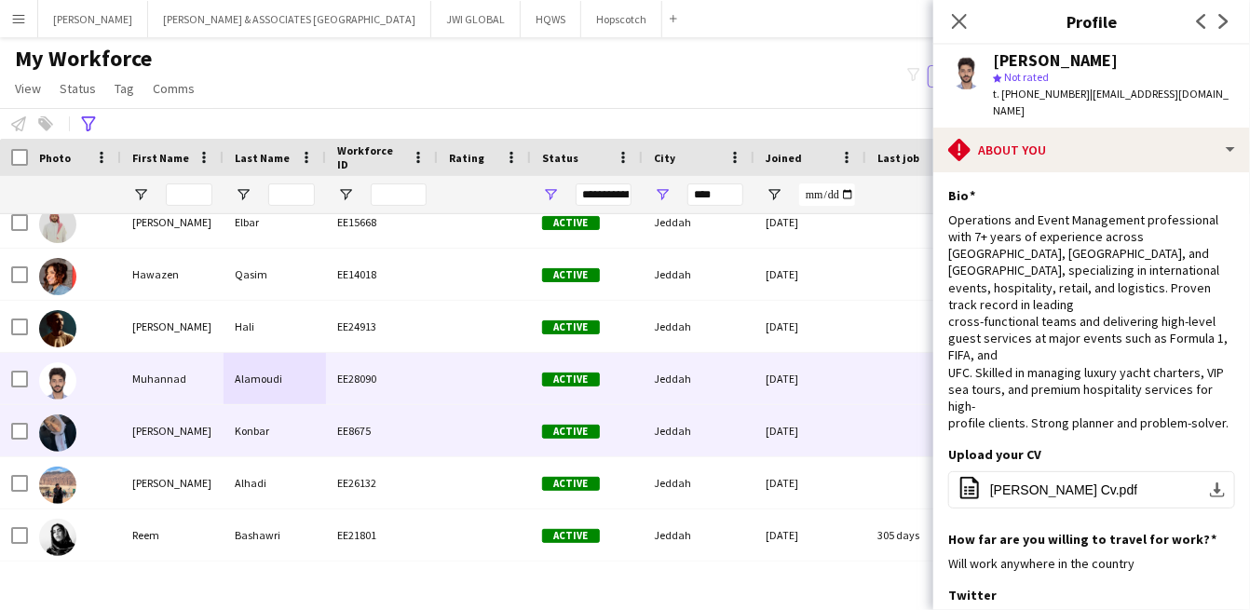
click at [203, 429] on div "Nadine" at bounding box center [172, 430] width 102 height 51
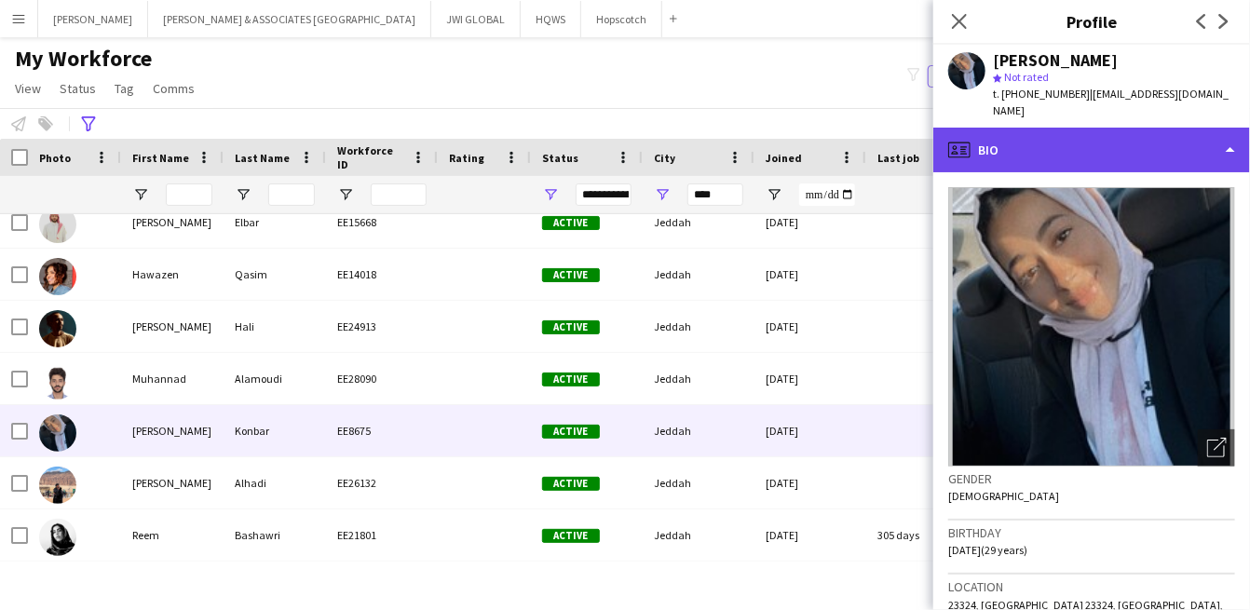
click at [1170, 147] on div "profile Bio" at bounding box center [1091, 150] width 317 height 45
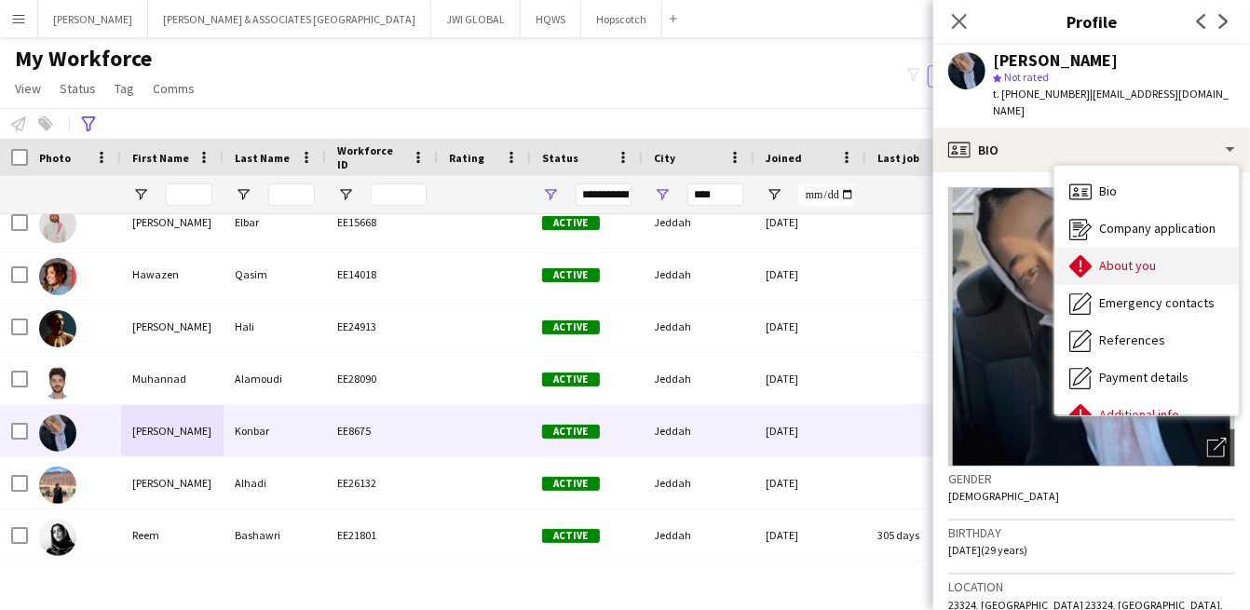
click at [1117, 262] on div "About you About you" at bounding box center [1146, 266] width 184 height 37
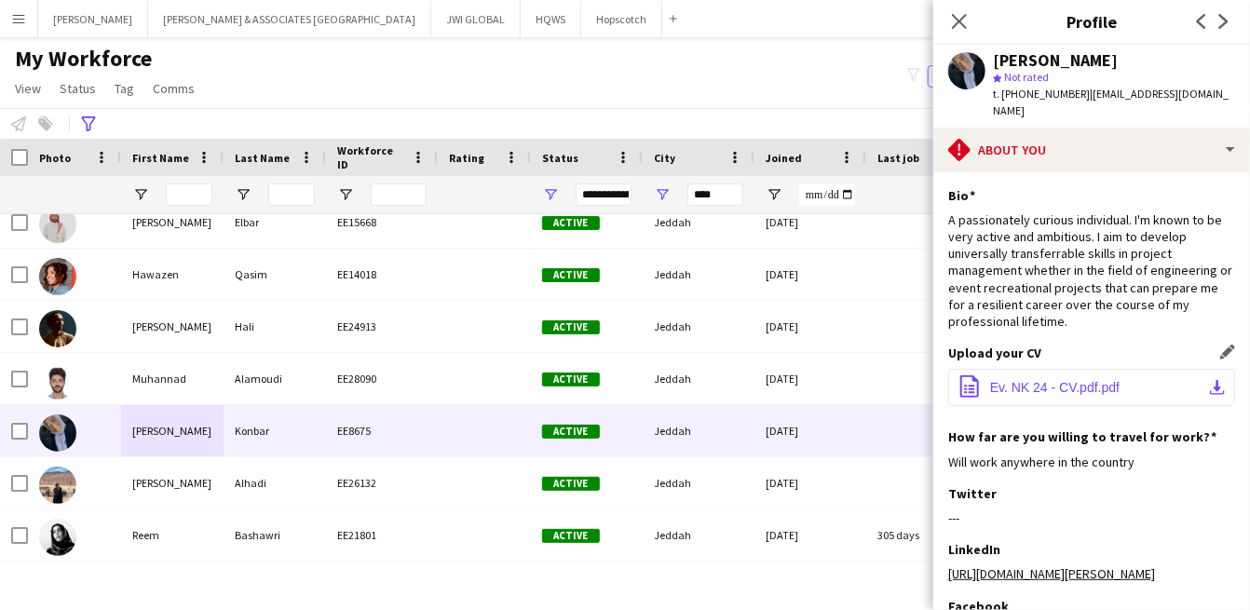
click at [1033, 380] on span "Ev. NK 24 - CV.pdf.pdf" at bounding box center [1054, 387] width 129 height 15
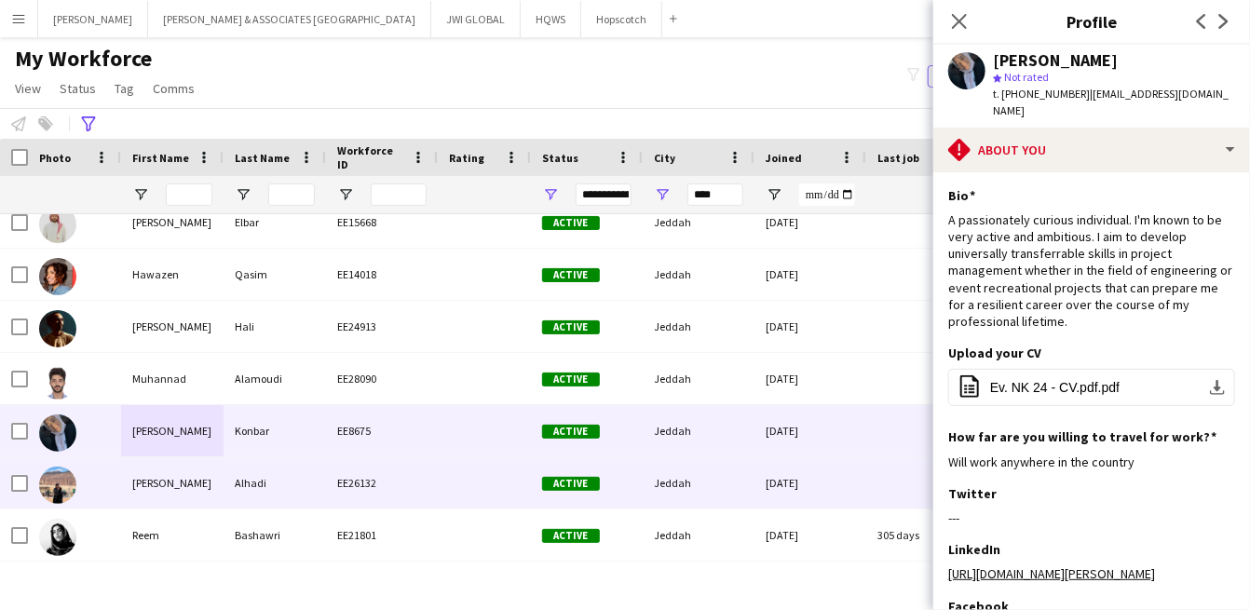
click at [250, 498] on div "Alhadi" at bounding box center [274, 482] width 102 height 51
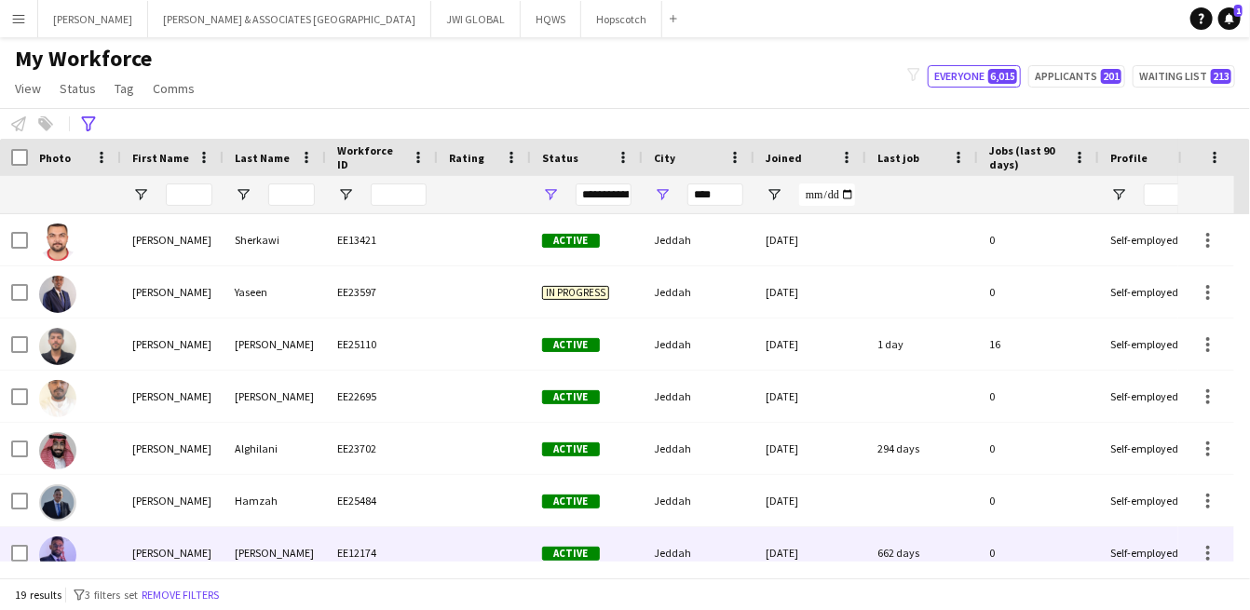
click at [455, 550] on div at bounding box center [484, 552] width 93 height 51
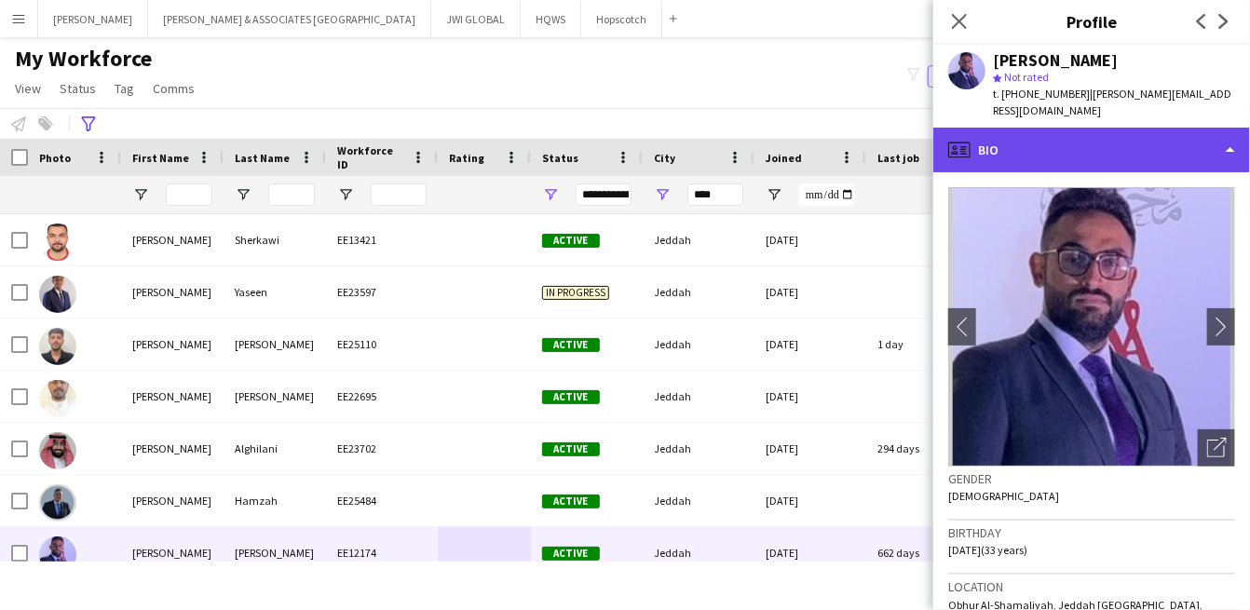
click at [1153, 132] on div "profile Bio" at bounding box center [1091, 150] width 317 height 45
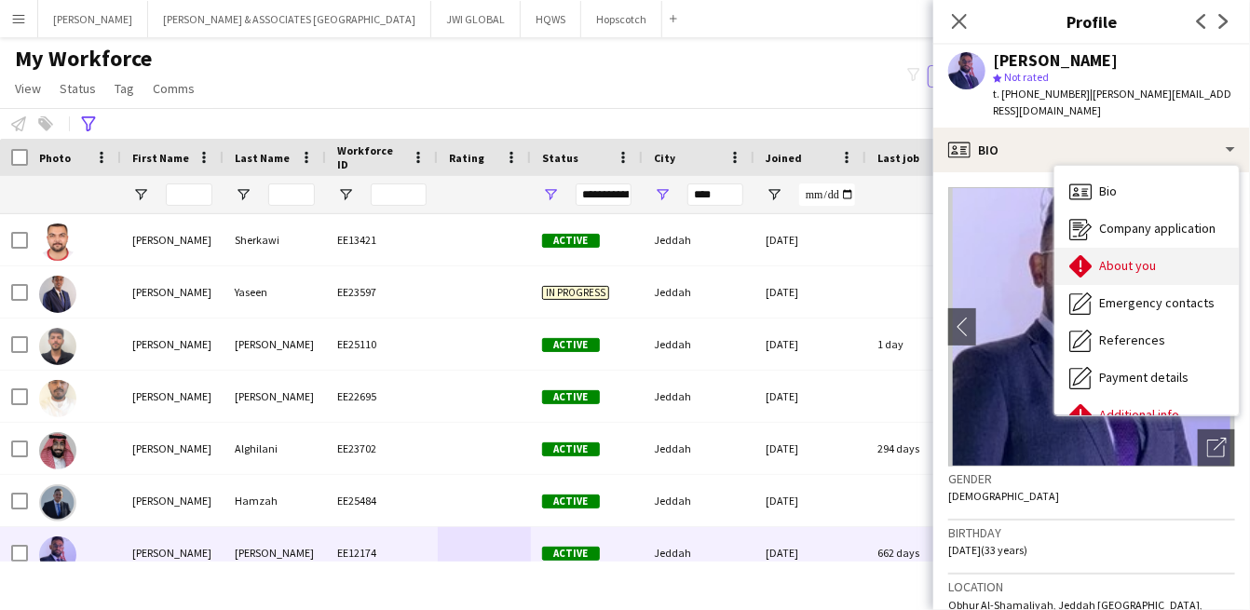
click at [1121, 257] on span "About you" at bounding box center [1127, 265] width 57 height 17
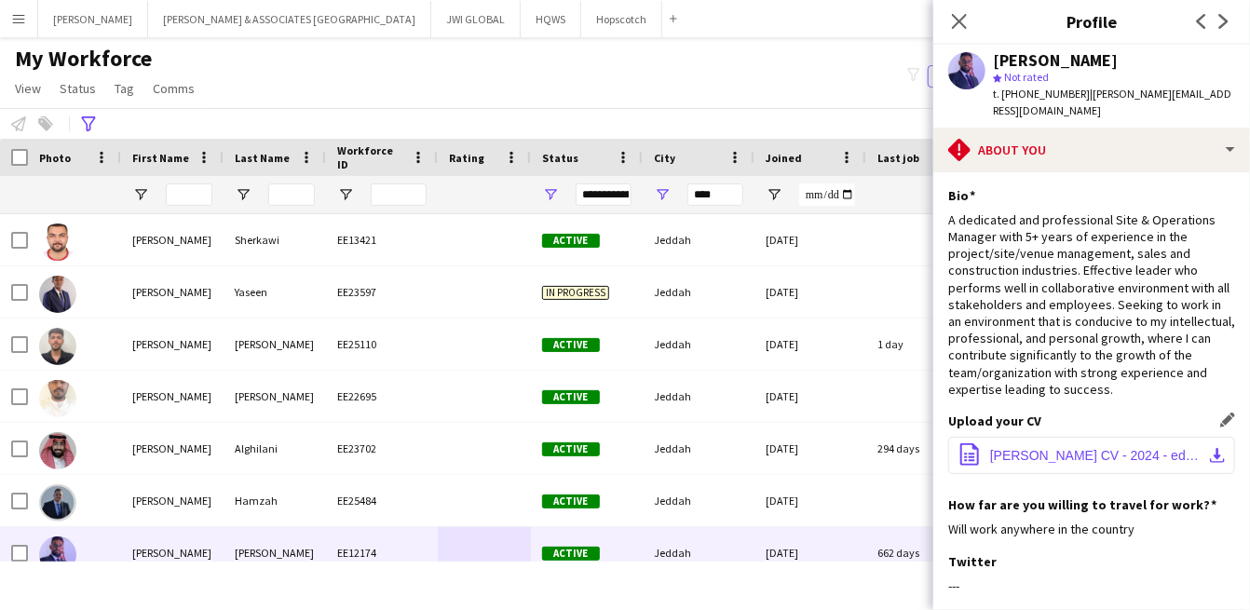
click at [1128, 448] on span "Ahmad Doughan CV - 2024 - edit.pdf" at bounding box center [1095, 455] width 210 height 15
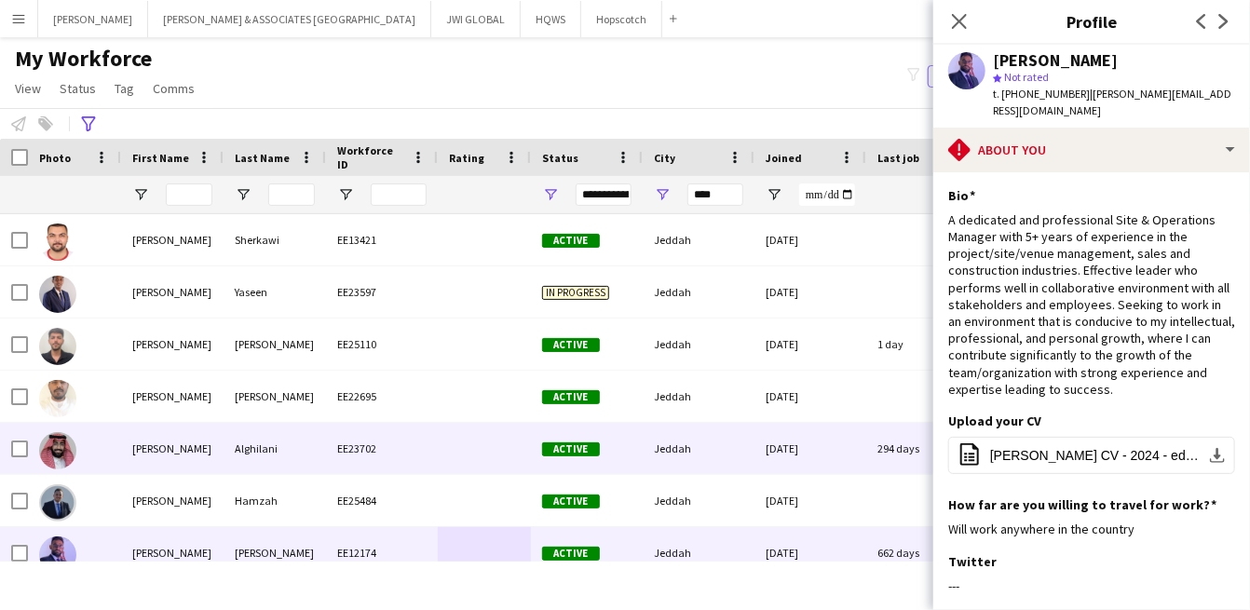
scroll to position [172, 0]
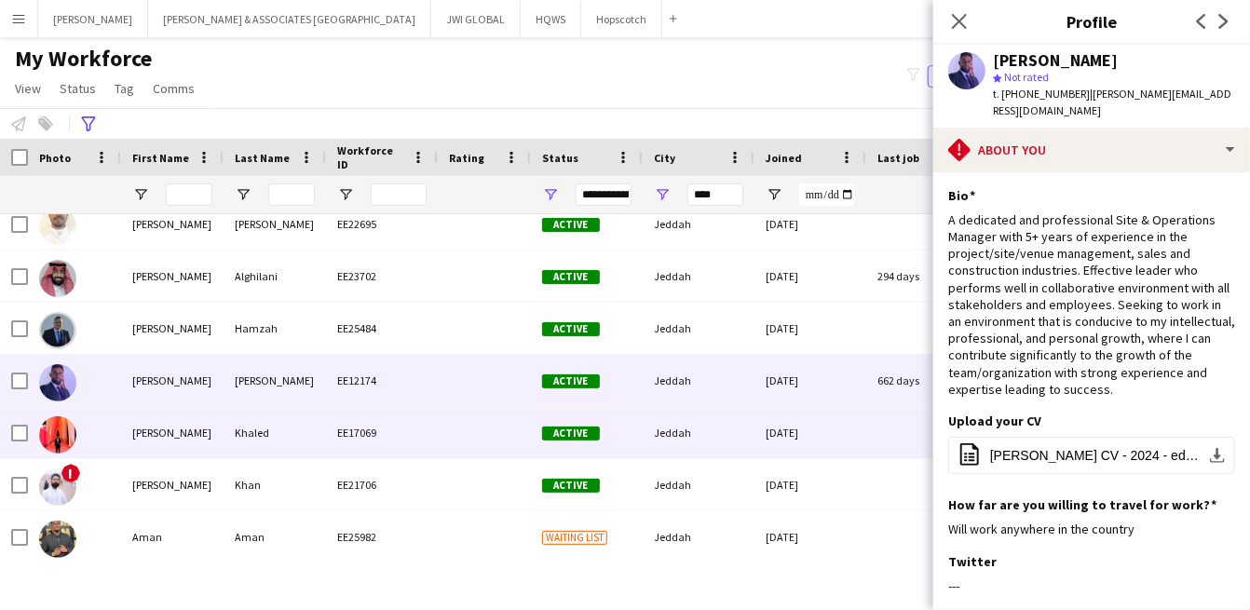
click at [509, 455] on div at bounding box center [484, 432] width 93 height 51
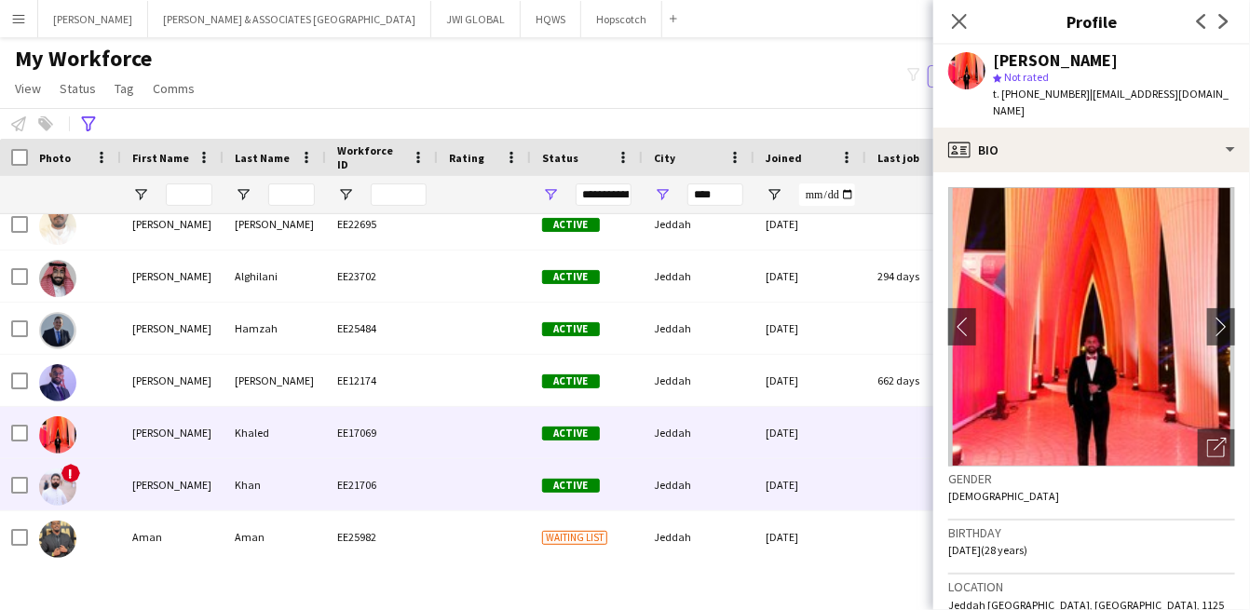
click at [504, 466] on div at bounding box center [484, 484] width 93 height 51
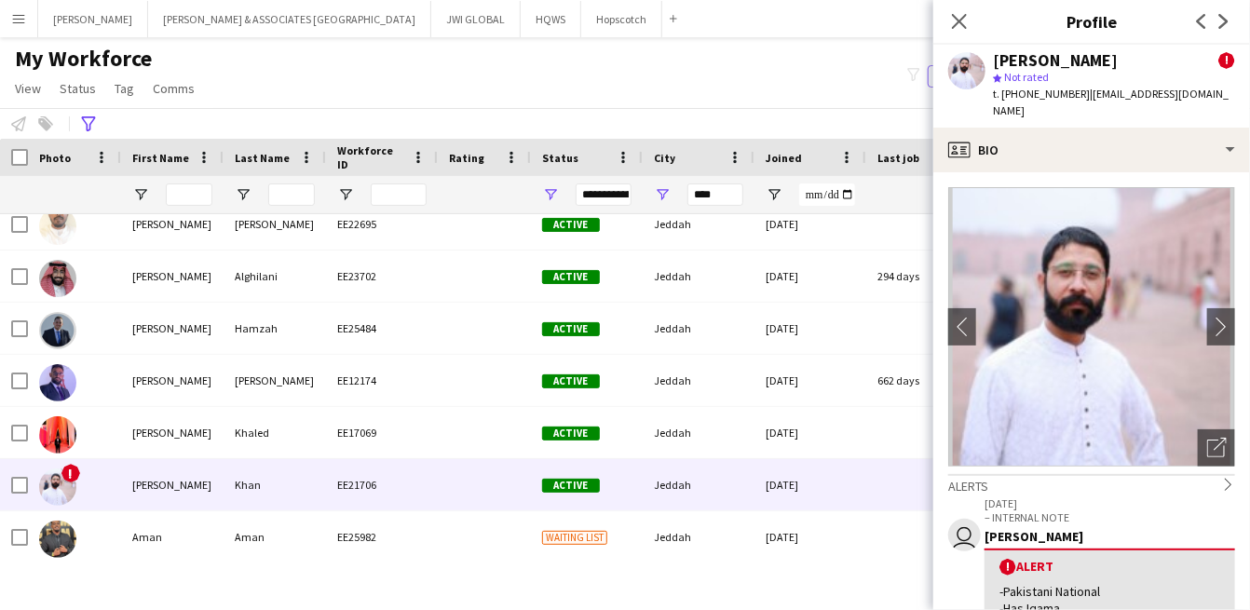
scroll to position [517, 0]
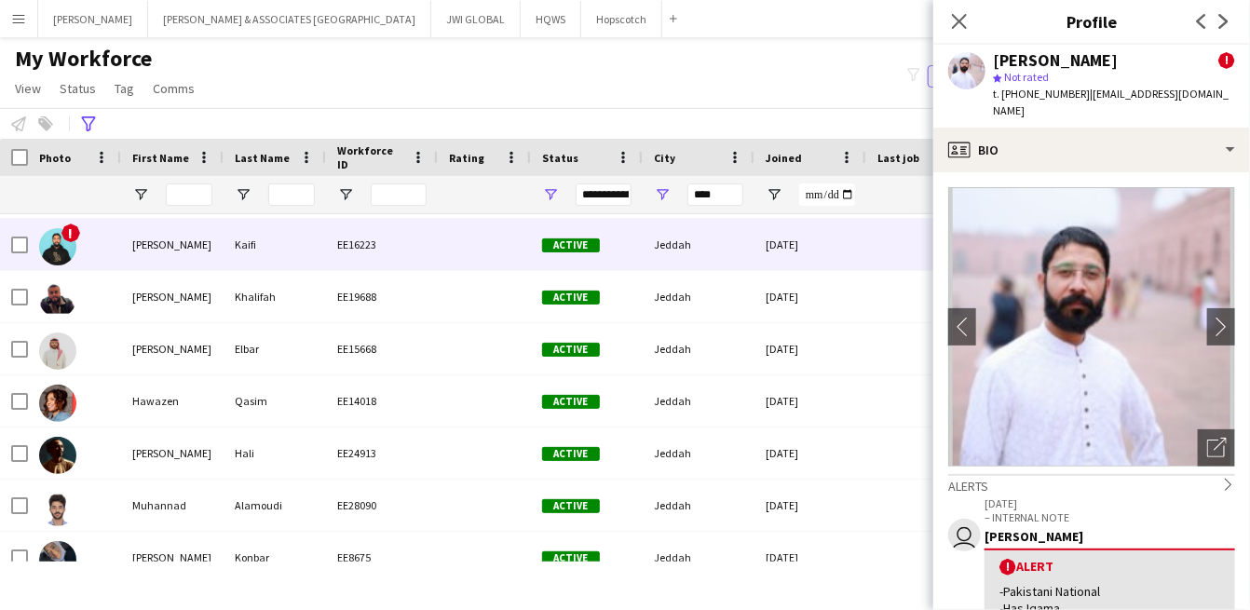
click at [423, 249] on div "EE16223" at bounding box center [382, 244] width 112 height 51
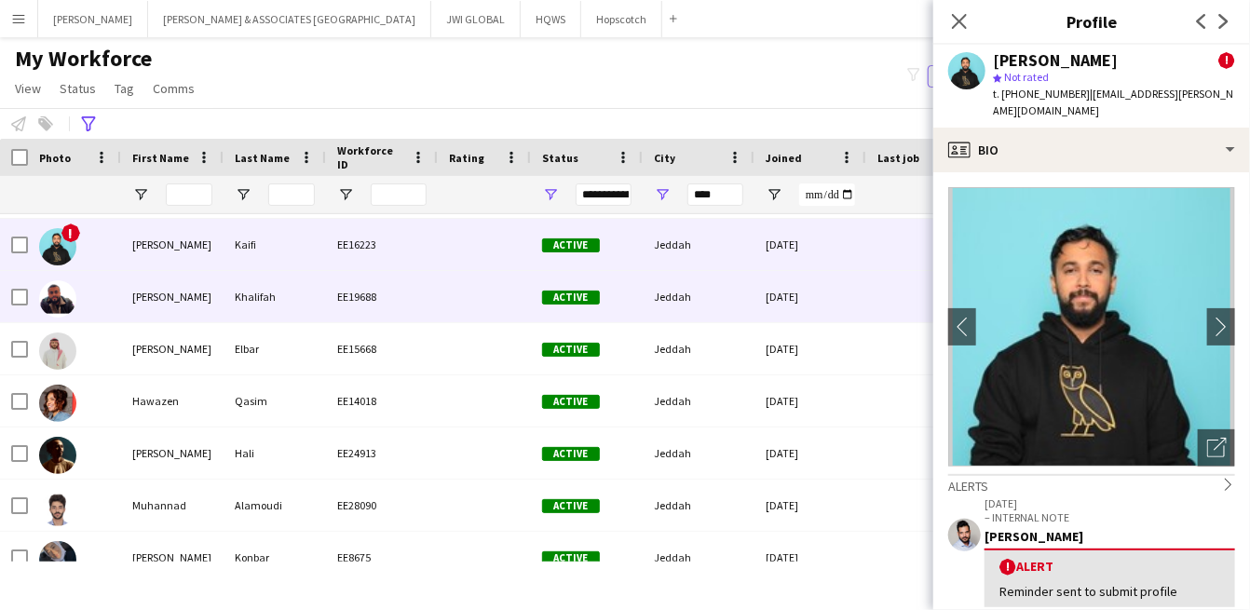
click at [356, 284] on div "EE19688" at bounding box center [382, 296] width 112 height 51
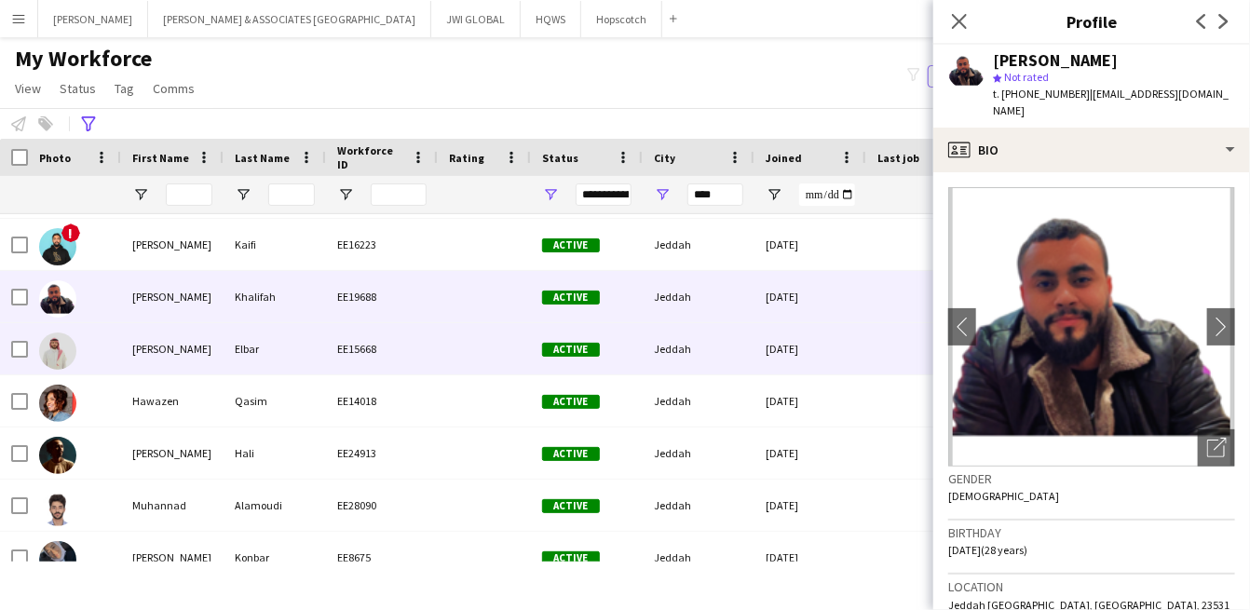
click at [346, 346] on div "EE15668" at bounding box center [382, 348] width 112 height 51
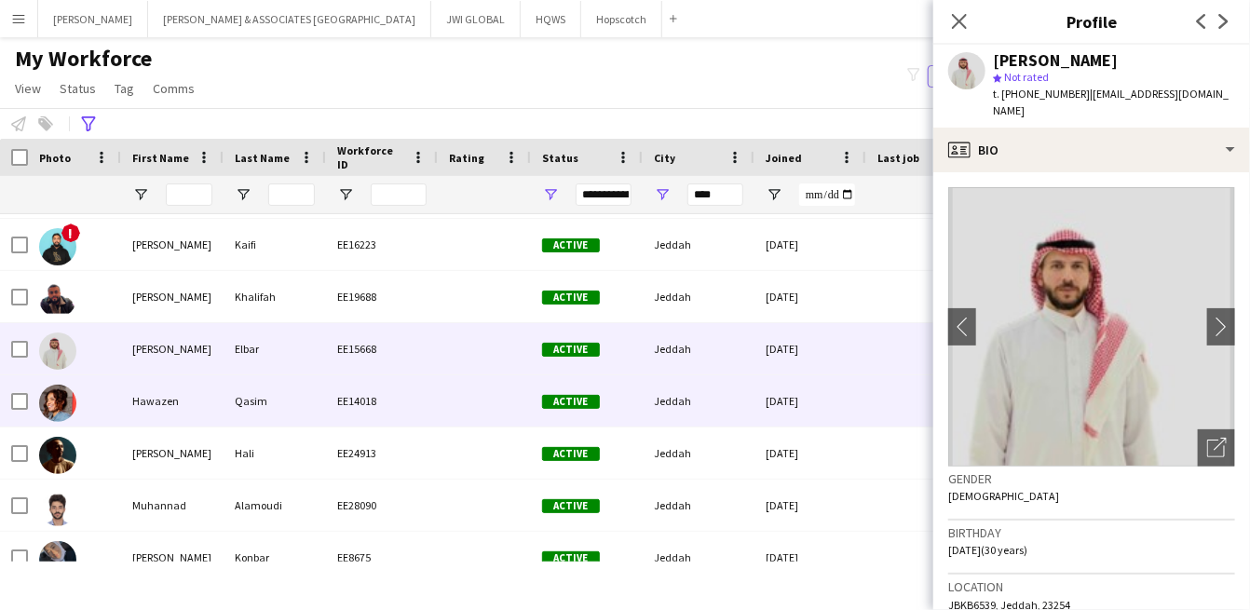
drag, startPoint x: 386, startPoint y: 406, endPoint x: 384, endPoint y: 394, distance: 12.4
click at [386, 405] on div "EE14018" at bounding box center [382, 400] width 112 height 51
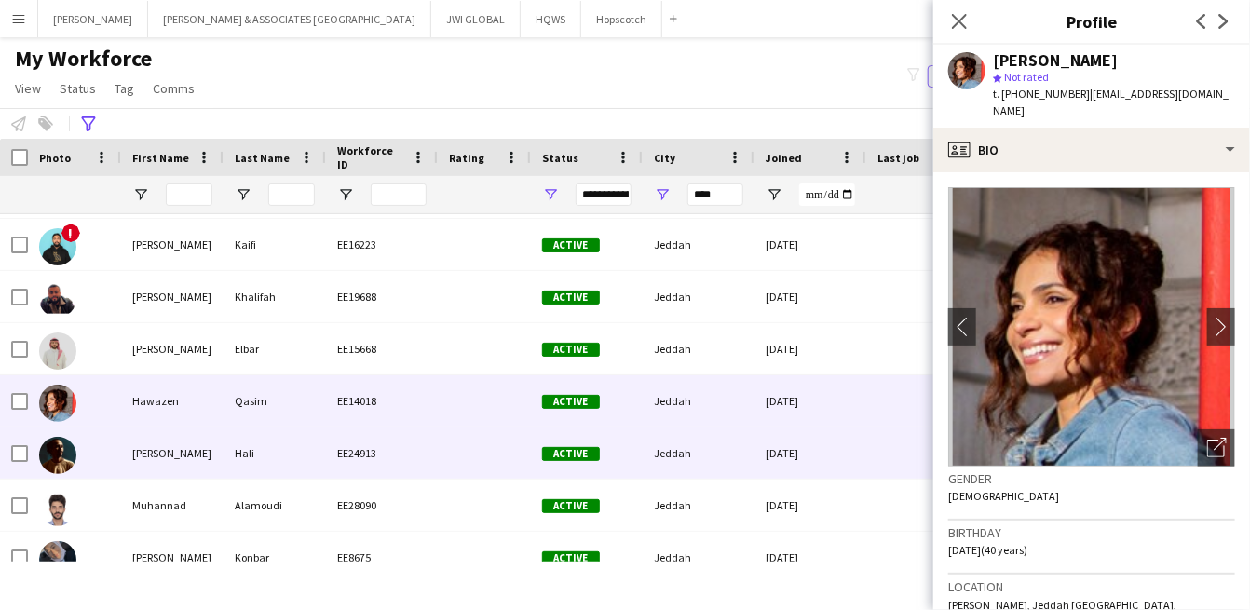
drag, startPoint x: 419, startPoint y: 467, endPoint x: 418, endPoint y: 457, distance: 10.3
click at [419, 466] on div "EE24913" at bounding box center [382, 452] width 112 height 51
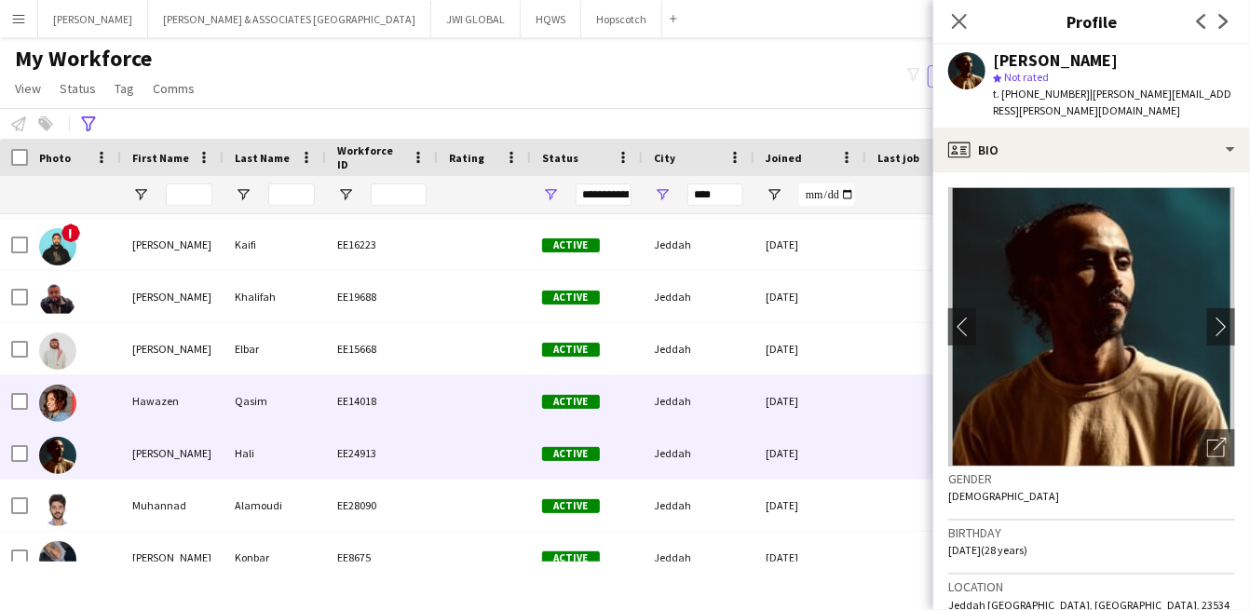
click at [611, 381] on div "Active" at bounding box center [587, 400] width 112 height 51
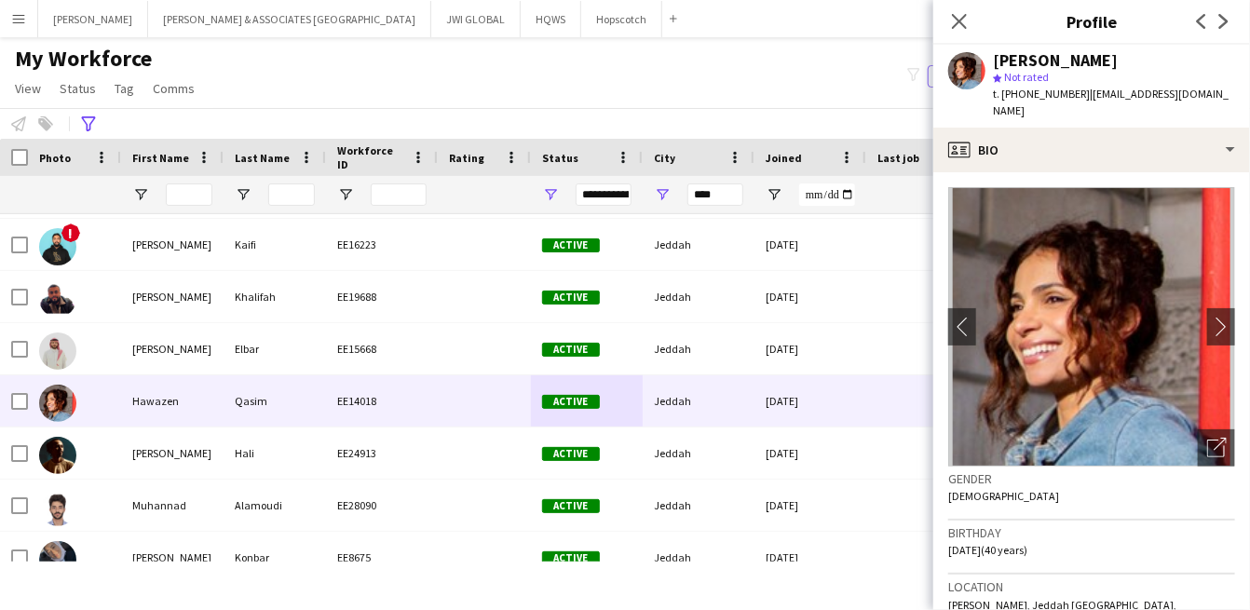
click at [863, 88] on div "My Workforce View Views Default view Julie New view Update view Delete view Edi…" at bounding box center [625, 76] width 1250 height 63
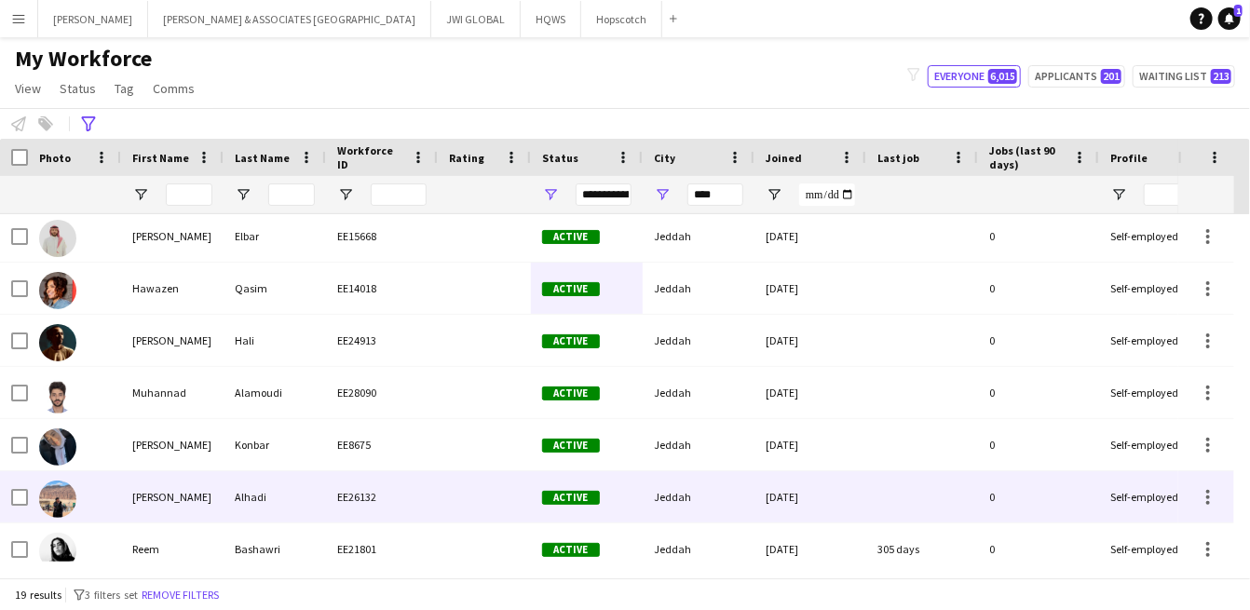
scroll to position [643, 0]
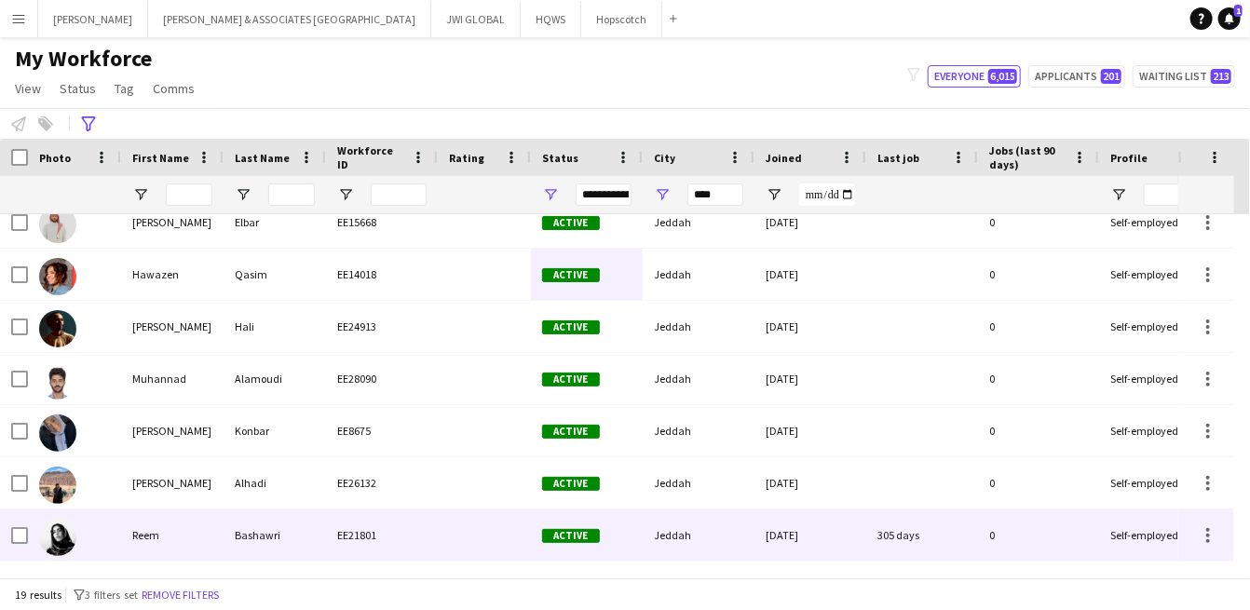
click at [131, 534] on div "Reem" at bounding box center [172, 534] width 102 height 51
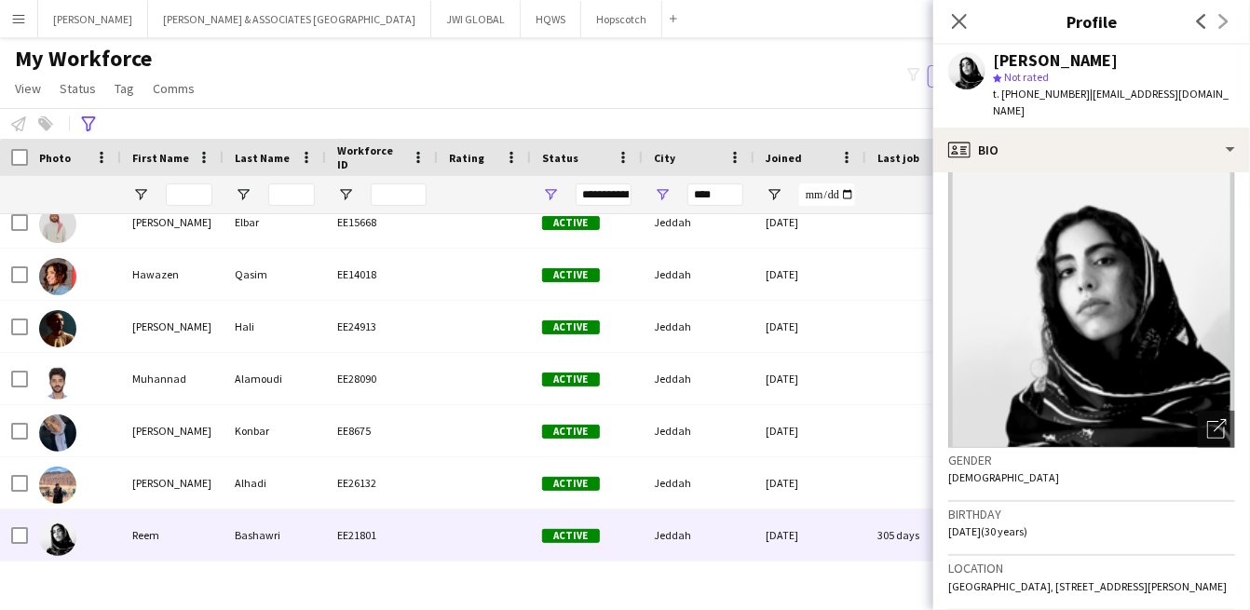
scroll to position [0, 0]
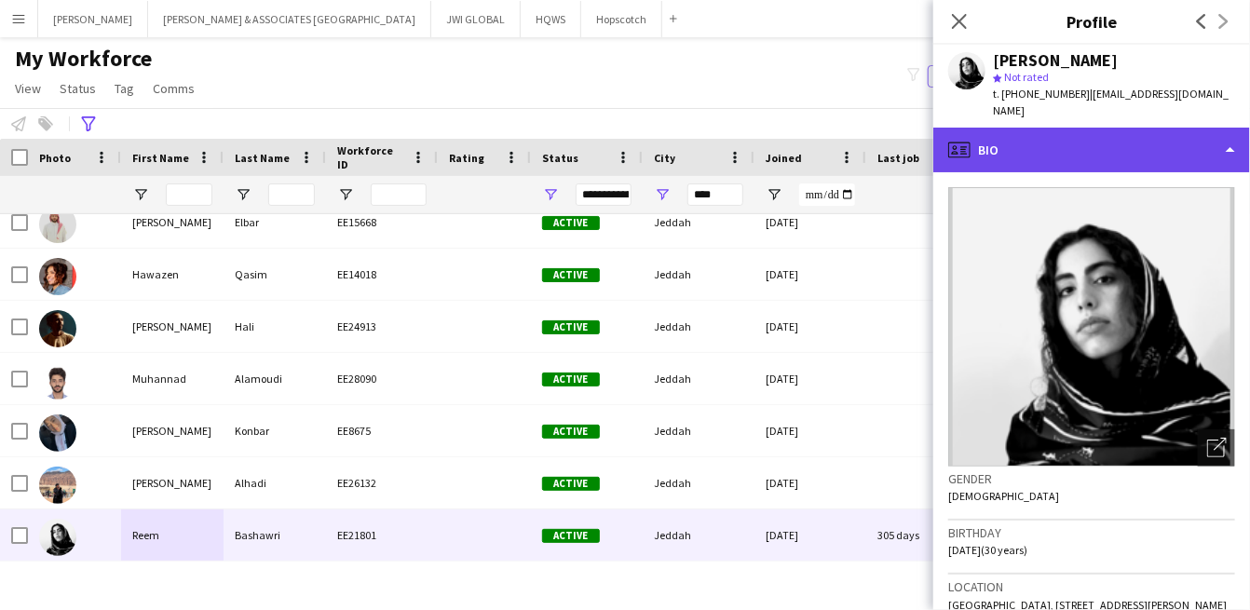
click at [1061, 128] on div "profile Bio" at bounding box center [1091, 150] width 317 height 45
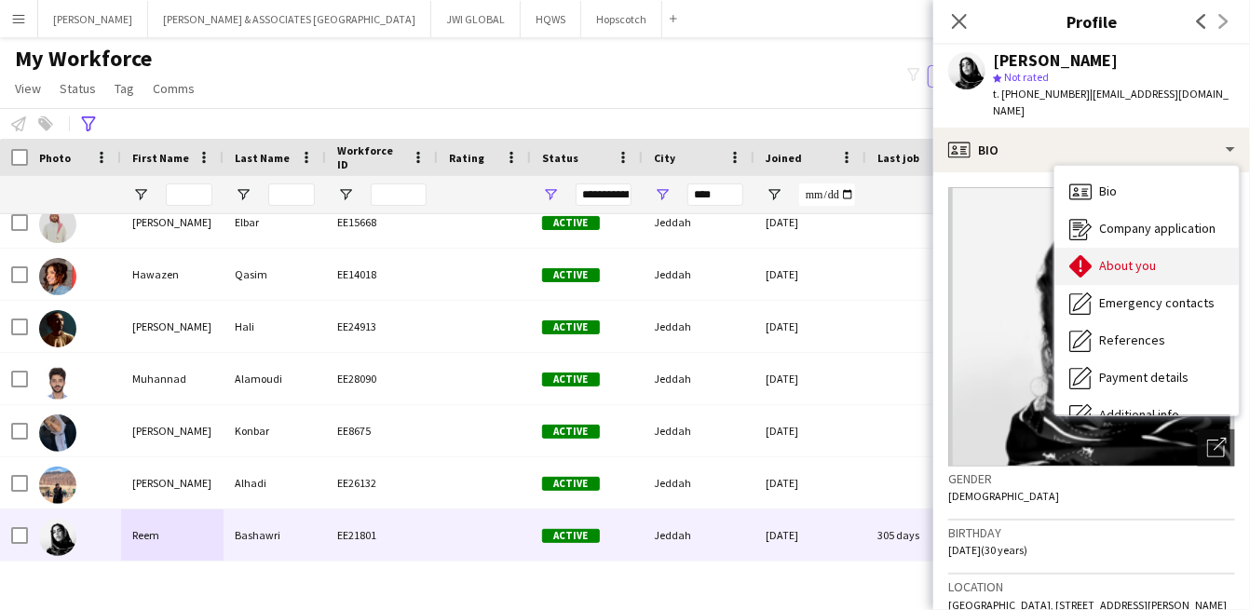
click at [1090, 249] on div "About you About you" at bounding box center [1146, 266] width 184 height 37
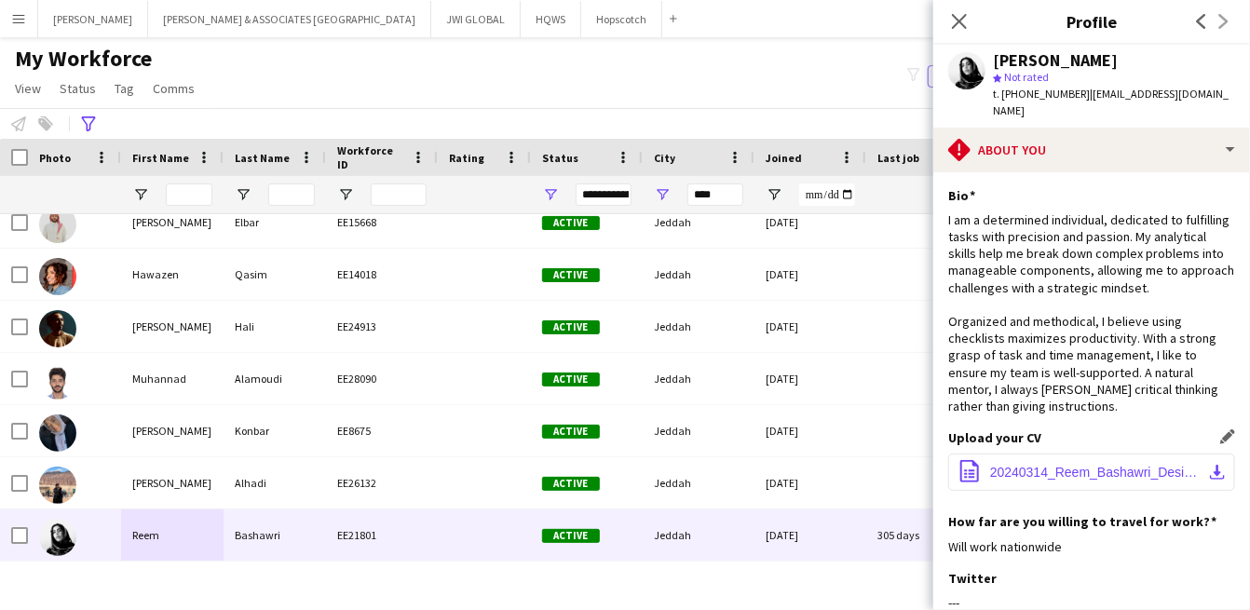
click at [1051, 472] on span "20240314_Reem_Bashawri_Design Manager.pdf" at bounding box center [1095, 472] width 210 height 15
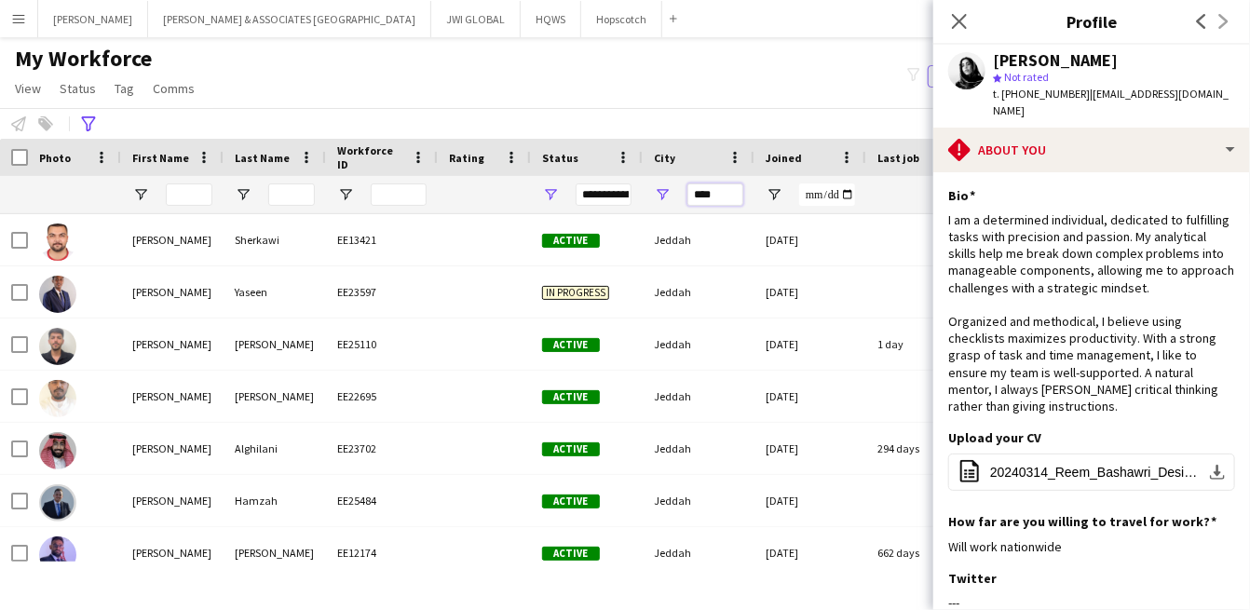
click at [702, 193] on input "****" at bounding box center [715, 194] width 56 height 22
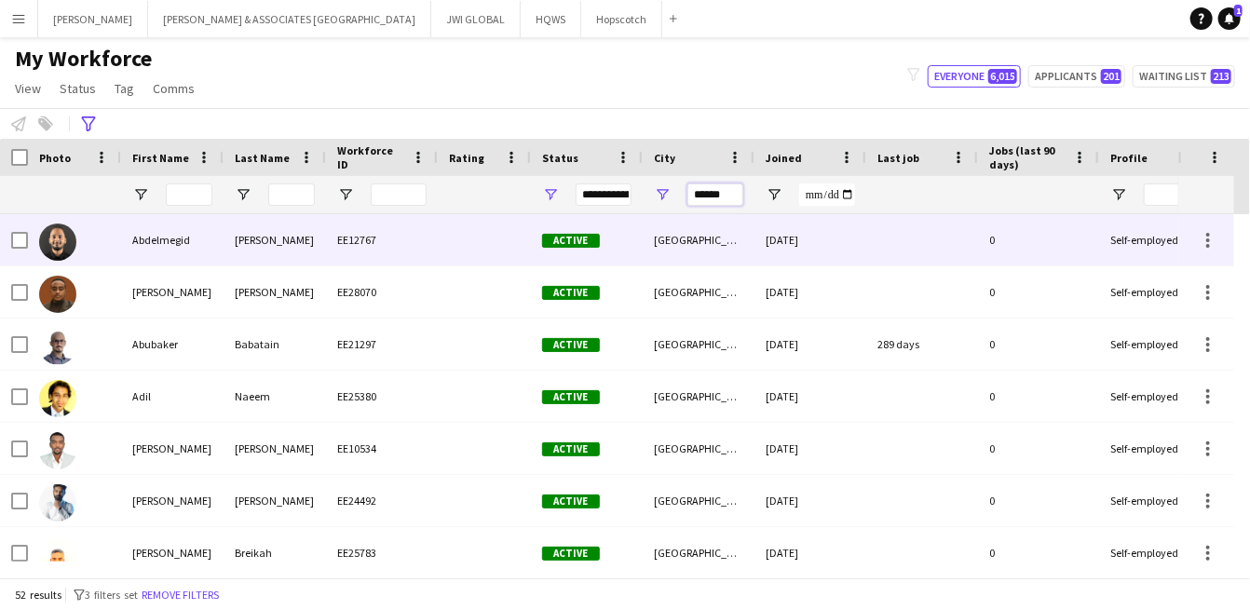
type input "******"
click at [395, 247] on div "EE12767" at bounding box center [382, 239] width 112 height 51
drag, startPoint x: 369, startPoint y: 240, endPoint x: 345, endPoint y: 231, distance: 25.1
click at [367, 240] on div "EE12767" at bounding box center [382, 239] width 112 height 51
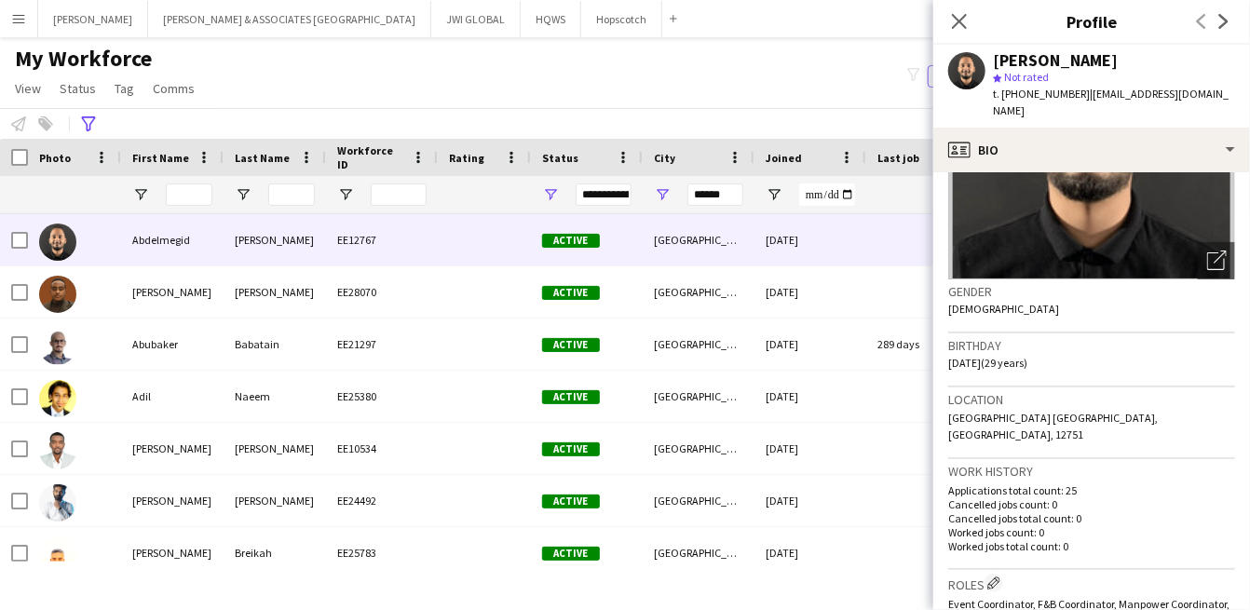
scroll to position [172, 0]
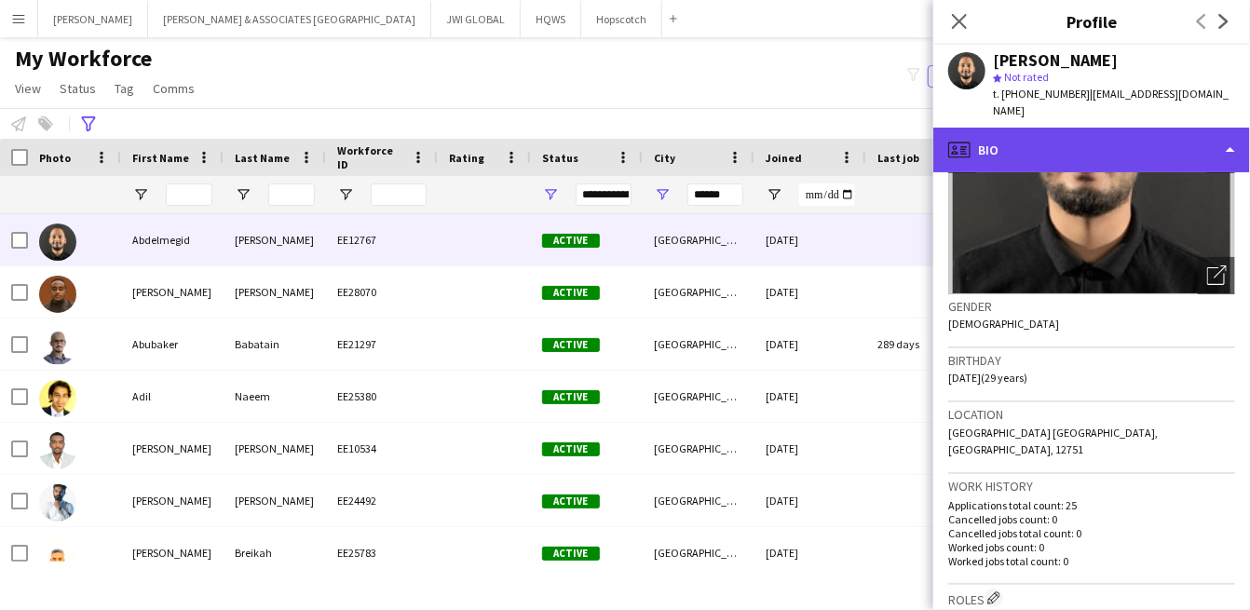
click at [1027, 128] on div "profile Bio" at bounding box center [1091, 150] width 317 height 45
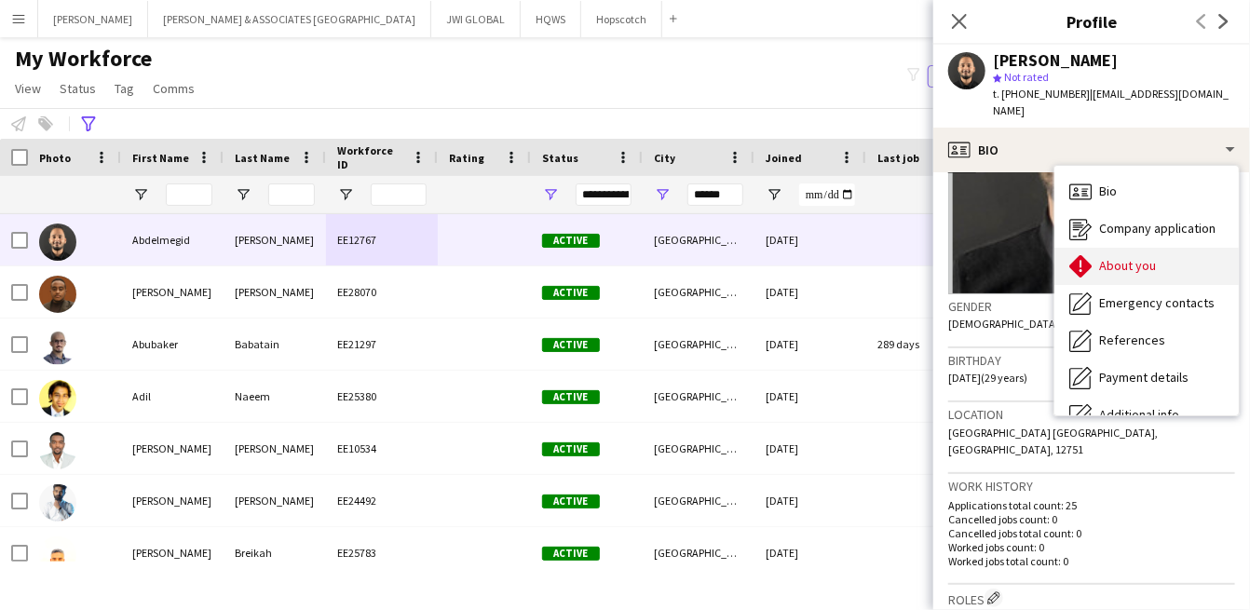
click at [1168, 251] on div "About you About you" at bounding box center [1146, 266] width 184 height 37
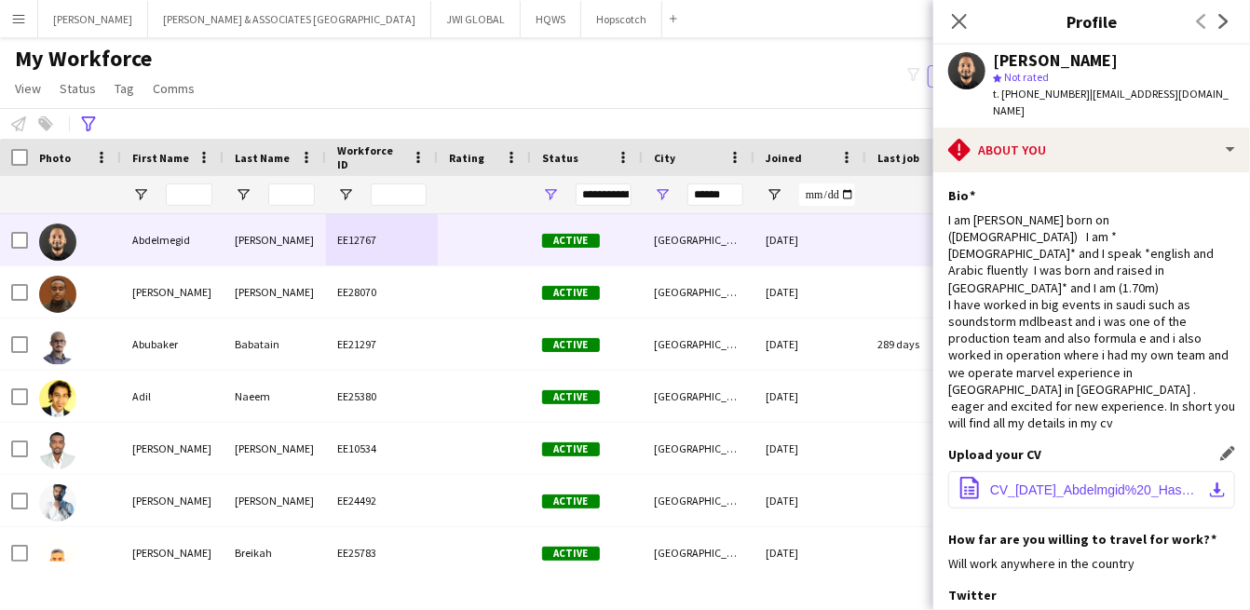
click at [1040, 478] on button "office-file-sheet CV_2023-05-18_Abdelmgid%20_Hassen%20.pdf download-bottom" at bounding box center [1091, 489] width 287 height 37
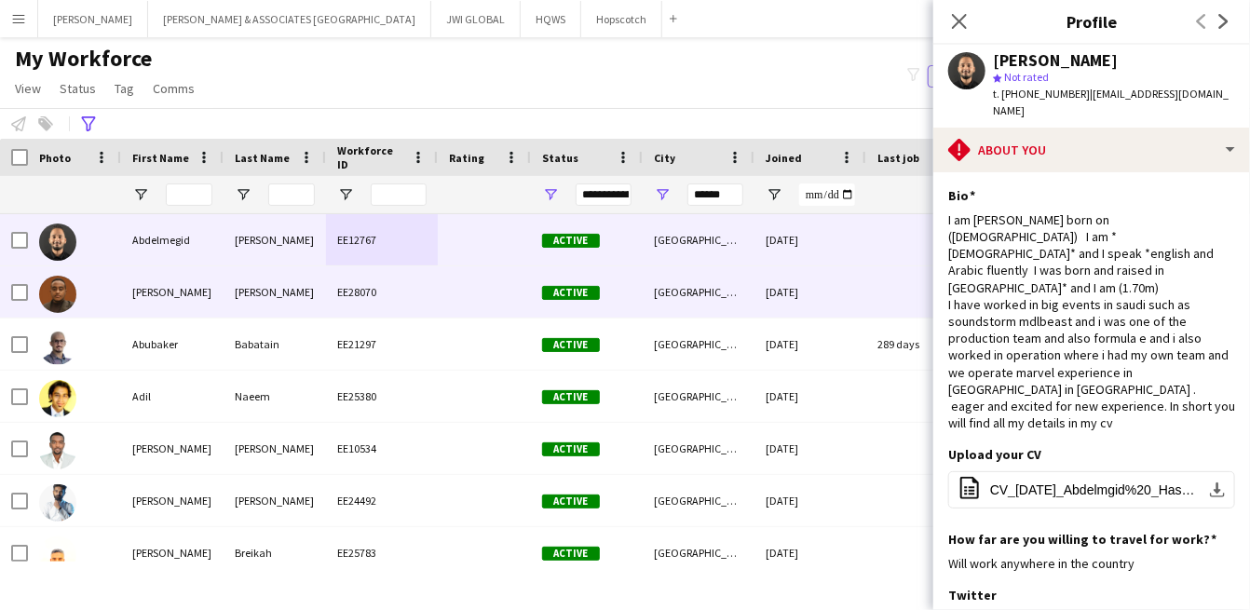
click at [210, 282] on div "[PERSON_NAME]" at bounding box center [172, 291] width 102 height 51
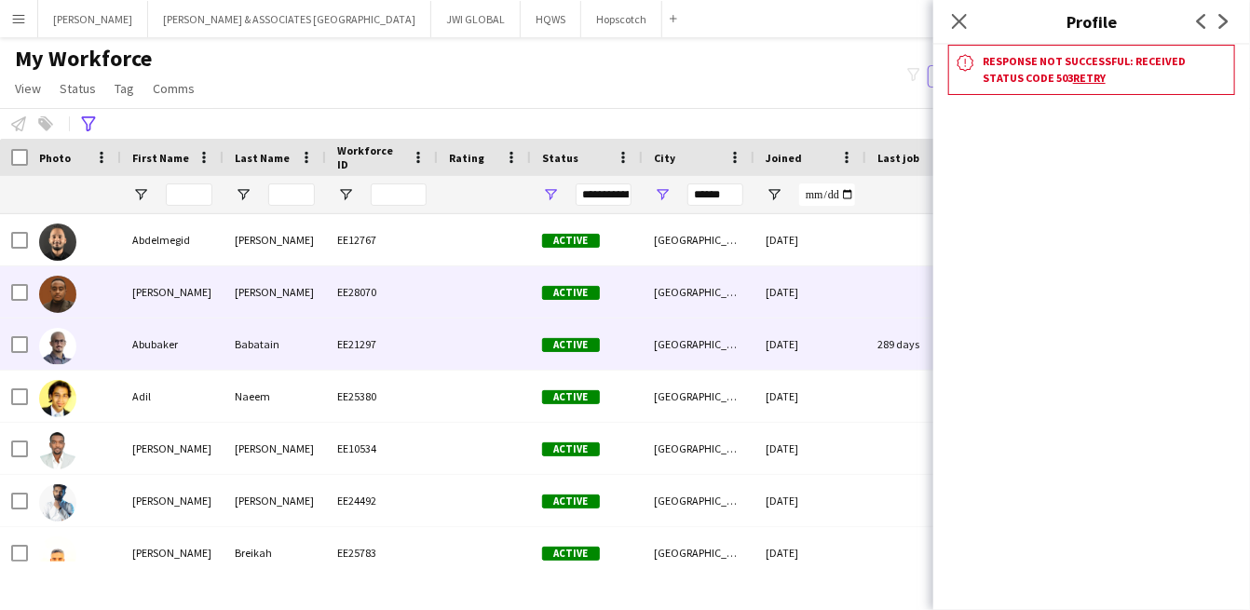
click at [233, 318] on div "Babatain" at bounding box center [274, 343] width 102 height 51
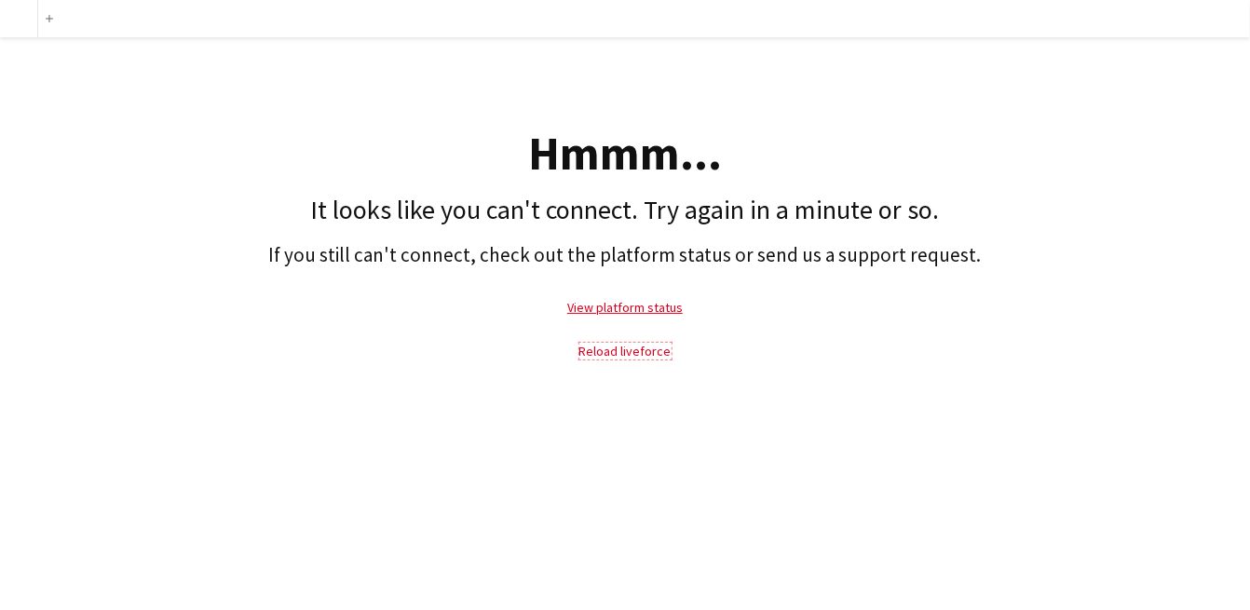
click at [613, 344] on link "Reload liveforce" at bounding box center [625, 351] width 92 height 17
click at [617, 350] on link "Reload liveforce" at bounding box center [625, 351] width 92 height 17
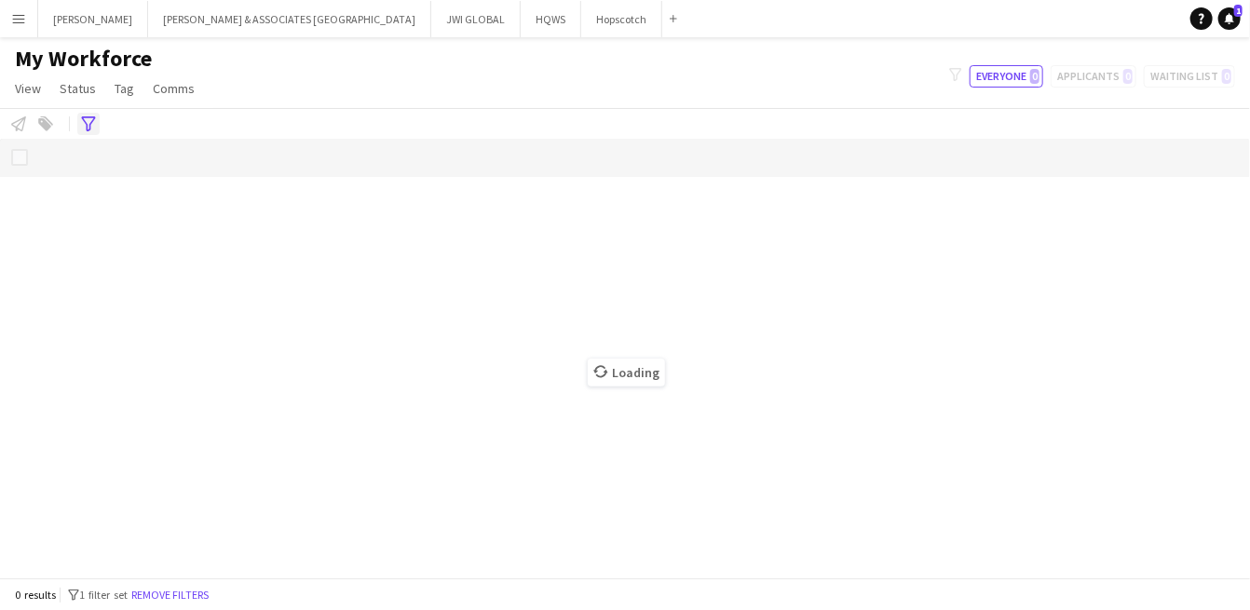
click at [83, 128] on icon "Advanced filters" at bounding box center [88, 123] width 15 height 15
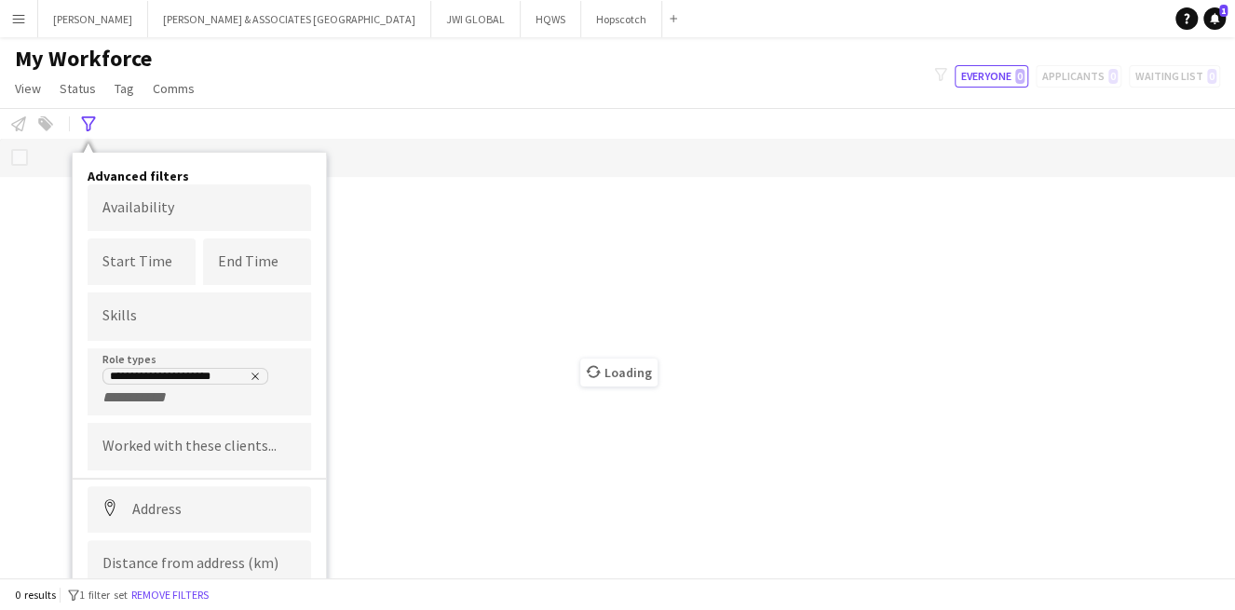
click at [168, 389] on input "+ Role type" at bounding box center [141, 397] width 79 height 17
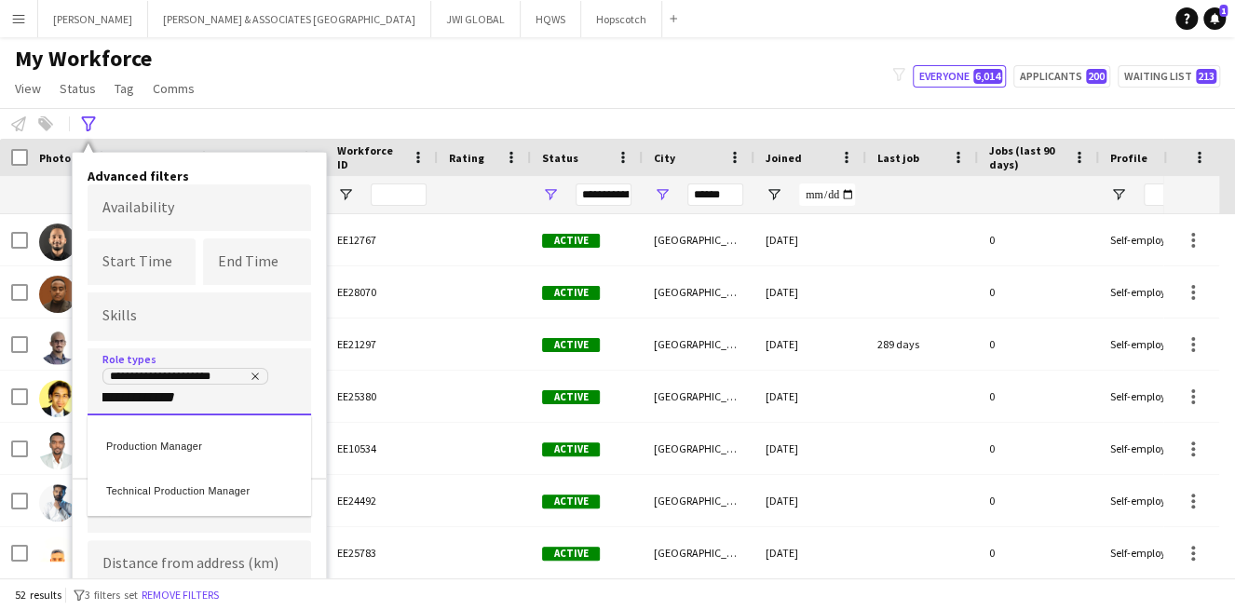
type input "**********"
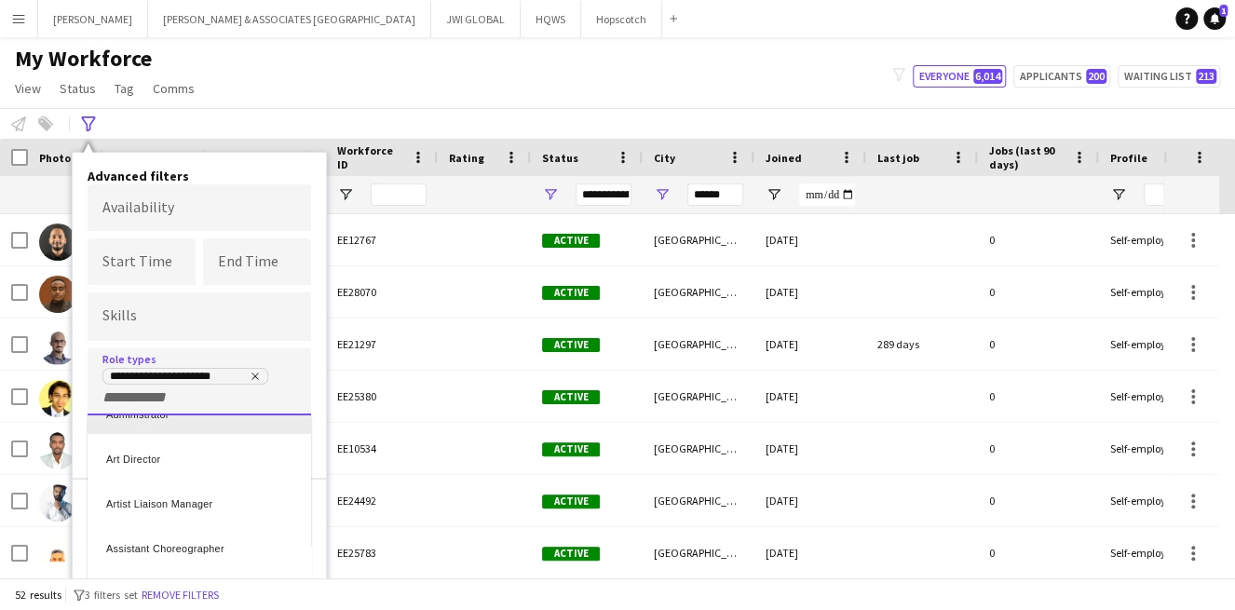
scroll to position [318, 0]
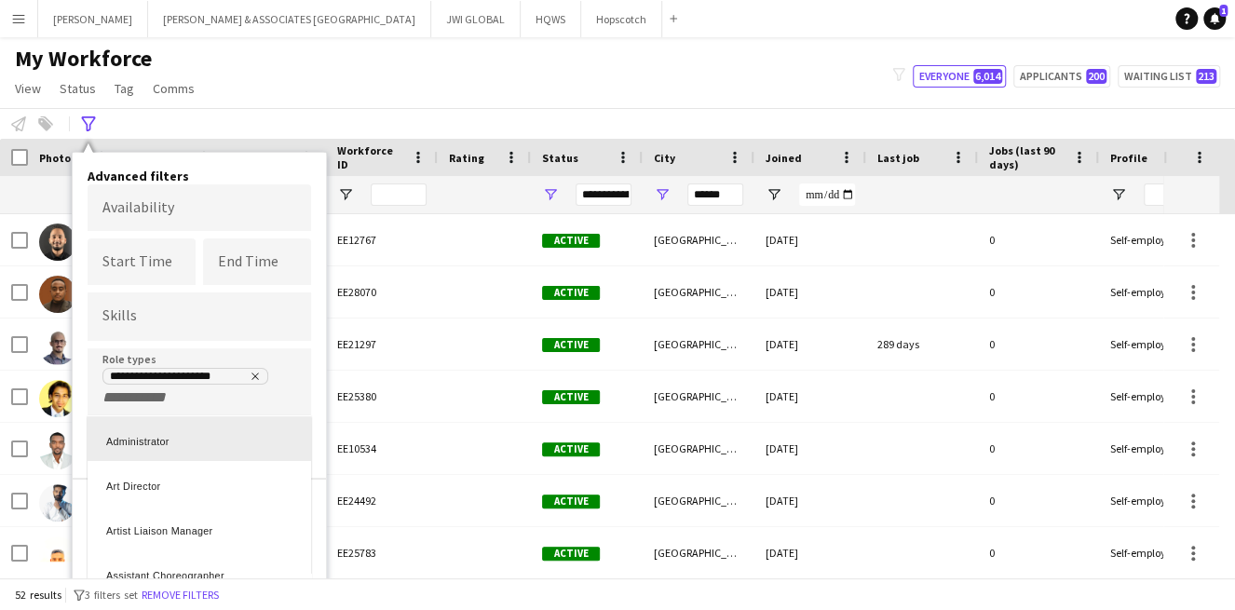
click at [239, 400] on div at bounding box center [617, 305] width 1235 height 610
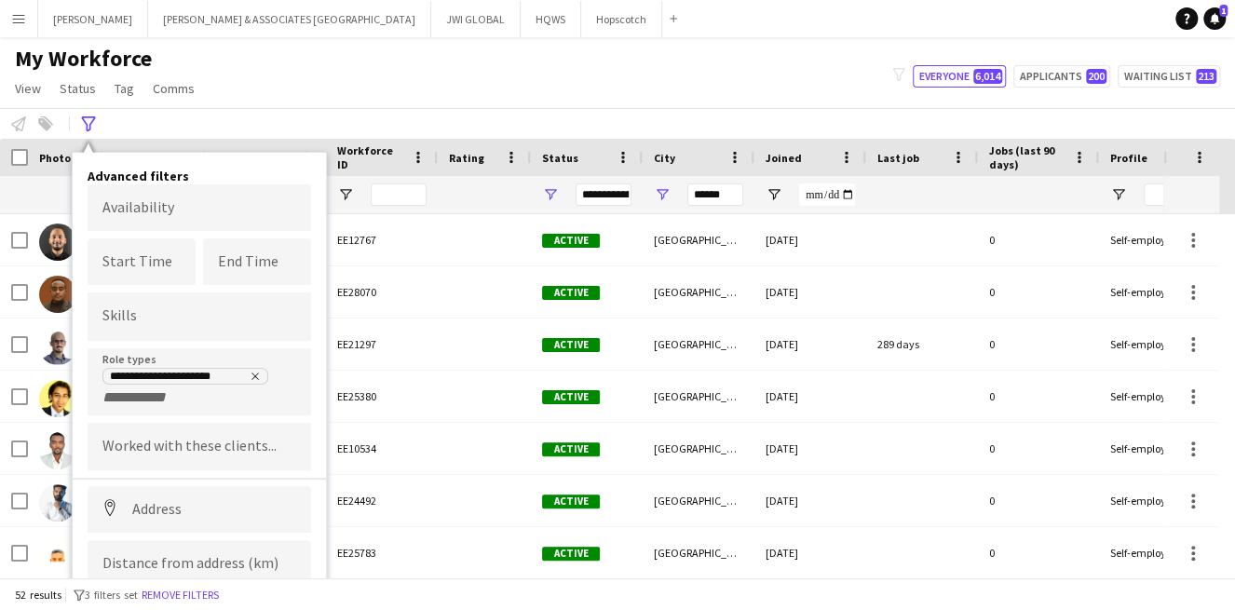
click at [239, 400] on div "**********" at bounding box center [199, 386] width 194 height 39
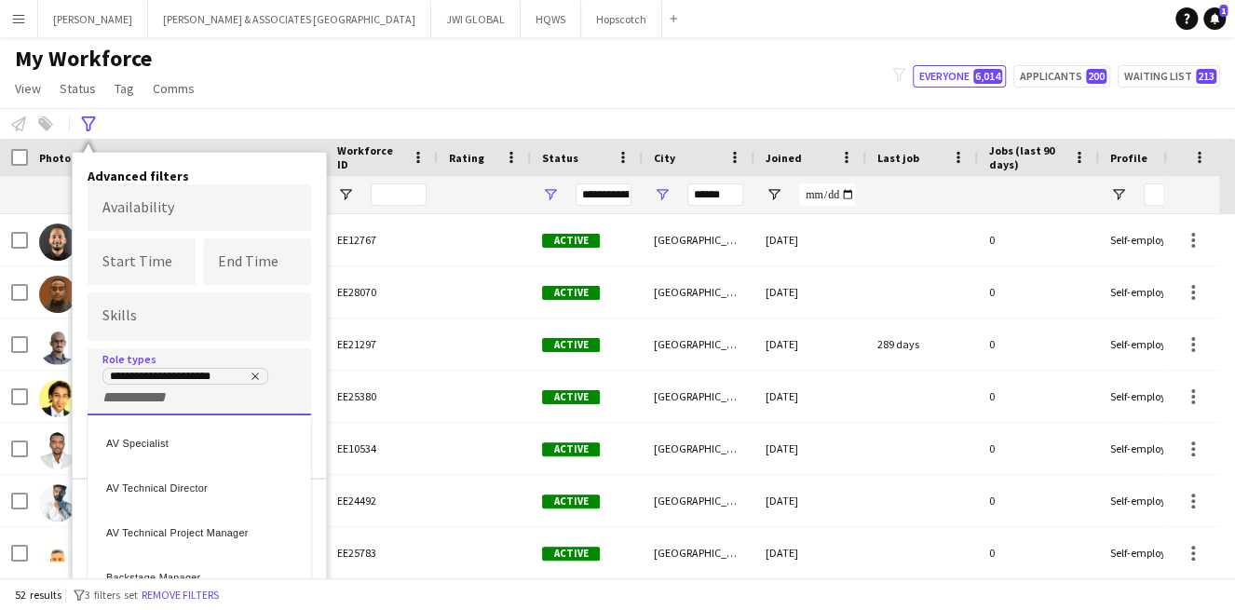
scroll to position [630, 0]
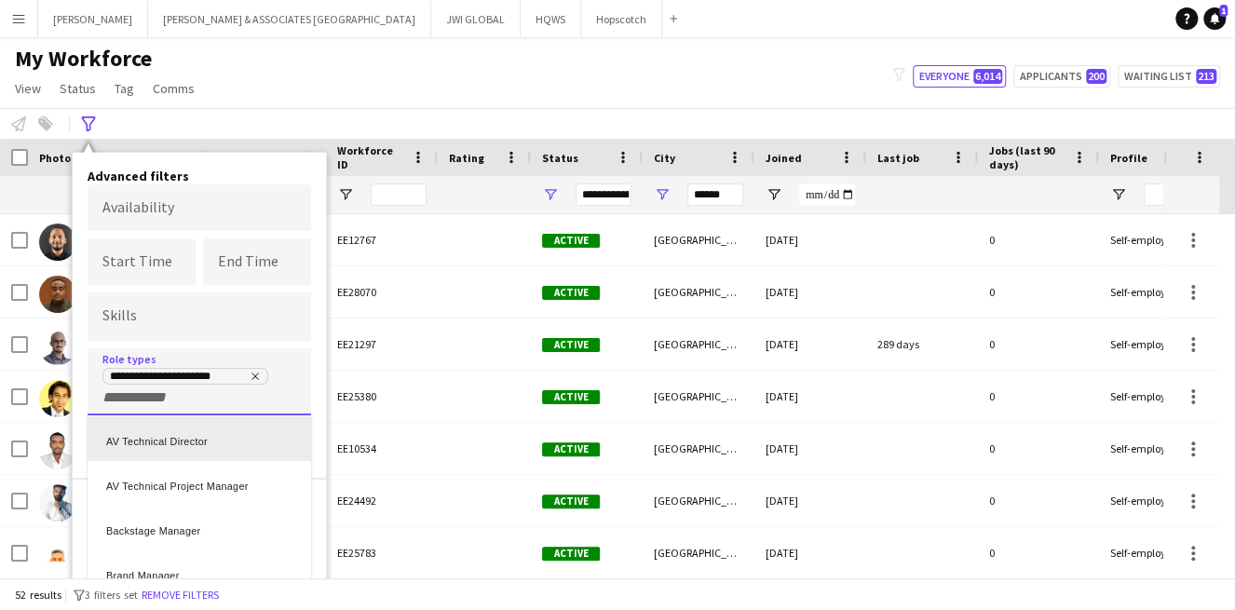
click at [216, 385] on div at bounding box center [617, 305] width 1235 height 610
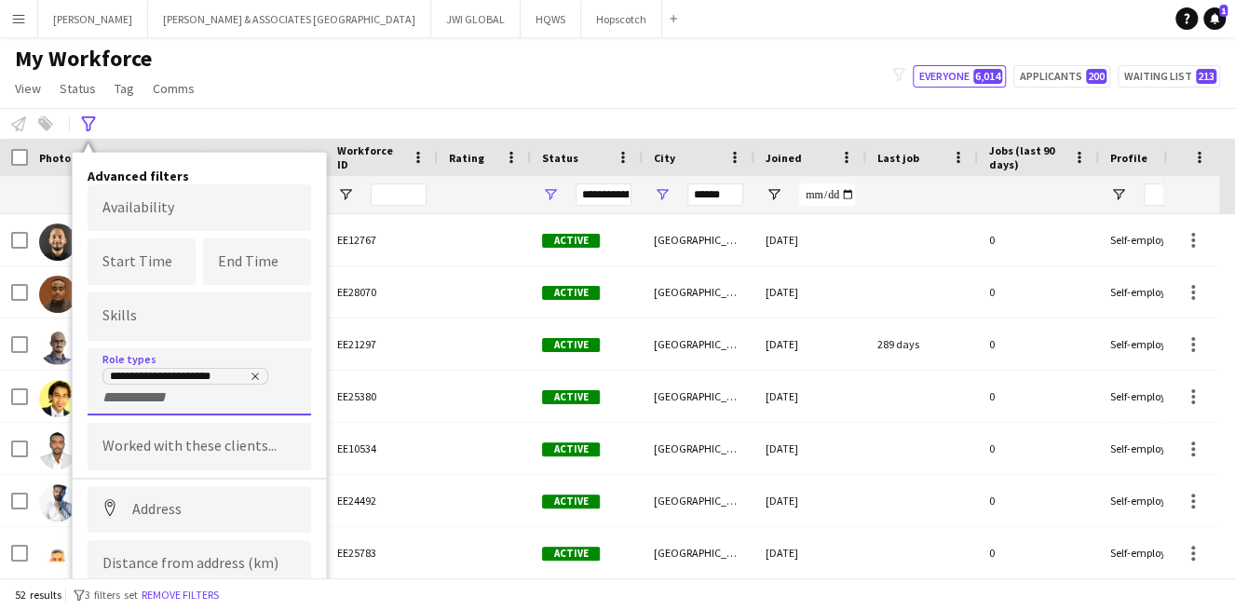
click at [216, 385] on div "**********" at bounding box center [199, 386] width 194 height 39
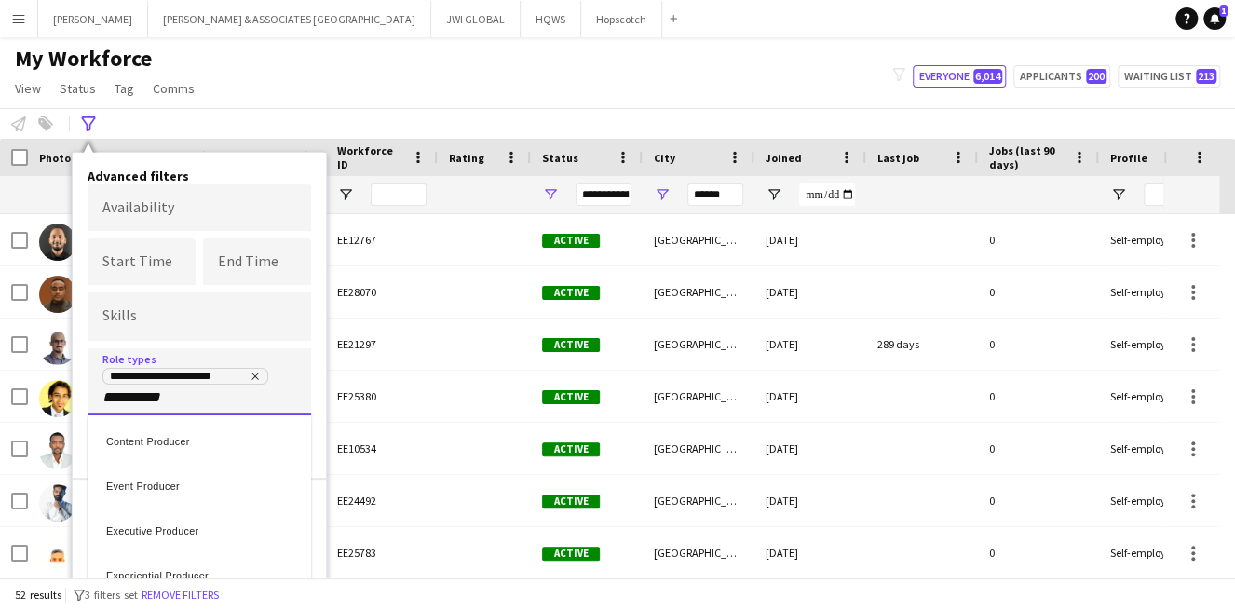
scroll to position [0, 0]
type input "**********"
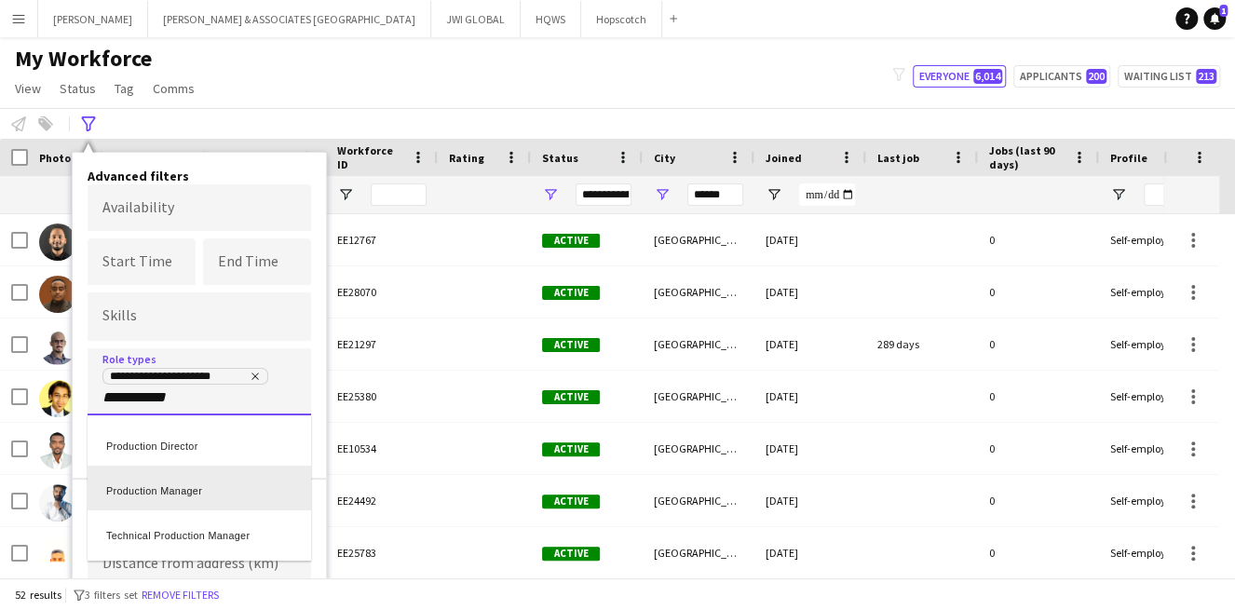
click at [136, 484] on div "Production Manager" at bounding box center [199, 488] width 223 height 45
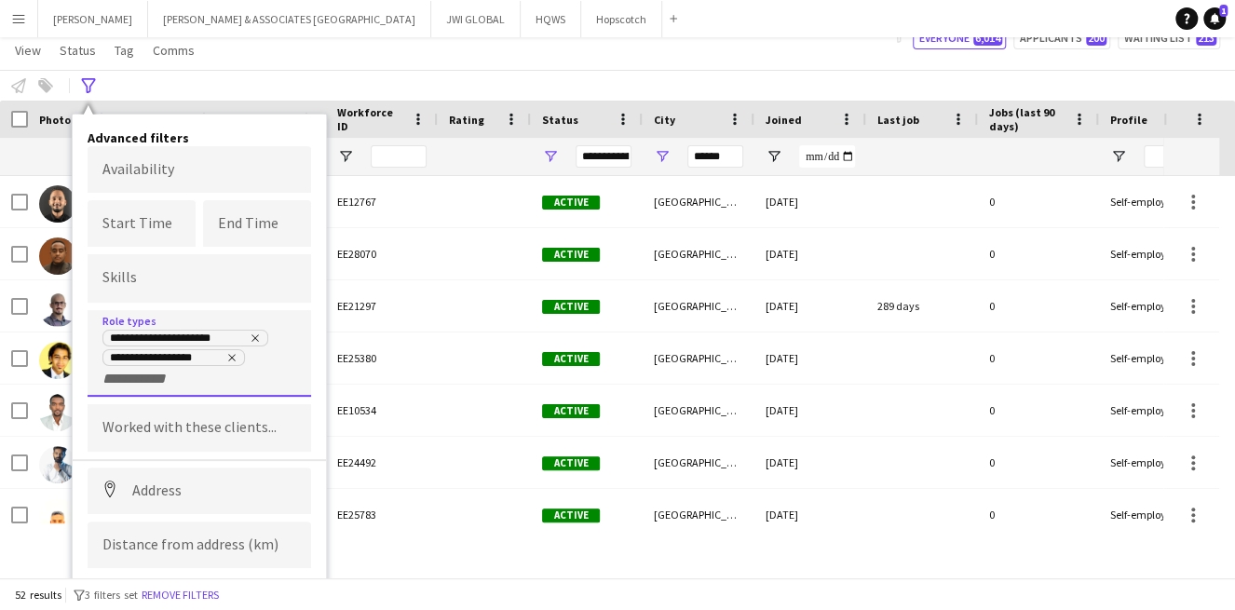
scroll to position [73, 0]
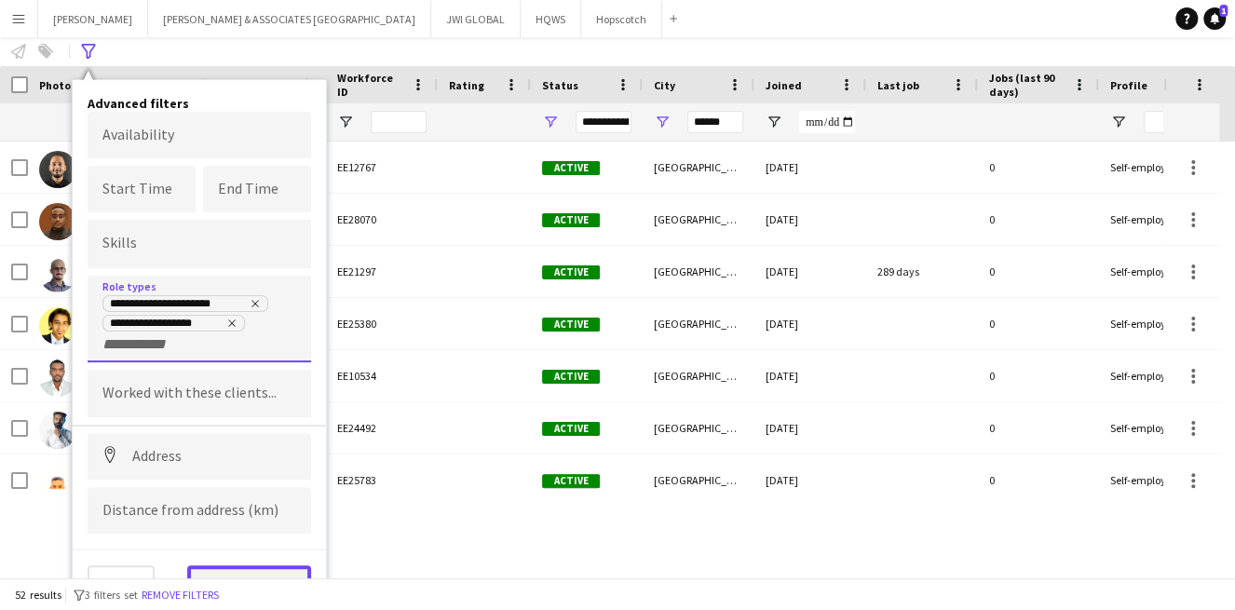
click at [228, 565] on button "View results" at bounding box center [249, 583] width 124 height 37
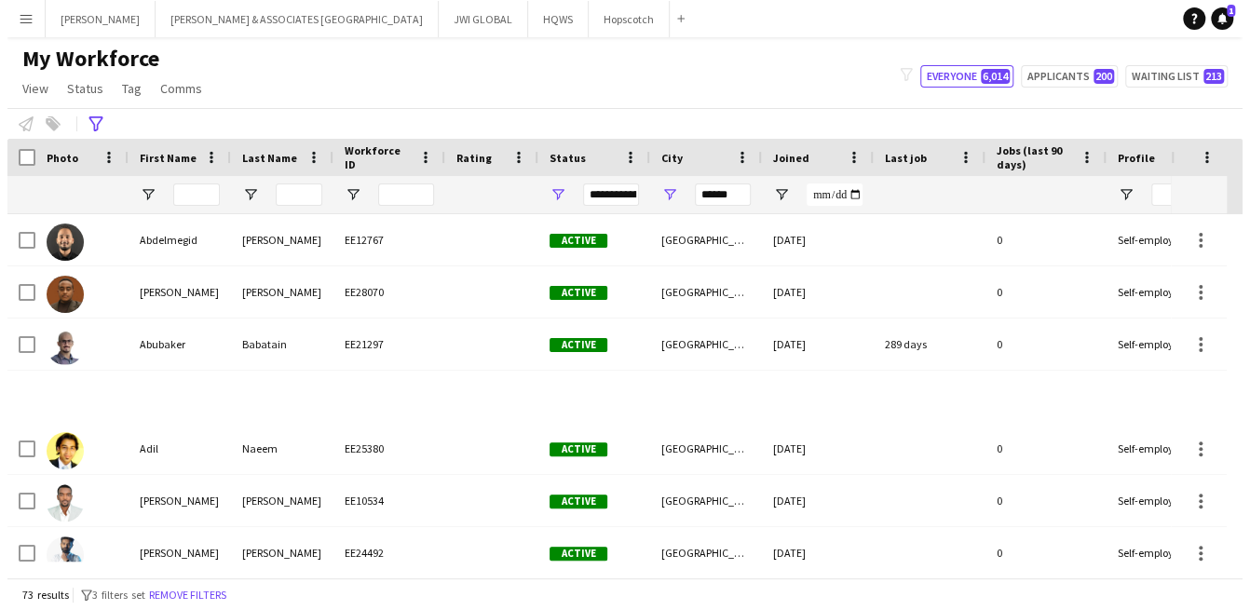
scroll to position [0, 0]
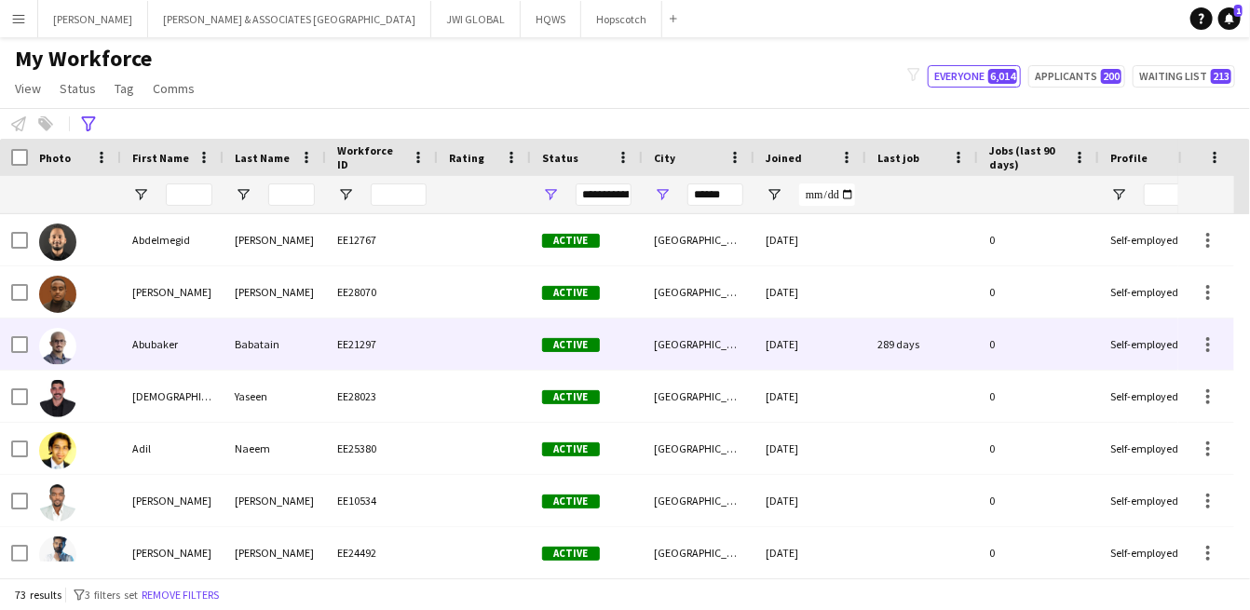
click at [183, 331] on div "Abubaker" at bounding box center [172, 343] width 102 height 51
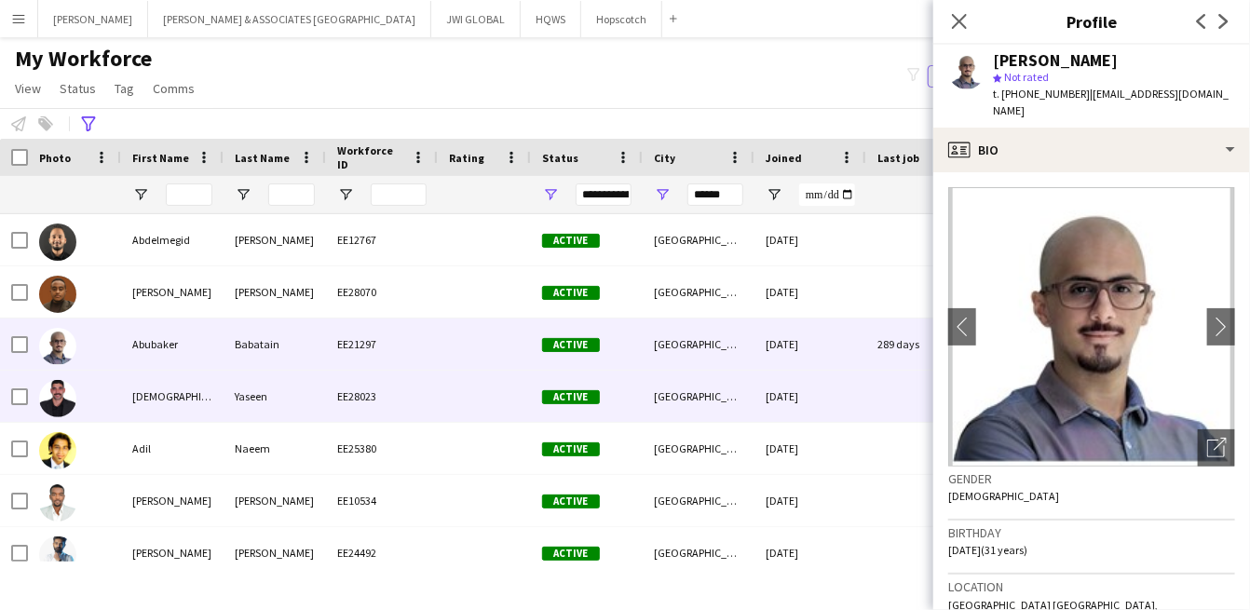
click at [174, 392] on div "[DEMOGRAPHIC_DATA]" at bounding box center [172, 396] width 102 height 51
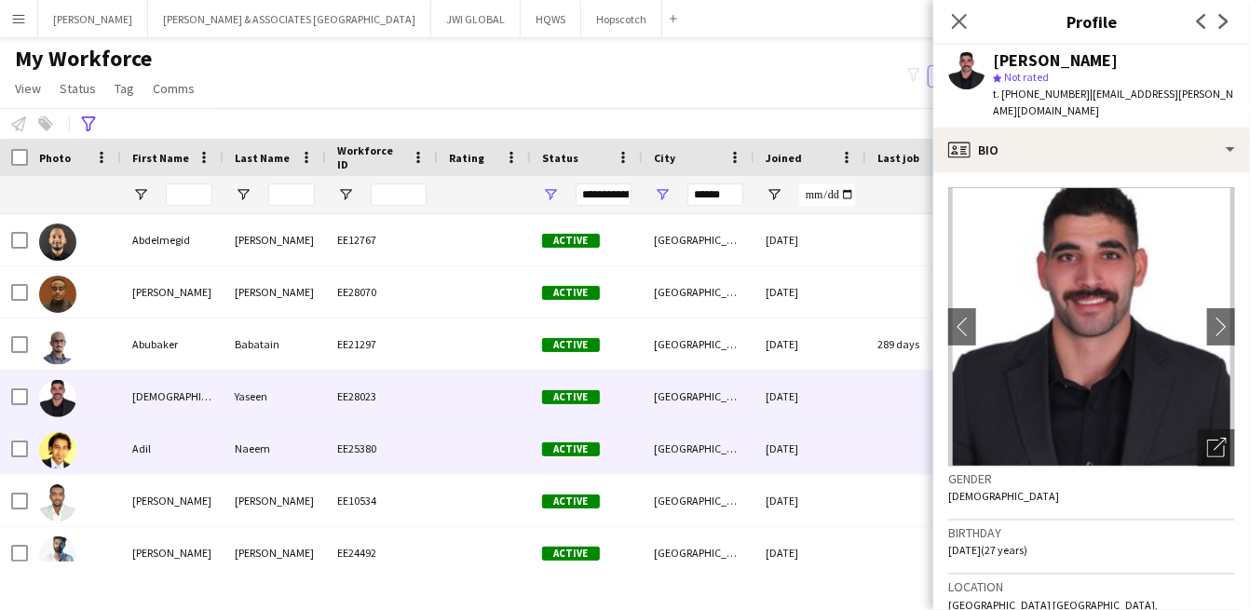
click at [172, 450] on div "Adil" at bounding box center [172, 448] width 102 height 51
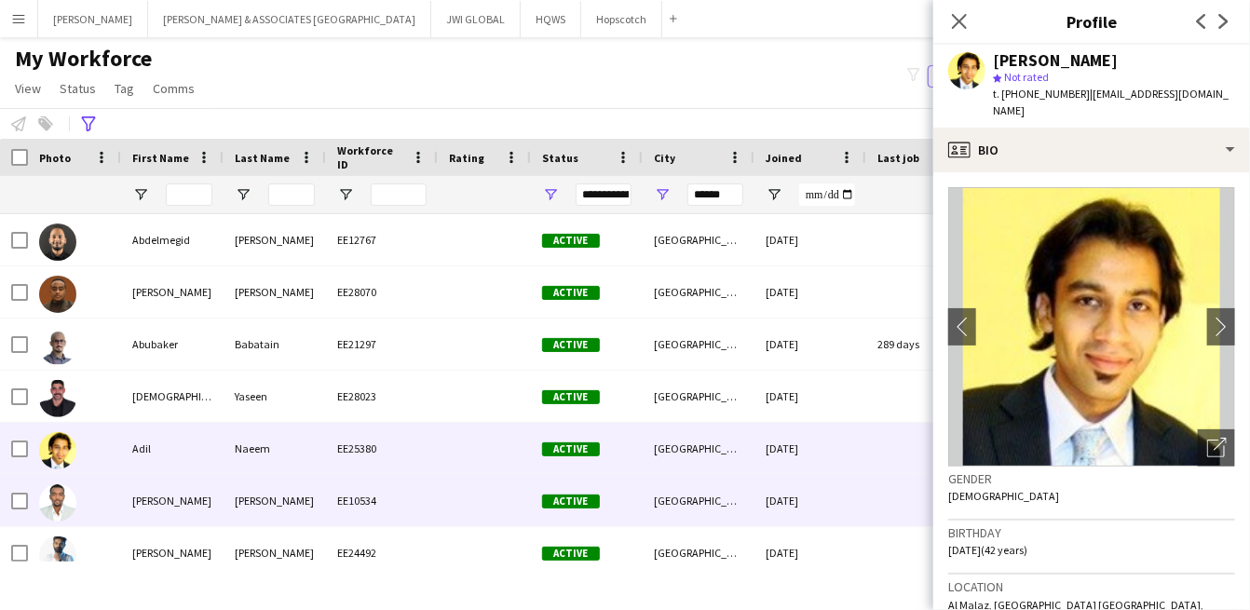
click at [341, 490] on div "EE10534" at bounding box center [382, 500] width 112 height 51
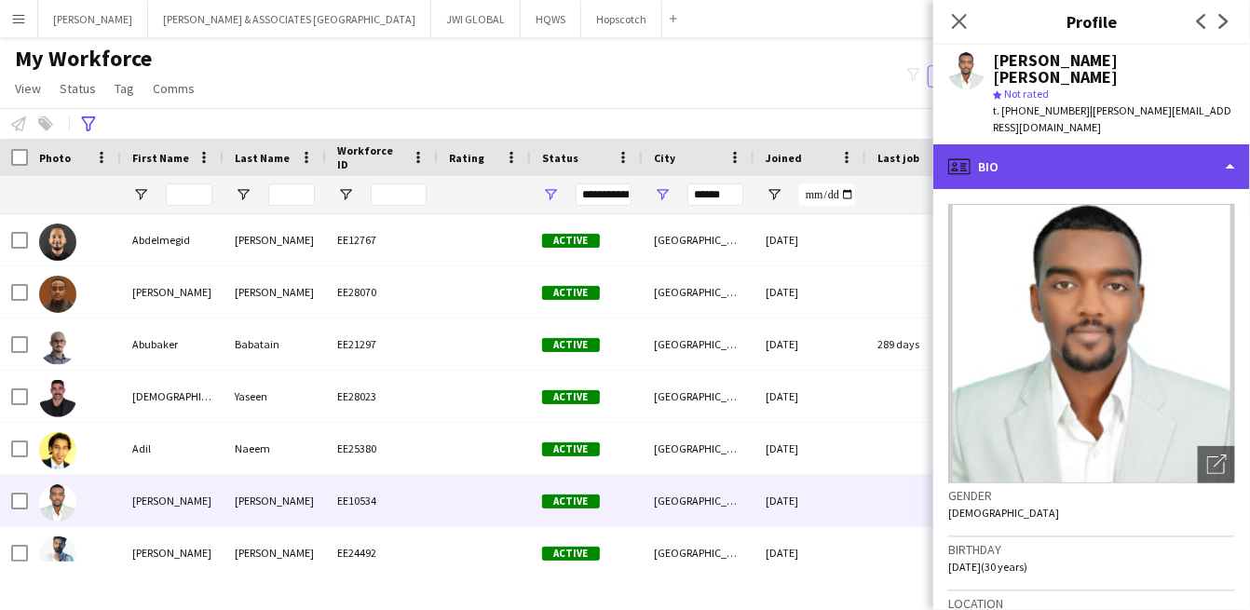
click at [1062, 144] on div "profile Bio" at bounding box center [1091, 166] width 317 height 45
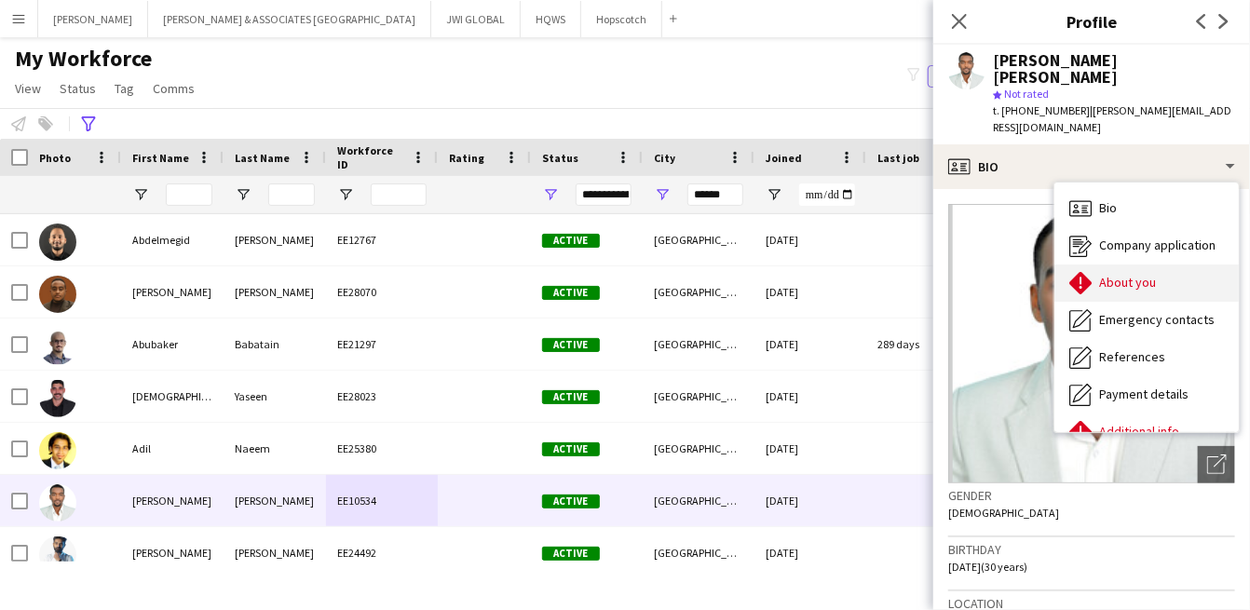
click at [1108, 274] on span "About you" at bounding box center [1127, 282] width 57 height 17
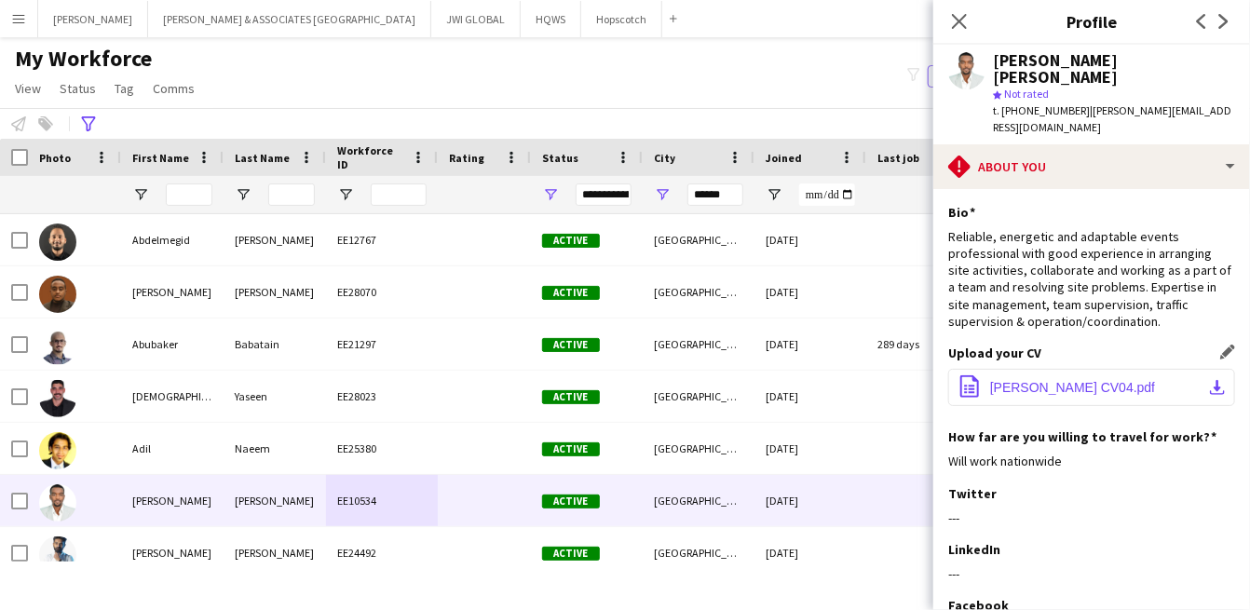
click at [1060, 380] on span "[PERSON_NAME] CV04.pdf" at bounding box center [1072, 387] width 165 height 15
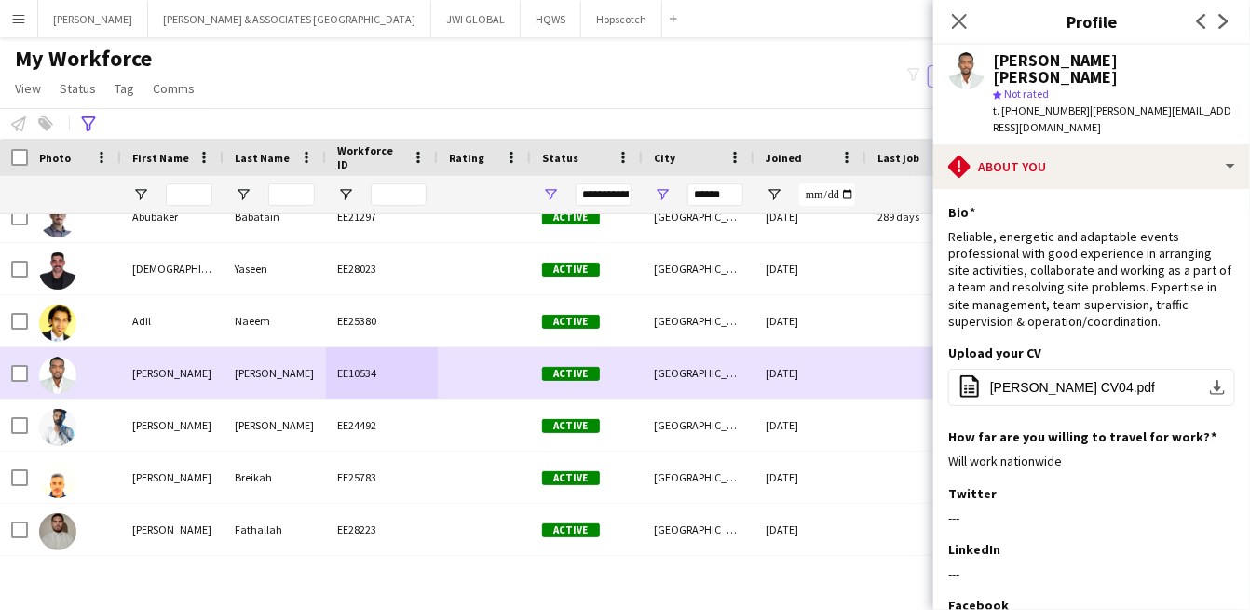
scroll to position [172, 0]
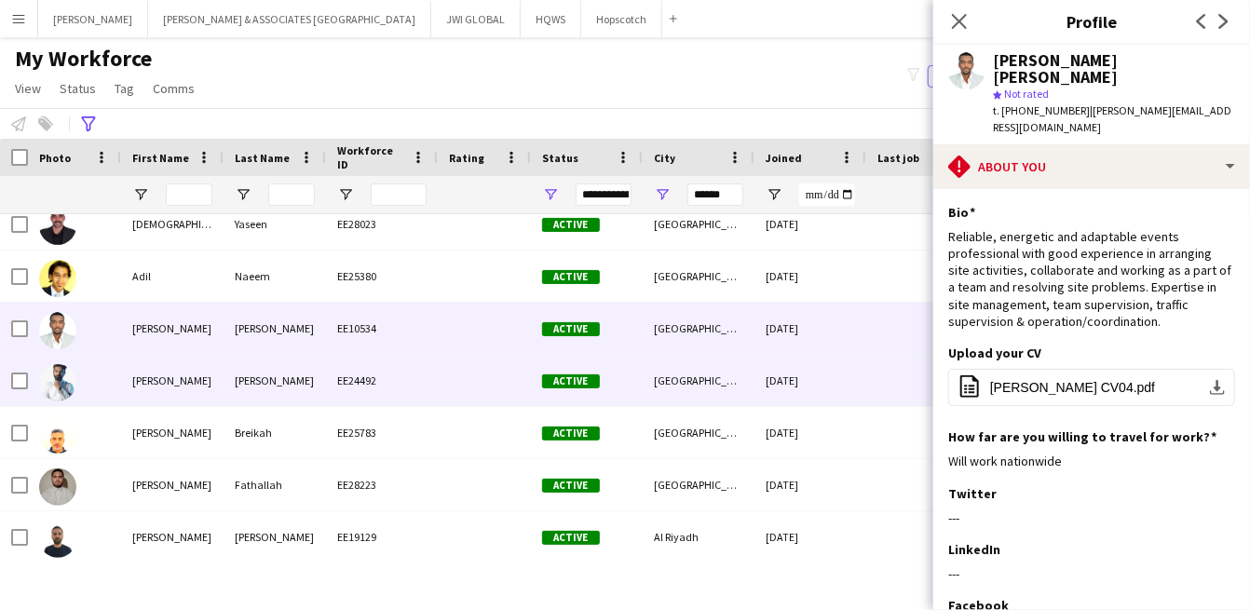
click at [307, 394] on div "[PERSON_NAME]" at bounding box center [274, 380] width 102 height 51
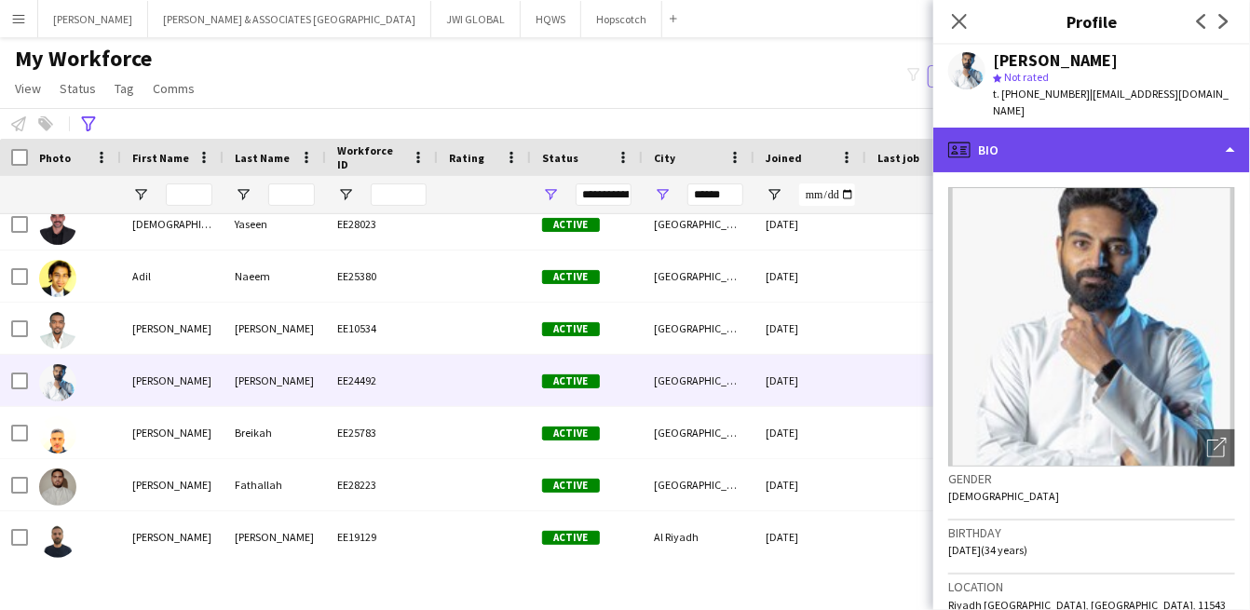
click at [1117, 128] on div "profile Bio" at bounding box center [1091, 150] width 317 height 45
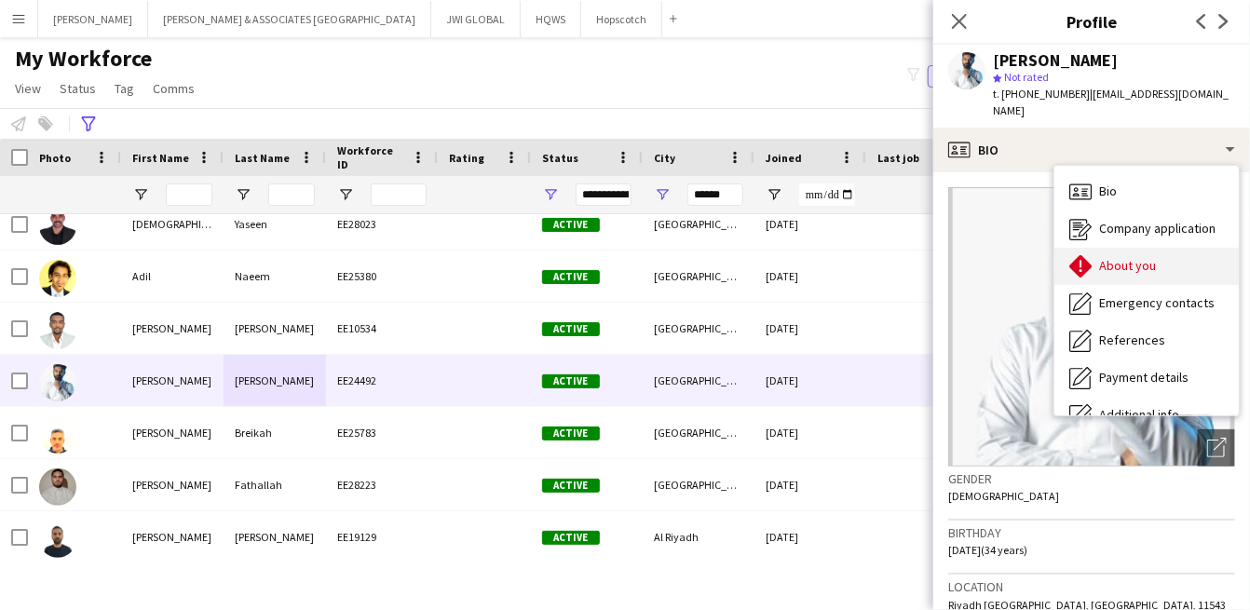
click at [1080, 256] on icon at bounding box center [1080, 266] width 22 height 22
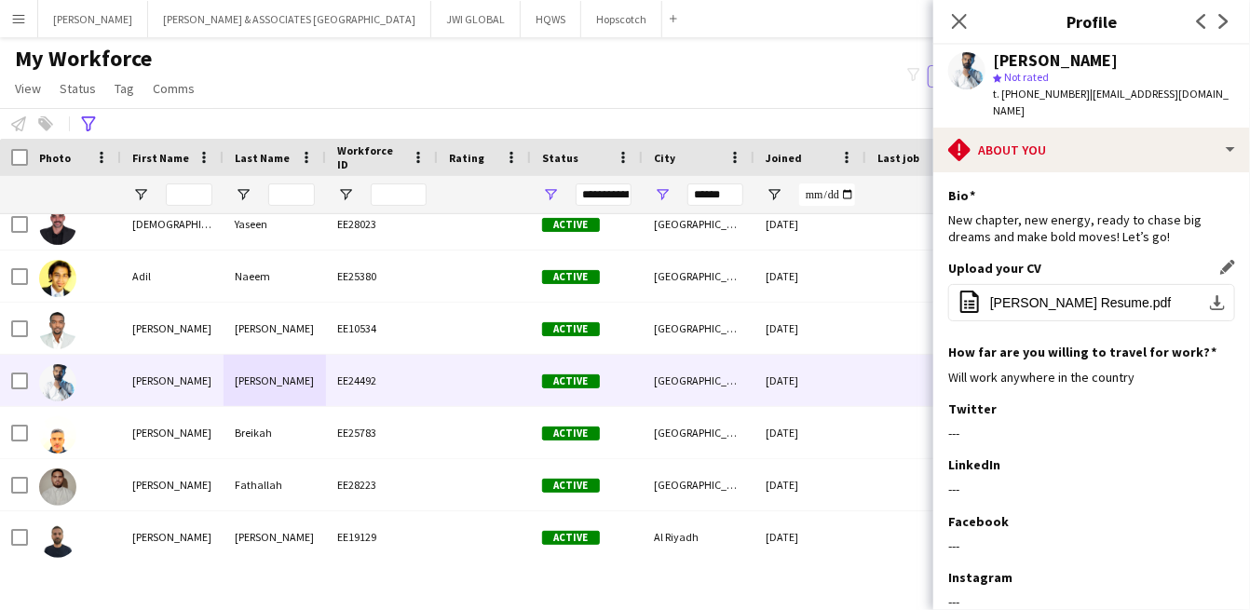
drag, startPoint x: 1054, startPoint y: 270, endPoint x: 1061, endPoint y: 256, distance: 15.8
click at [1054, 284] on button "office-file-sheet [PERSON_NAME].pdf download-bottom" at bounding box center [1091, 302] width 287 height 37
click at [1056, 284] on button "office-file-sheet [PERSON_NAME].pdf download-bottom" at bounding box center [1091, 302] width 287 height 37
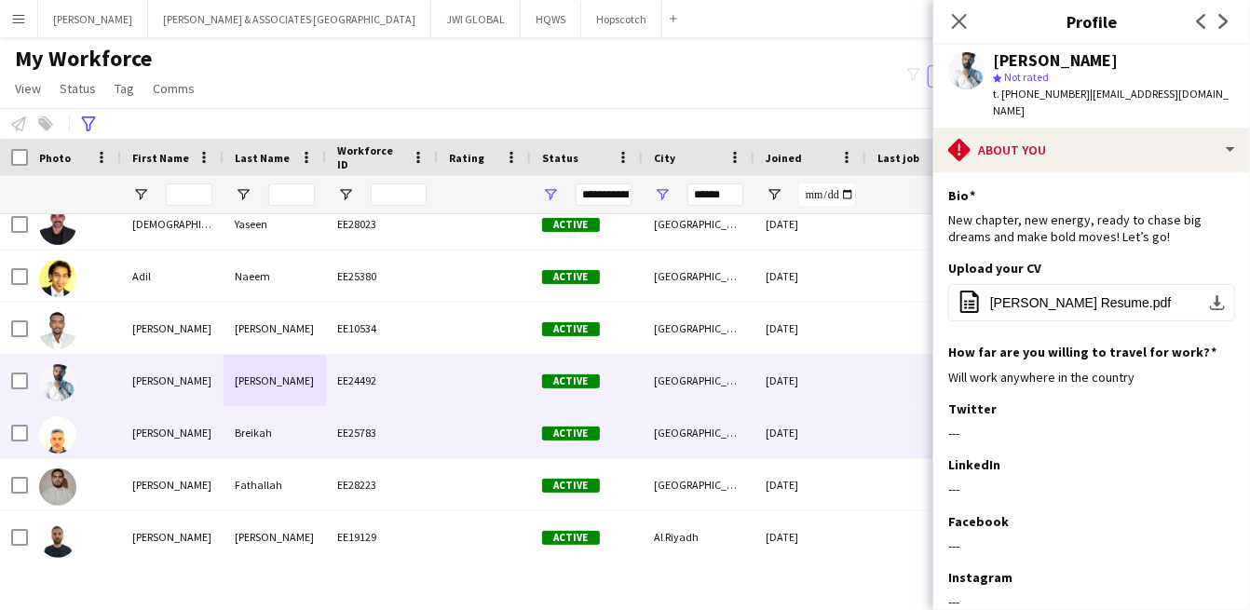
drag, startPoint x: 350, startPoint y: 422, endPoint x: 333, endPoint y: 418, distance: 17.2
click at [332, 419] on div "EE25783" at bounding box center [382, 432] width 112 height 51
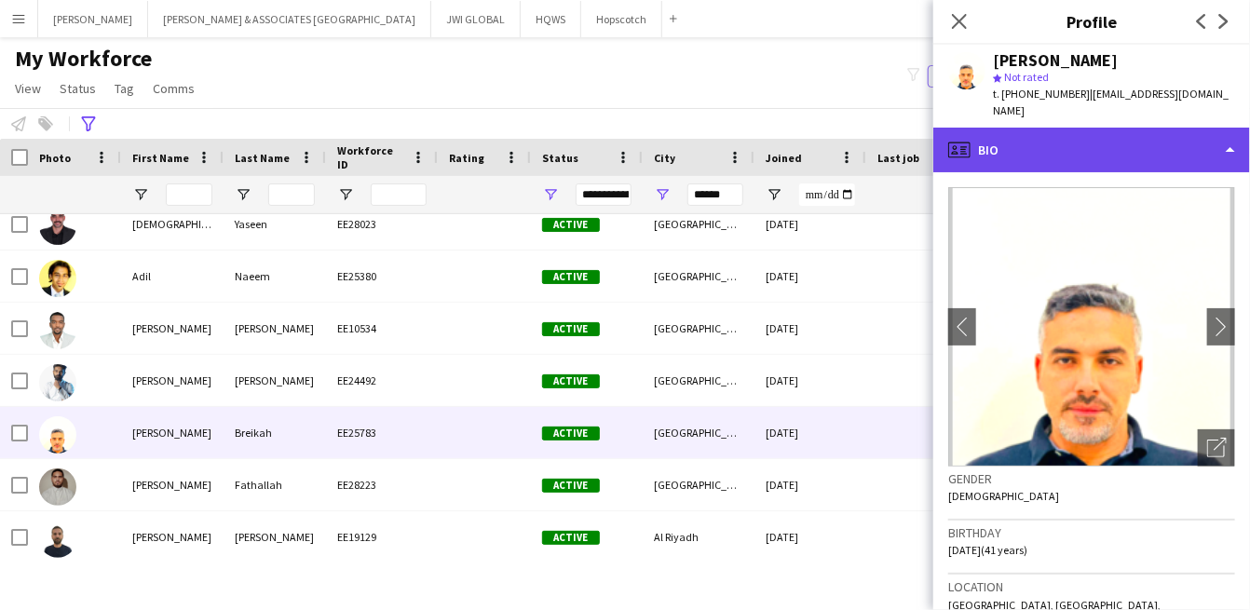
click at [1102, 128] on div "profile Bio" at bounding box center [1091, 150] width 317 height 45
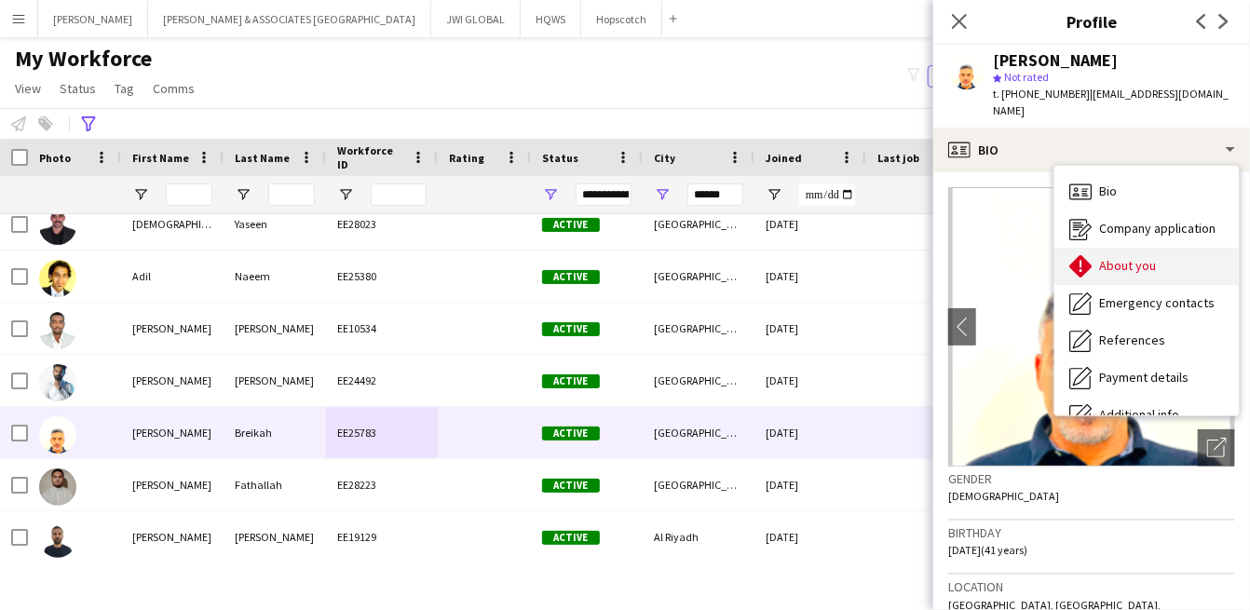
click at [1095, 254] on div "About you About you" at bounding box center [1146, 266] width 184 height 37
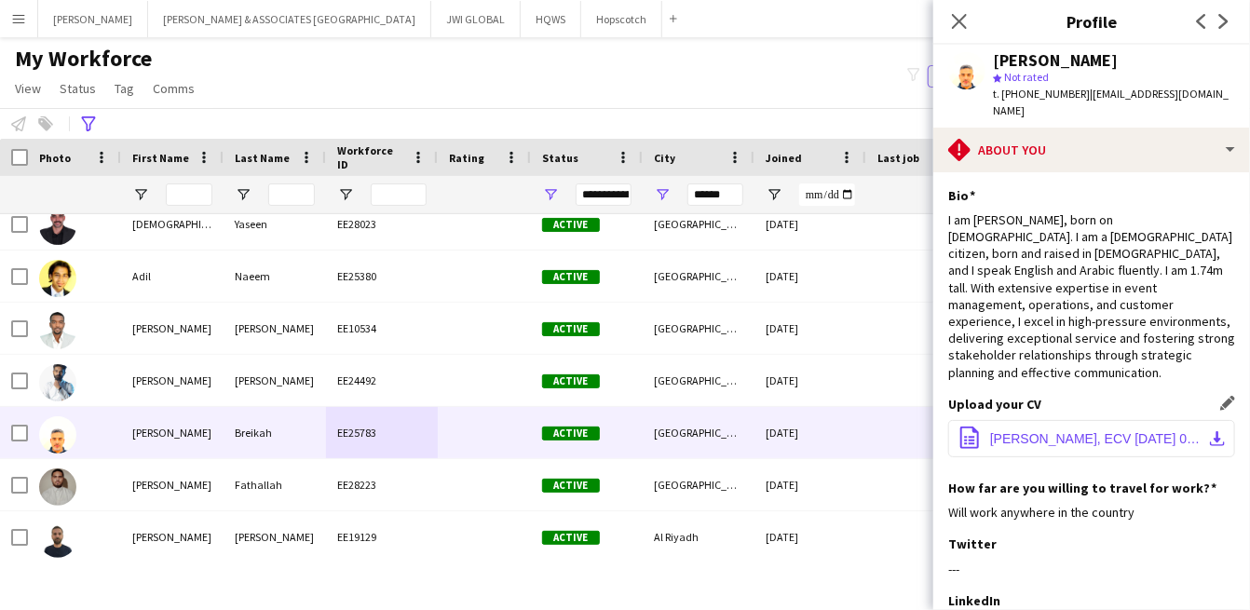
click at [1022, 420] on button "office-file-sheet [PERSON_NAME], ECV [DATE] 00_27_04.pdf download-bottom" at bounding box center [1091, 438] width 287 height 37
